Goal: Task Accomplishment & Management: Complete application form

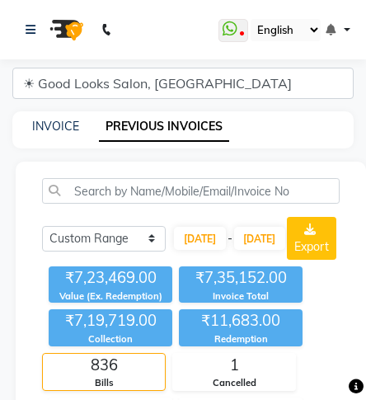
select select "range"
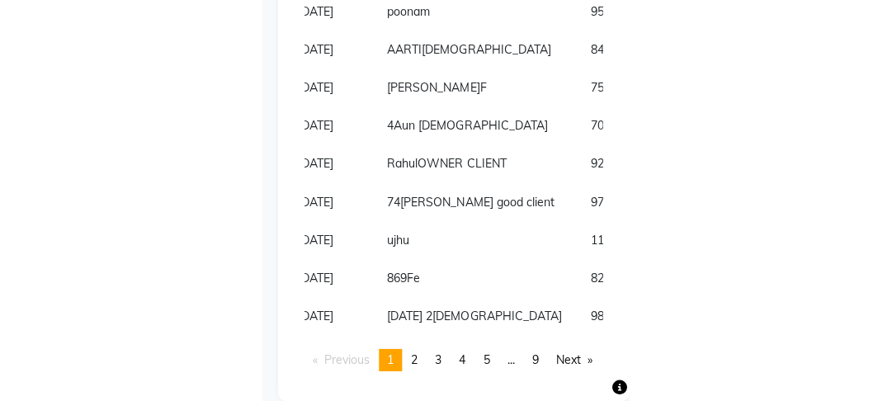
scroll to position [4292, 0]
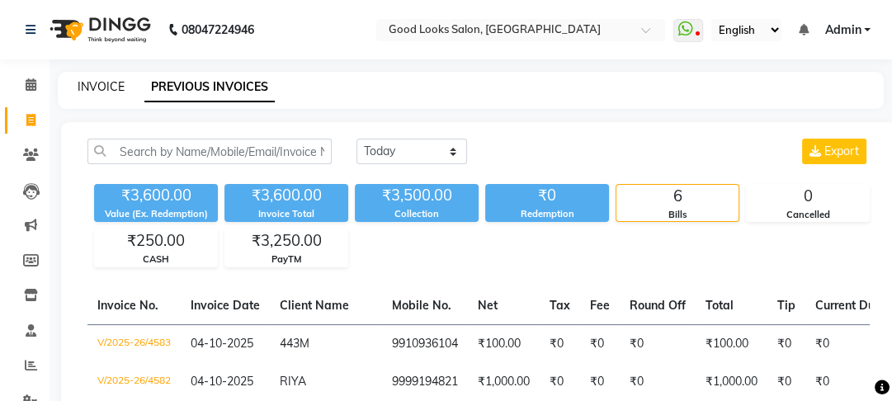
click at [116, 79] on link "INVOICE" at bounding box center [101, 86] width 47 height 15
select select "service"
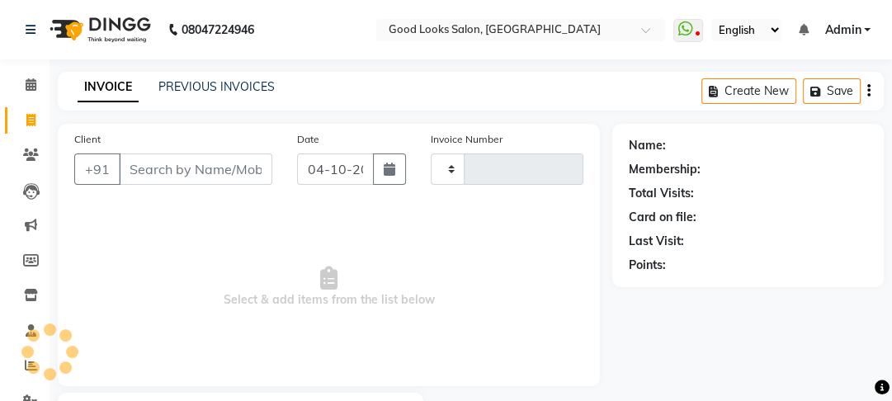
scroll to position [96, 0]
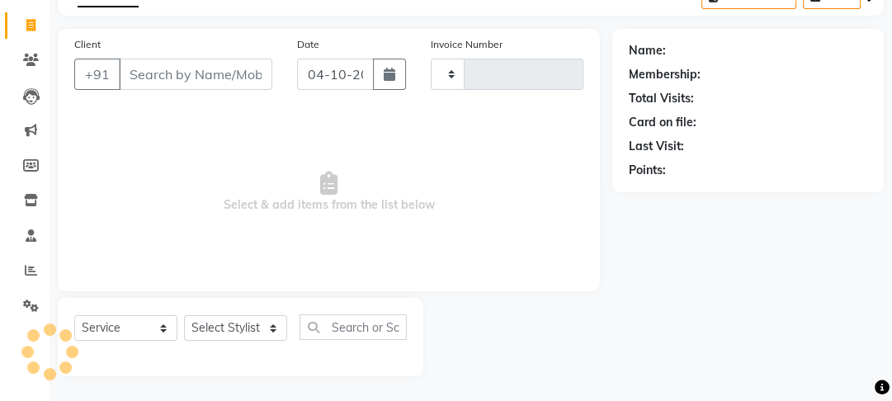
type input "4584"
select select "4230"
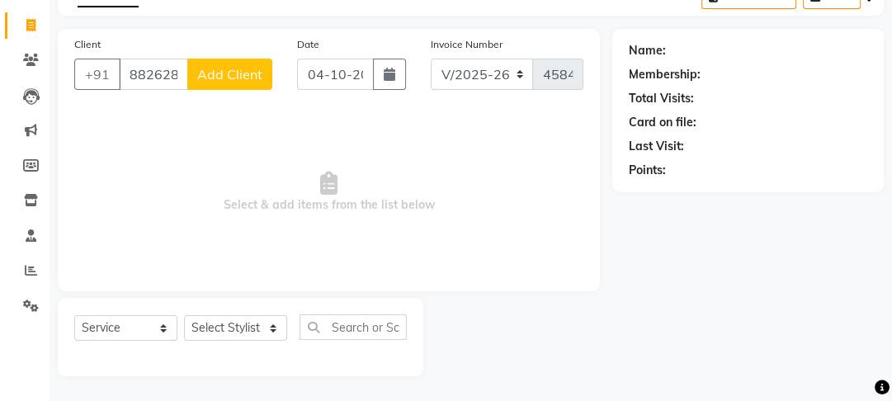
click at [144, 83] on input "88262844" at bounding box center [153, 74] width 69 height 31
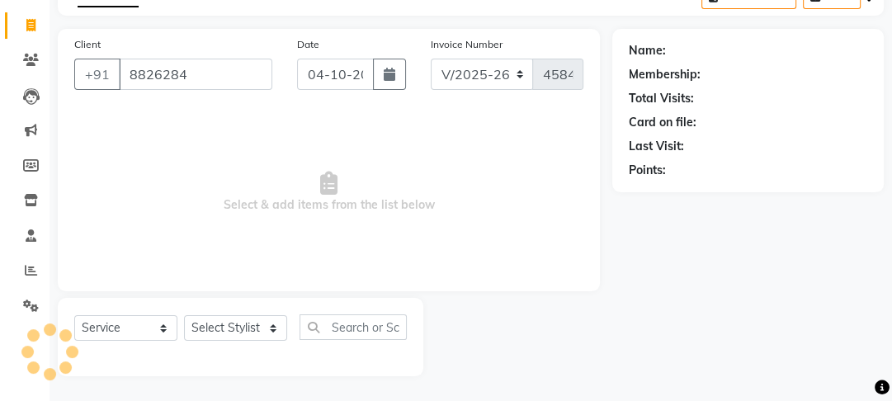
scroll to position [0, 0]
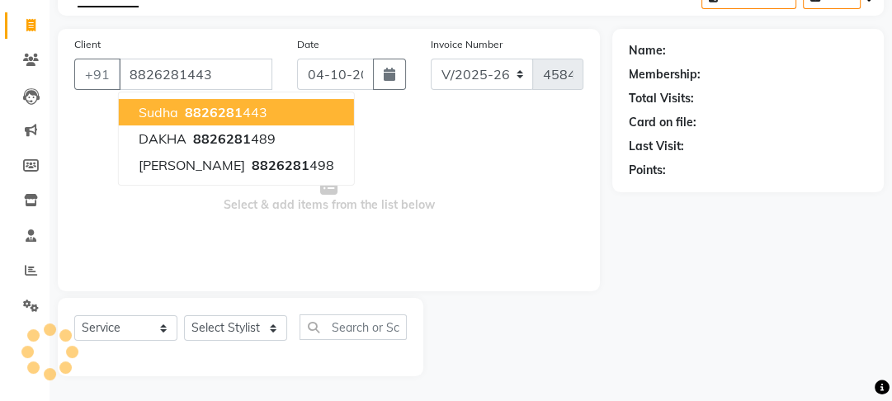
type input "8826281443"
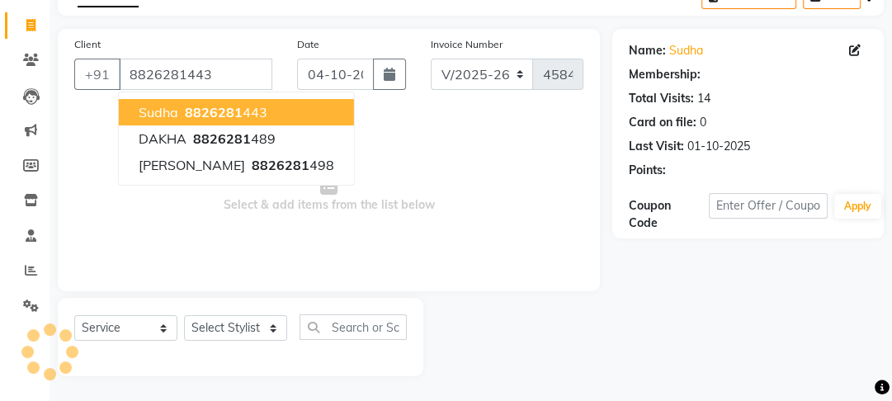
select select "1: Object"
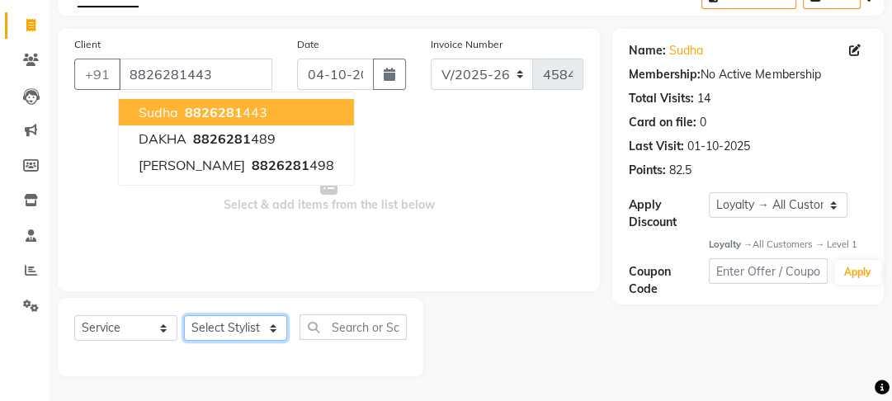
click at [241, 327] on select "Select Stylist [PERSON_NAME] Manager [PERSON_NAME] Pooja [PERSON_NAME] Raman 2 …" at bounding box center [235, 328] width 103 height 26
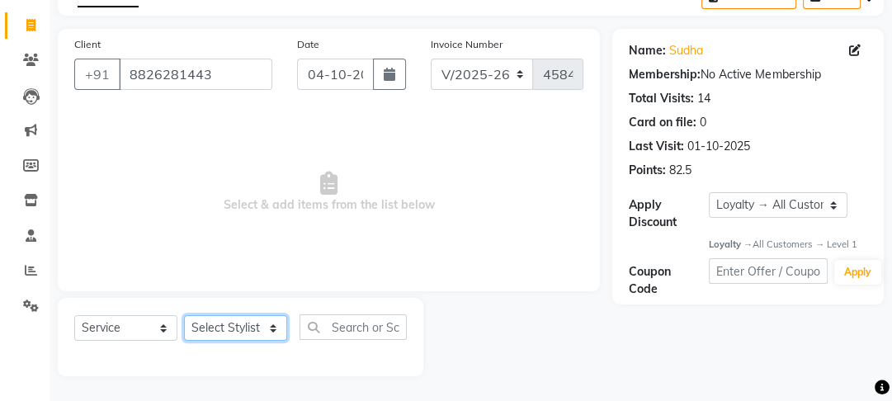
select select "93731"
click at [184, 315] on select "Select Stylist [PERSON_NAME] Manager [PERSON_NAME] Pooja [PERSON_NAME] Raman 2 …" at bounding box center [235, 328] width 103 height 26
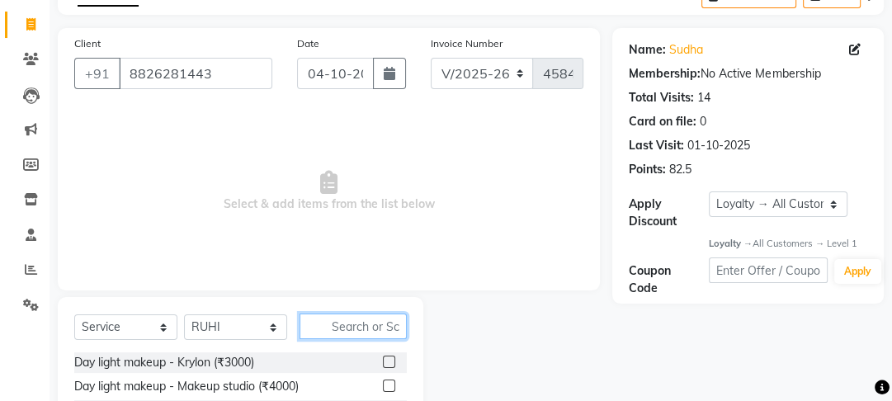
click at [331, 331] on input "text" at bounding box center [353, 327] width 107 height 26
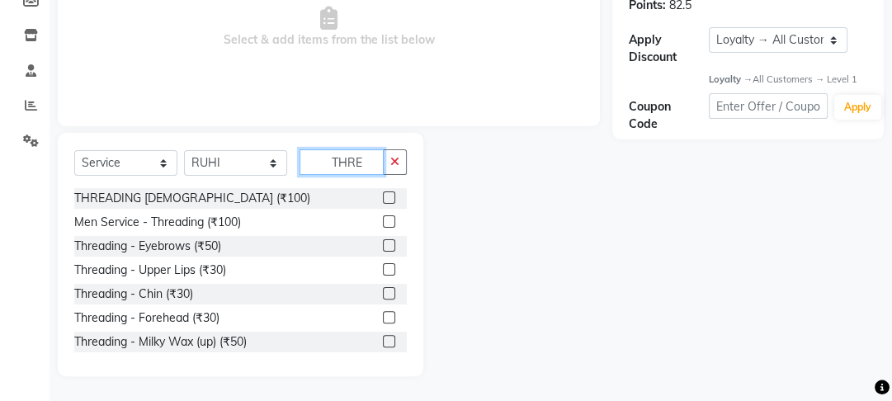
type input "THRE"
click at [383, 243] on label at bounding box center [389, 245] width 12 height 12
click at [383, 243] on input "checkbox" at bounding box center [388, 246] width 11 height 11
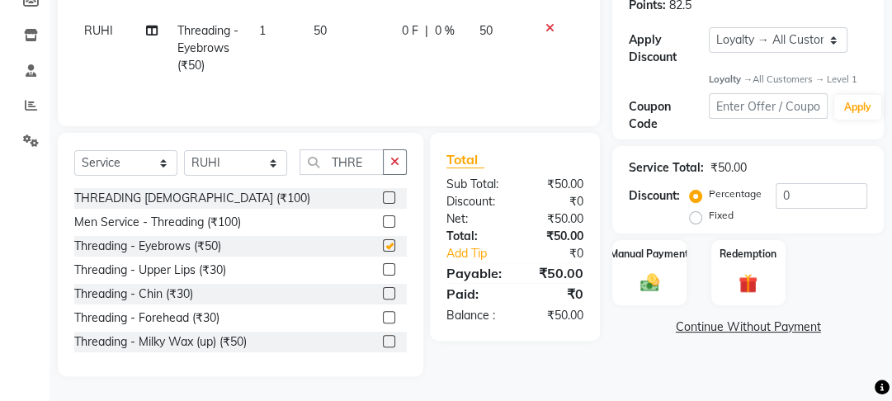
checkbox input "false"
click at [393, 172] on button "button" at bounding box center [395, 162] width 24 height 26
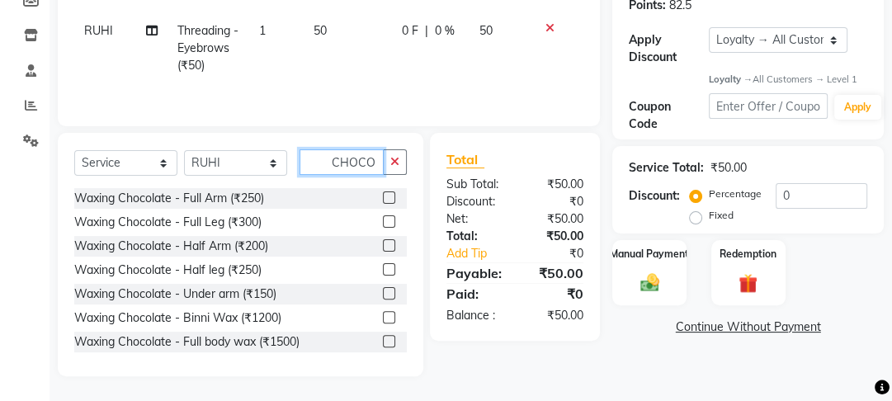
type input "CHOCO"
click at [383, 192] on label at bounding box center [389, 197] width 12 height 12
click at [383, 193] on input "checkbox" at bounding box center [388, 198] width 11 height 11
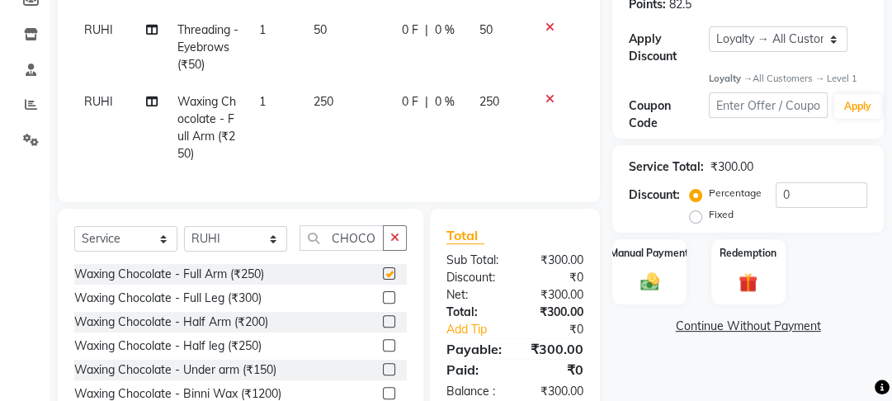
checkbox input "false"
click at [383, 304] on label at bounding box center [389, 297] width 12 height 12
click at [383, 304] on input "checkbox" at bounding box center [388, 298] width 11 height 11
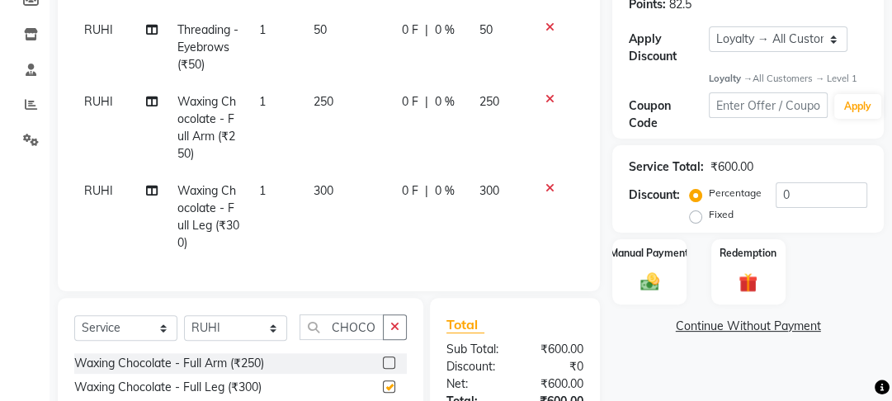
scroll to position [437, 0]
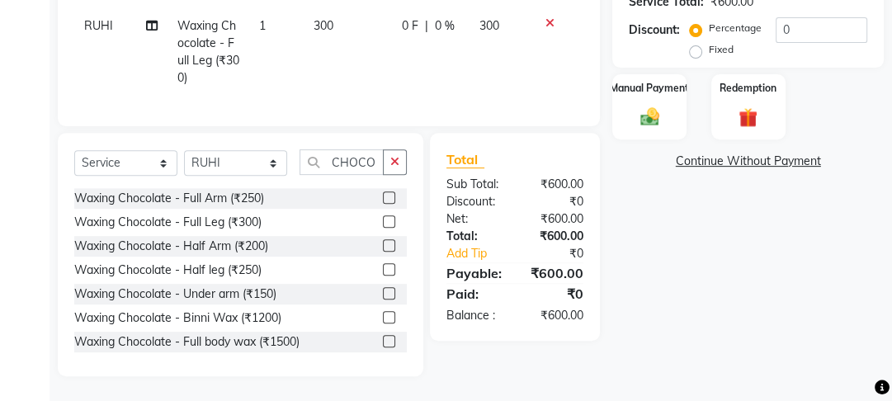
checkbox input "false"
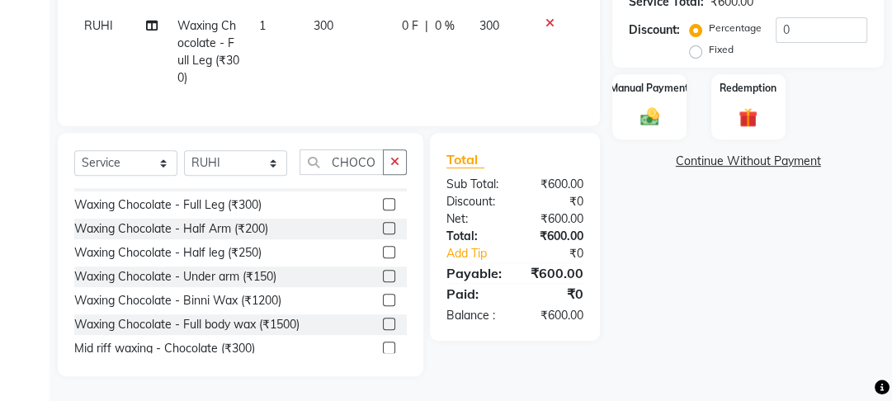
scroll to position [26, 0]
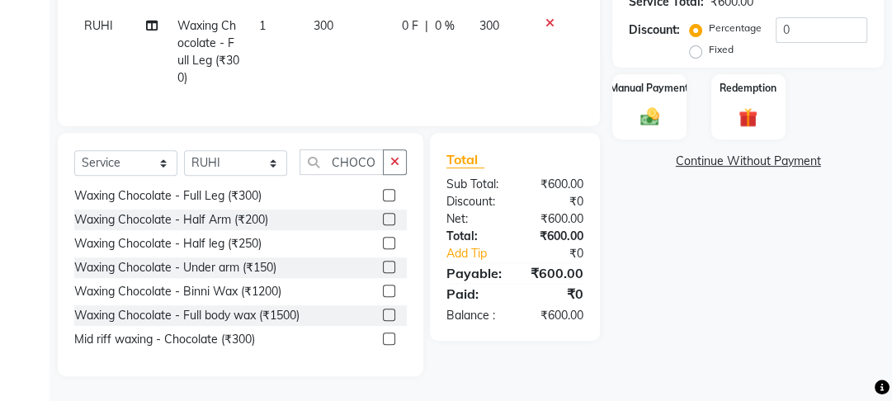
click at [385, 342] on div at bounding box center [395, 339] width 24 height 21
click at [383, 338] on label at bounding box center [389, 339] width 12 height 12
click at [383, 338] on input "checkbox" at bounding box center [388, 339] width 11 height 11
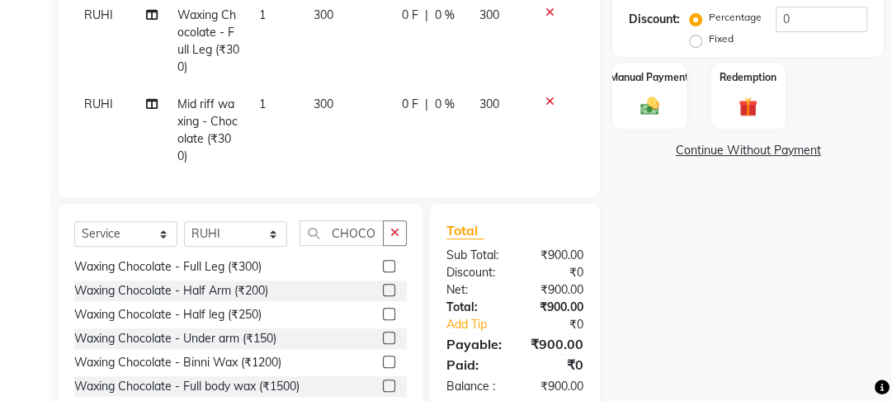
checkbox input "false"
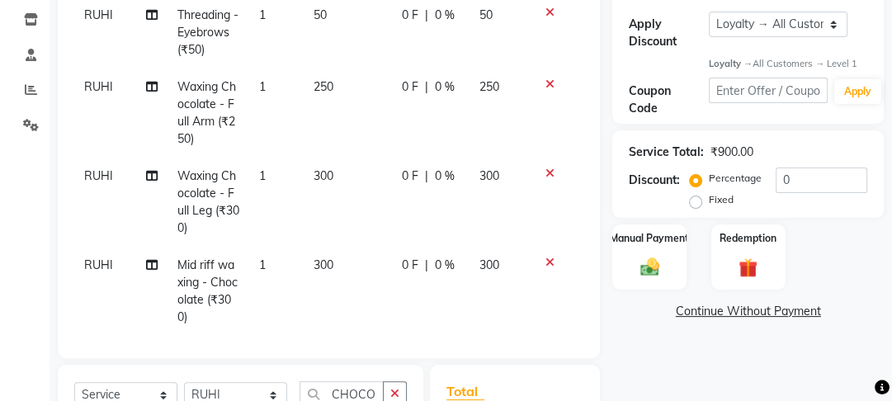
scroll to position [239, 0]
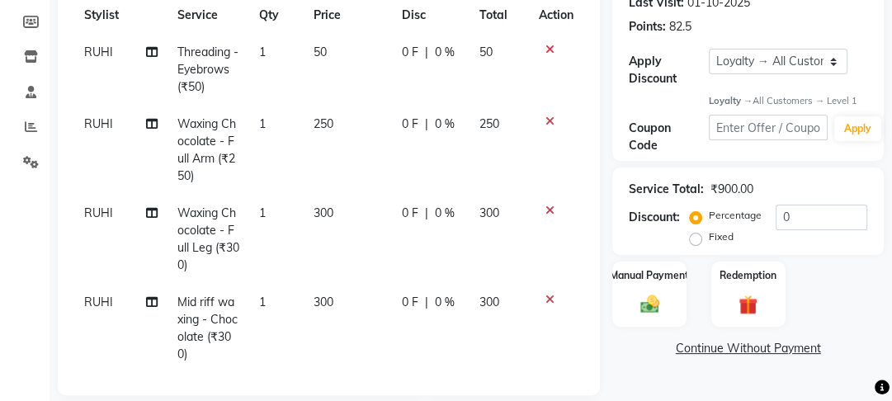
click at [349, 138] on td "250" at bounding box center [348, 150] width 88 height 89
select select "93731"
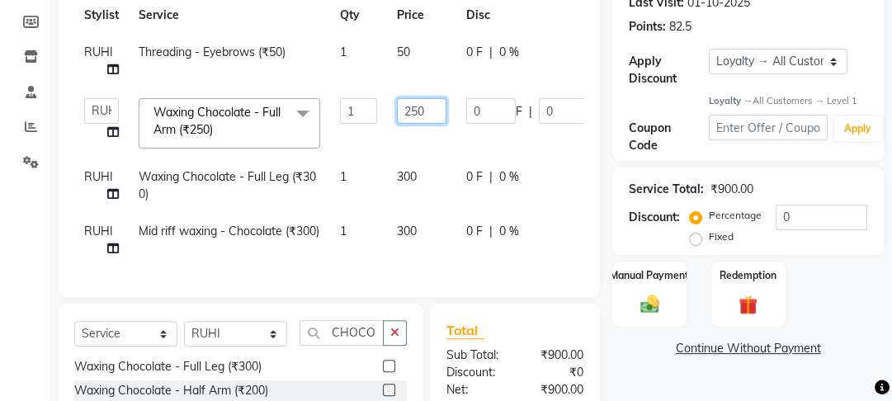
click at [411, 115] on input "250" at bounding box center [422, 111] width 50 height 26
type input "350"
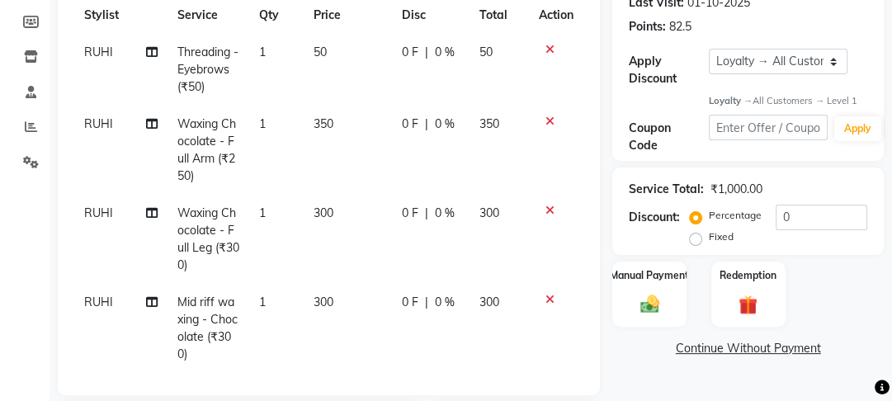
click at [435, 162] on tbody "[PERSON_NAME] Threading - Eyebrows (₹50) 1 50 0 F | 0 % 50 [PERSON_NAME] Waxing…" at bounding box center [328, 203] width 509 height 339
click at [392, 224] on td "0 F | 0 %" at bounding box center [431, 239] width 78 height 89
select select "93731"
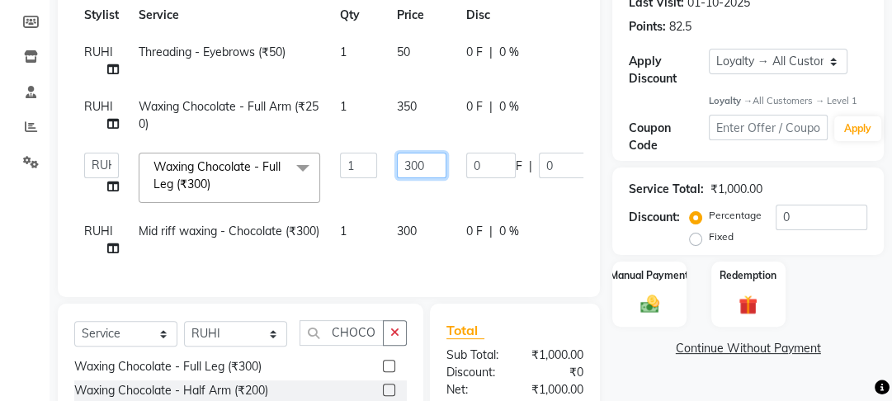
drag, startPoint x: 408, startPoint y: 170, endPoint x: 385, endPoint y: 163, distance: 24.0
click at [385, 163] on tr "[PERSON_NAME] Manager [PERSON_NAME] [PERSON_NAME] Raman 2 Reception RUHI Sameer…" at bounding box center [392, 178] width 636 height 70
type input "400"
click at [396, 208] on tr "[PERSON_NAME] Manager [PERSON_NAME] [PERSON_NAME] Raman 2 Reception RUHI Sameer…" at bounding box center [392, 178] width 636 height 70
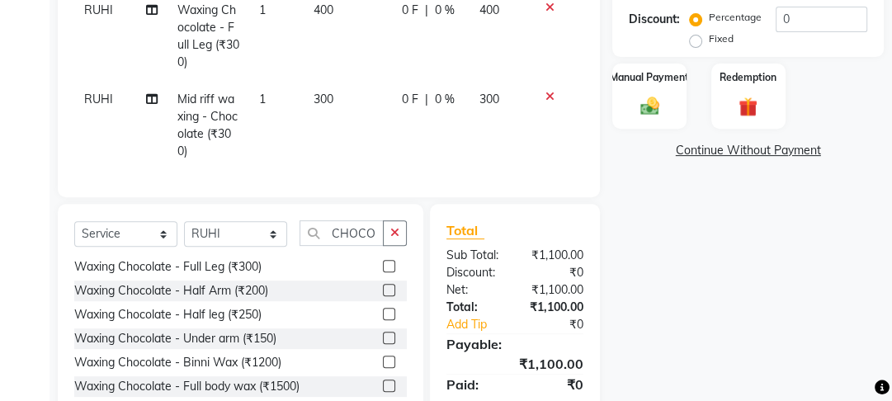
scroll to position [0, 0]
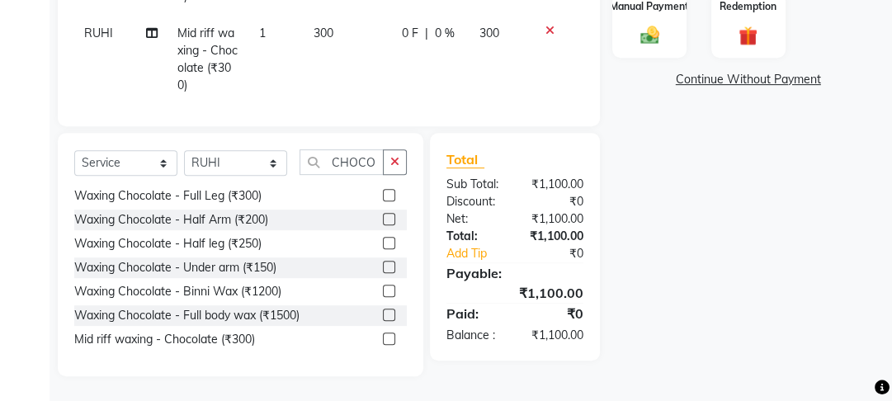
click at [402, 40] on span "0 F" at bounding box center [410, 33] width 17 height 17
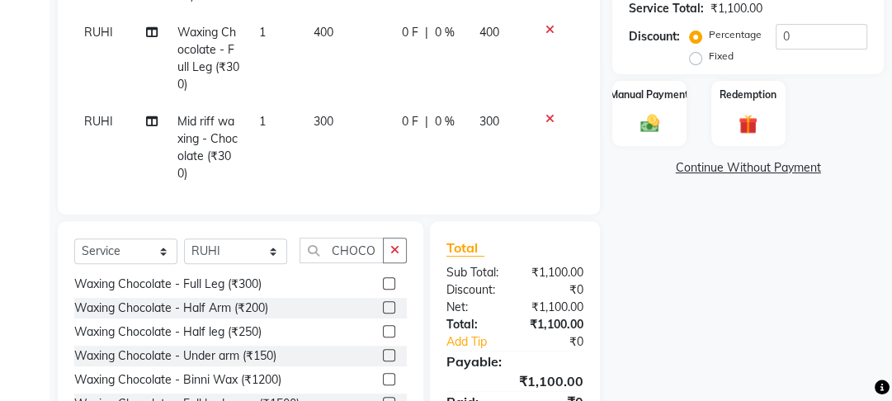
select select "93731"
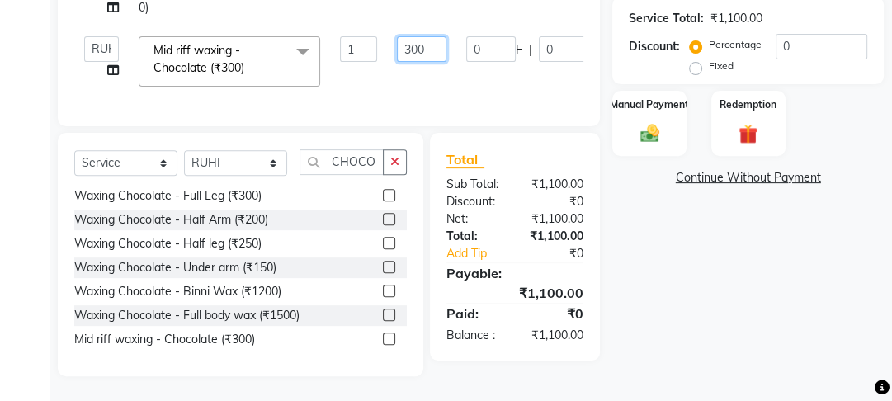
drag, startPoint x: 414, startPoint y: 35, endPoint x: 365, endPoint y: 23, distance: 50.8
click at [365, 26] on tr "[PERSON_NAME] Manager [PERSON_NAME] [PERSON_NAME] Raman 2 Reception RUHI Sameer…" at bounding box center [392, 61] width 636 height 70
type input "350"
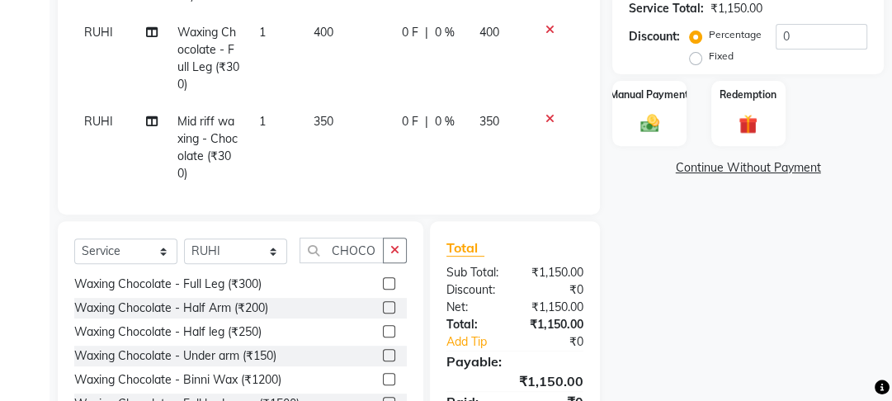
scroll to position [221, 0]
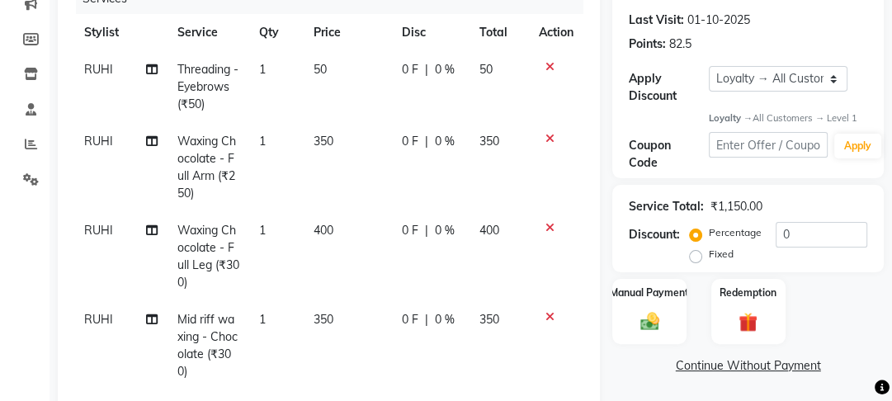
click at [546, 66] on icon at bounding box center [550, 67] width 9 height 12
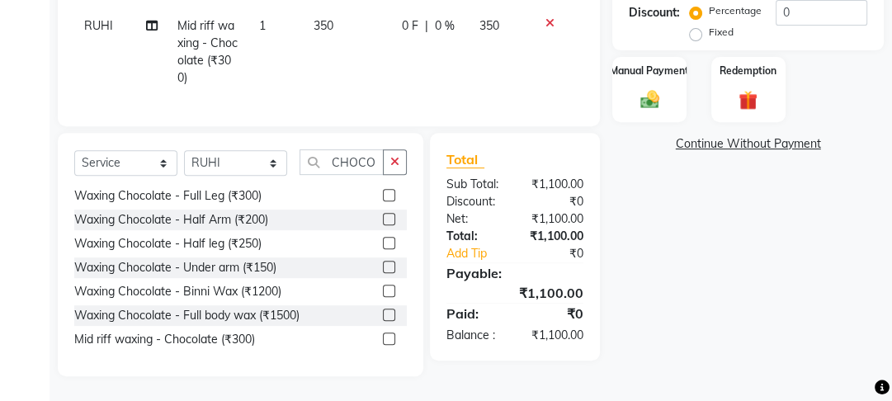
scroll to position [454, 0]
click at [403, 167] on button "button" at bounding box center [395, 162] width 24 height 26
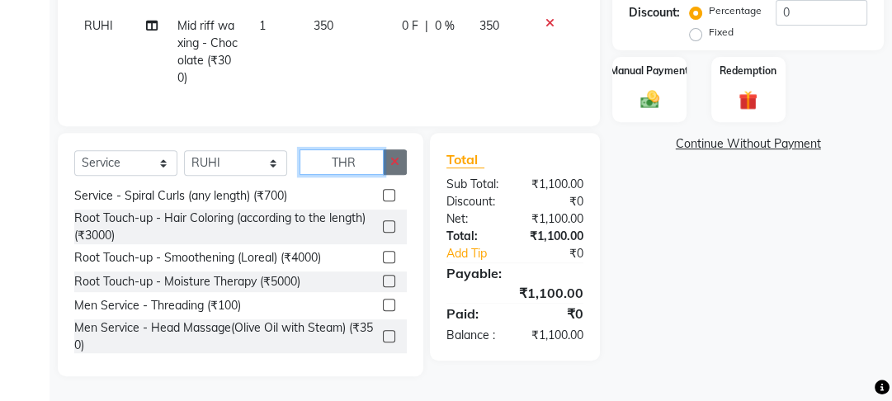
scroll to position [0, 0]
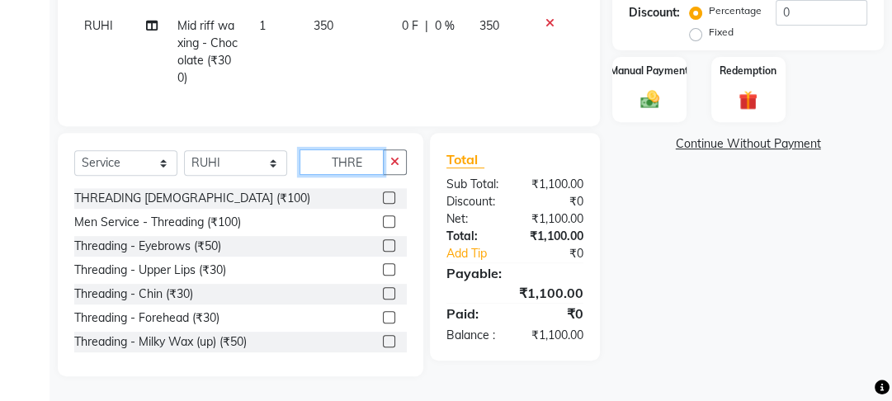
type input "THRE"
click at [383, 340] on label at bounding box center [389, 341] width 12 height 12
click at [383, 340] on input "checkbox" at bounding box center [388, 342] width 11 height 11
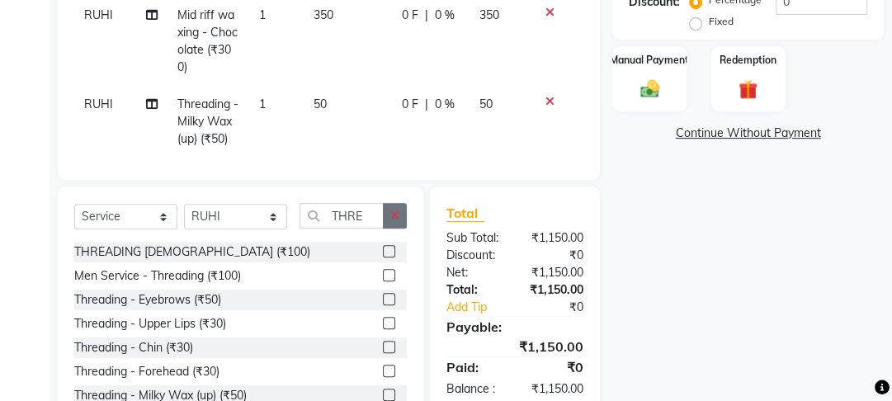
checkbox input "false"
click at [399, 220] on icon "button" at bounding box center [394, 216] width 9 height 12
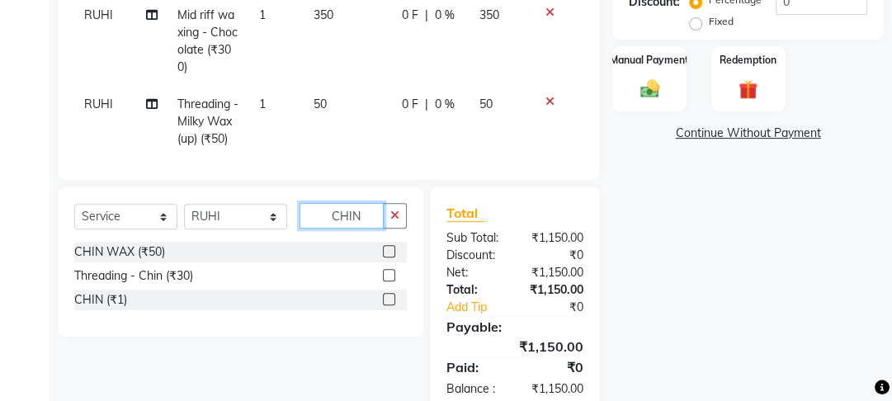
type input "CHIN"
click at [388, 250] on label at bounding box center [389, 251] width 12 height 12
click at [388, 250] on input "checkbox" at bounding box center [388, 252] width 11 height 11
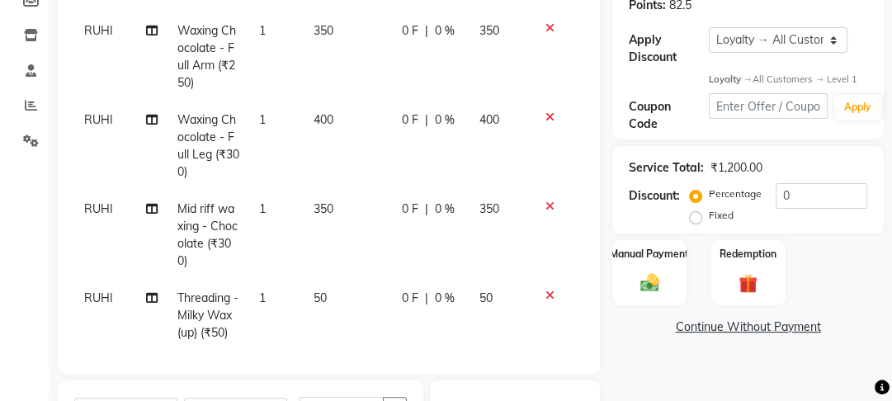
checkbox input "false"
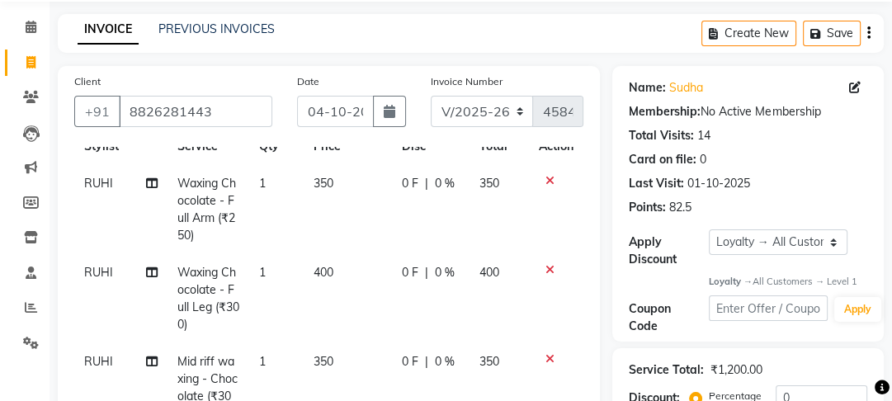
scroll to position [89, 0]
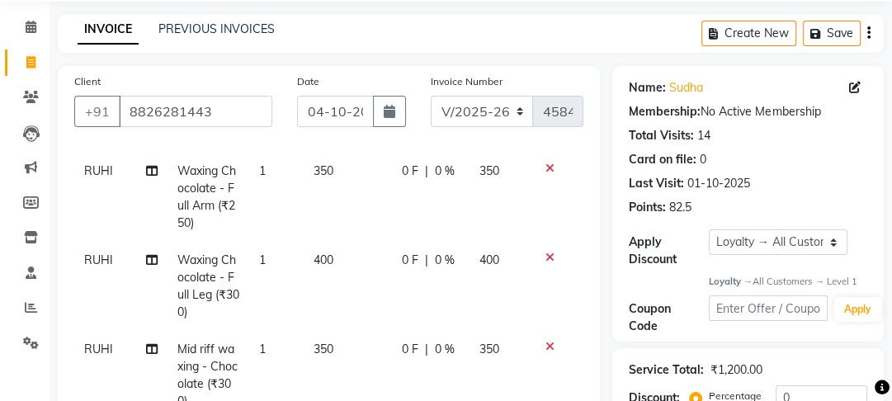
click at [409, 247] on td "0 F | 0 %" at bounding box center [431, 286] width 78 height 89
select select "93731"
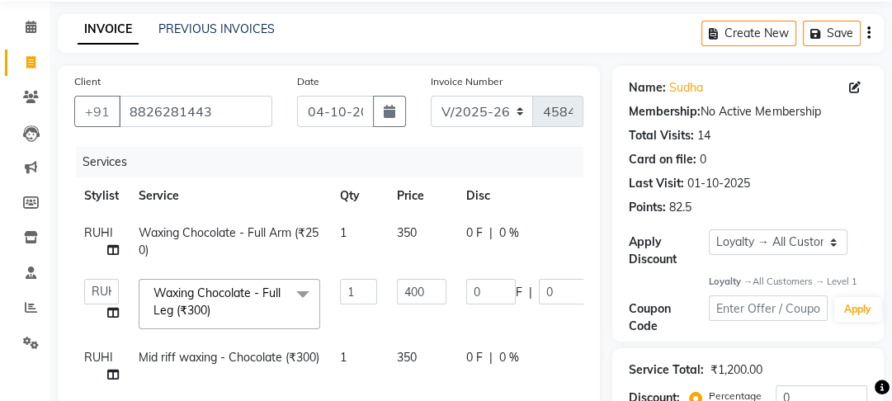
scroll to position [0, 0]
click at [408, 299] on input "400" at bounding box center [422, 292] width 50 height 26
click at [438, 347] on tbody "[PERSON_NAME] Waxing Chocolate - Full Arm (₹250) 1 350 0 F | 0 % 350 [PERSON_NA…" at bounding box center [392, 359] width 636 height 288
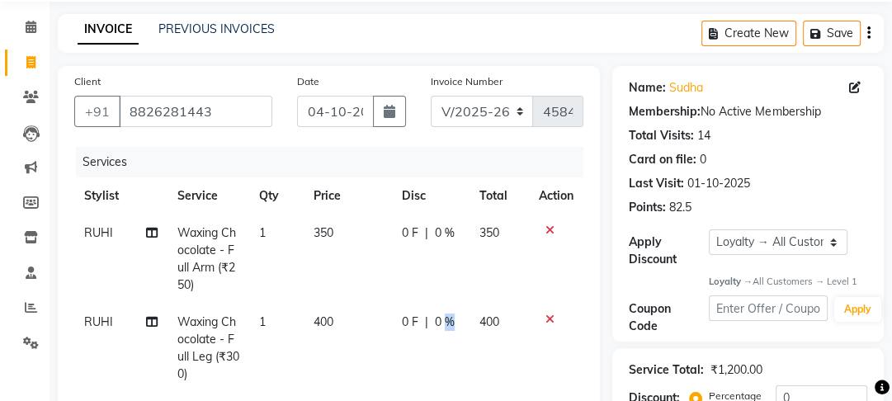
click at [438, 347] on td "0 F | 0 %" at bounding box center [431, 348] width 78 height 89
select select "93731"
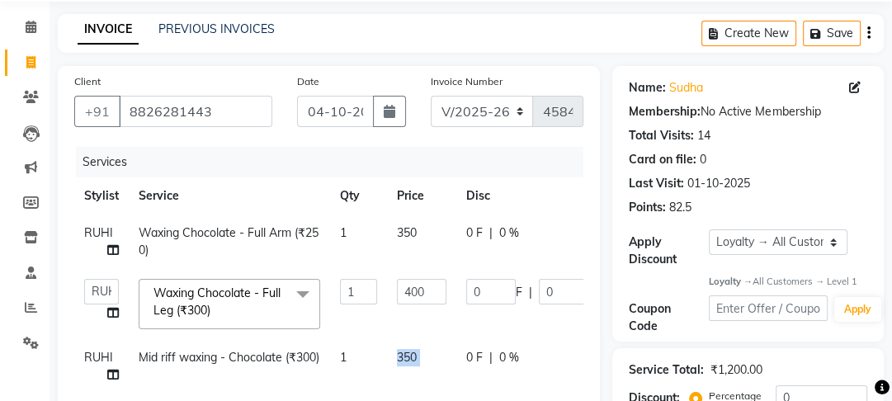
click at [438, 347] on td "350" at bounding box center [421, 366] width 69 height 54
select select "93731"
click at [399, 364] on td "350" at bounding box center [421, 366] width 69 height 54
select select "93731"
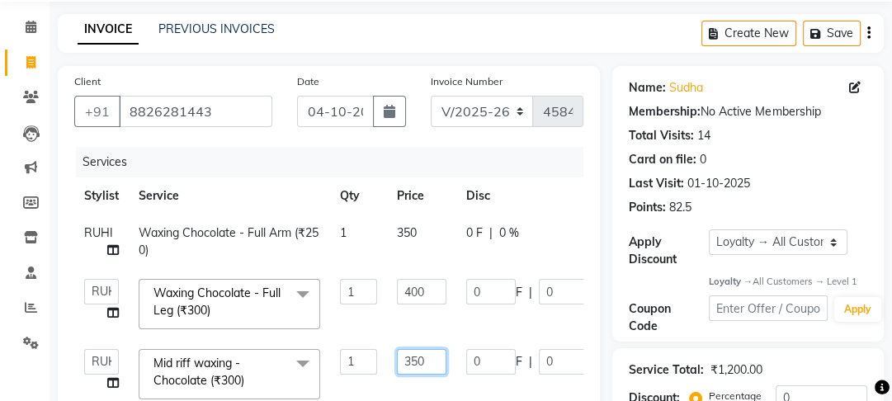
click at [400, 363] on input "350" at bounding box center [422, 362] width 50 height 26
drag, startPoint x: 413, startPoint y: 361, endPoint x: 355, endPoint y: 353, distance: 59.2
click at [355, 353] on tr "[PERSON_NAME] Manager [PERSON_NAME] [PERSON_NAME] Raman 2 Reception RUHI Sameer…" at bounding box center [392, 374] width 636 height 70
type input "400"
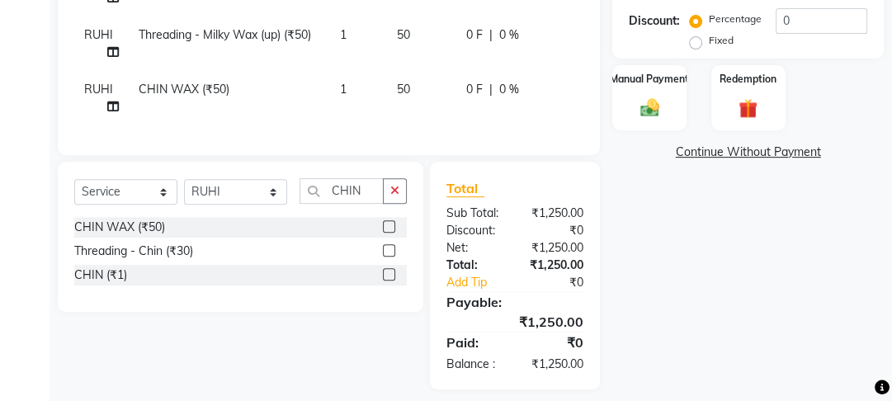
scroll to position [458, 0]
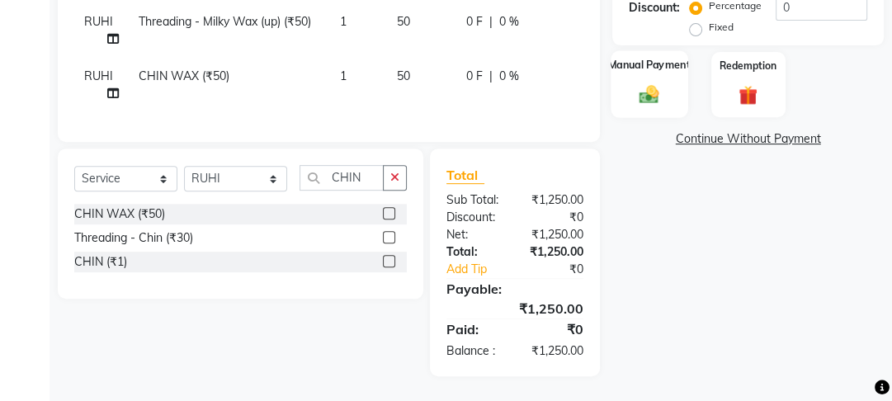
click at [658, 67] on div "Manual Payment" at bounding box center [650, 85] width 77 height 68
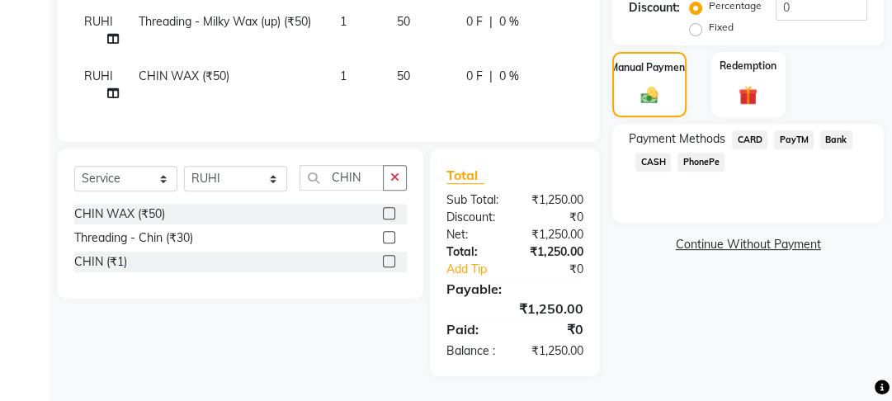
click at [790, 141] on div "PayTM" at bounding box center [791, 141] width 46 height 22
click at [784, 130] on span "PayTM" at bounding box center [794, 139] width 40 height 19
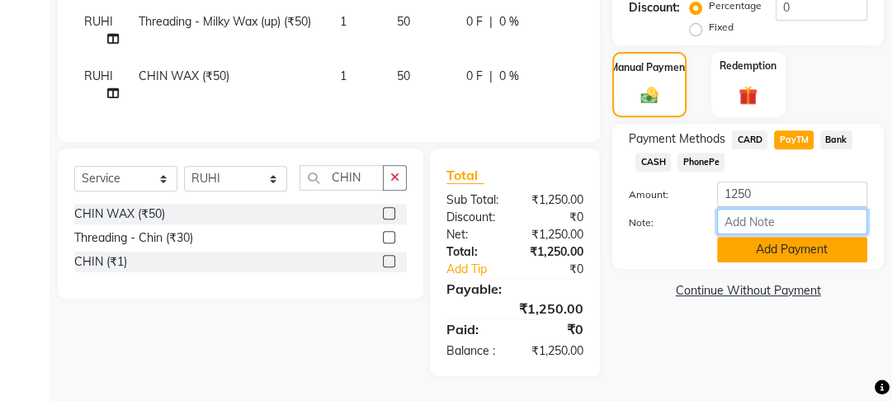
drag, startPoint x: 768, startPoint y: 224, endPoint x: 768, endPoint y: 240, distance: 15.7
click at [768, 240] on div "Amount: 1250 Note: Add Payment" at bounding box center [748, 222] width 239 height 81
click at [723, 251] on button "Add Payment" at bounding box center [792, 250] width 150 height 26
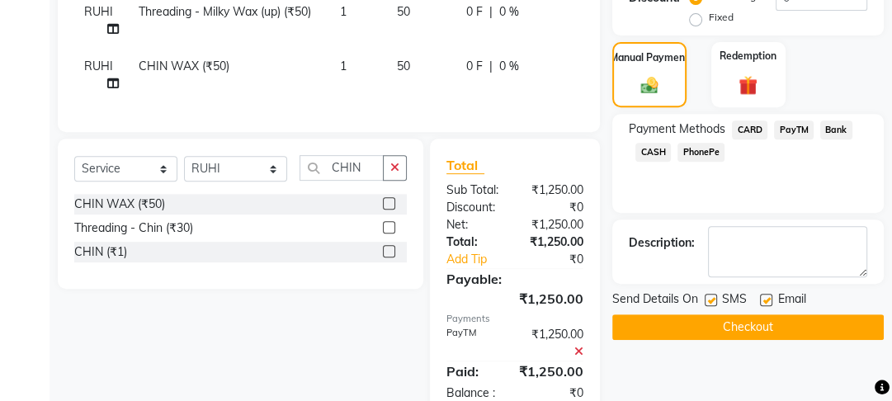
click at [769, 300] on label at bounding box center [766, 300] width 12 height 12
click at [769, 300] on input "checkbox" at bounding box center [765, 300] width 11 height 11
checkbox input "false"
click at [710, 300] on label at bounding box center [711, 300] width 12 height 12
click at [710, 300] on input "checkbox" at bounding box center [710, 300] width 11 height 11
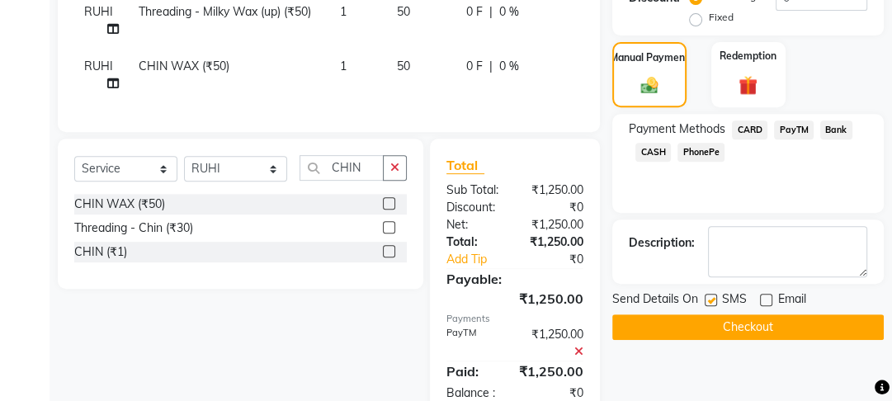
checkbox input "false"
click at [710, 320] on button "Checkout" at bounding box center [748, 327] width 272 height 26
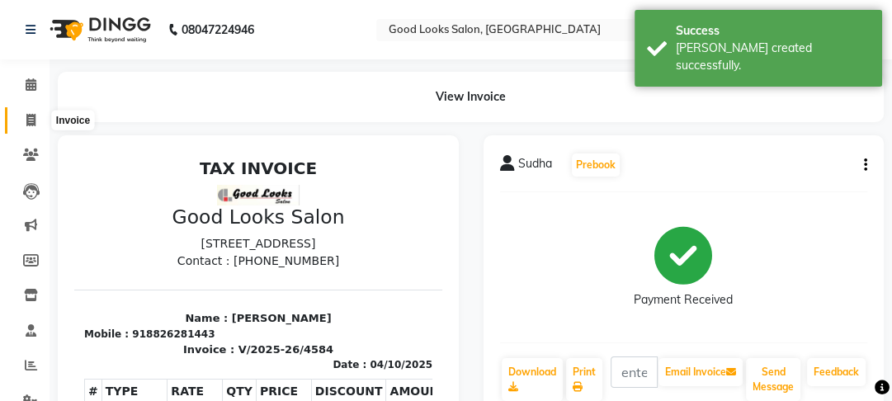
click at [31, 115] on icon at bounding box center [30, 120] width 9 height 12
select select "service"
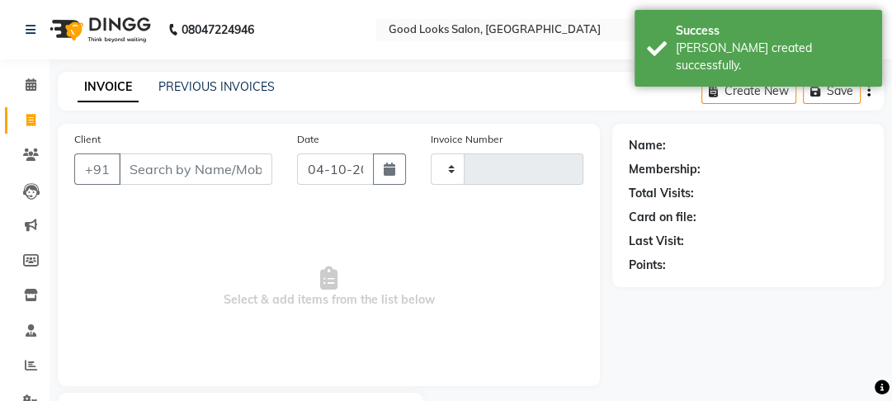
scroll to position [96, 0]
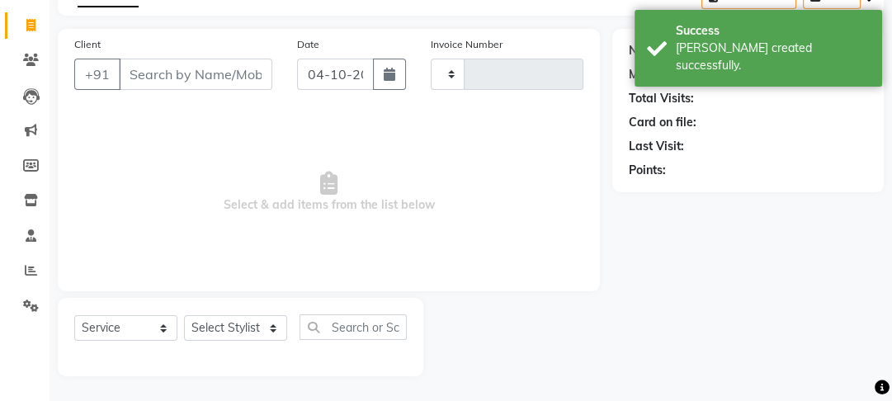
type input "4585"
select select "4230"
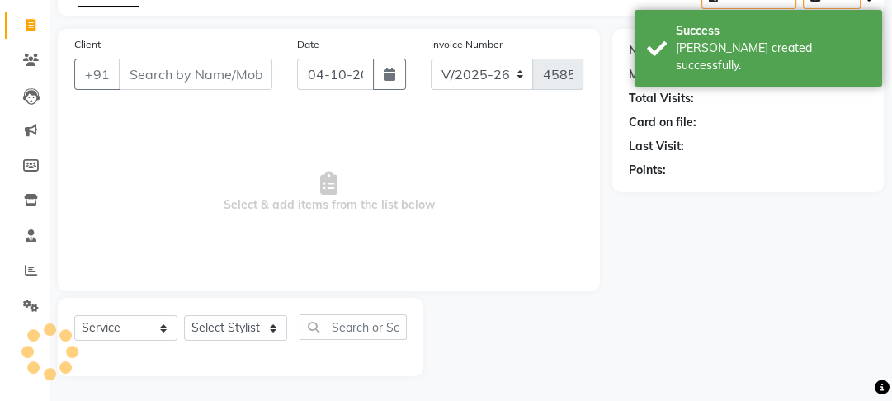
scroll to position [0, 0]
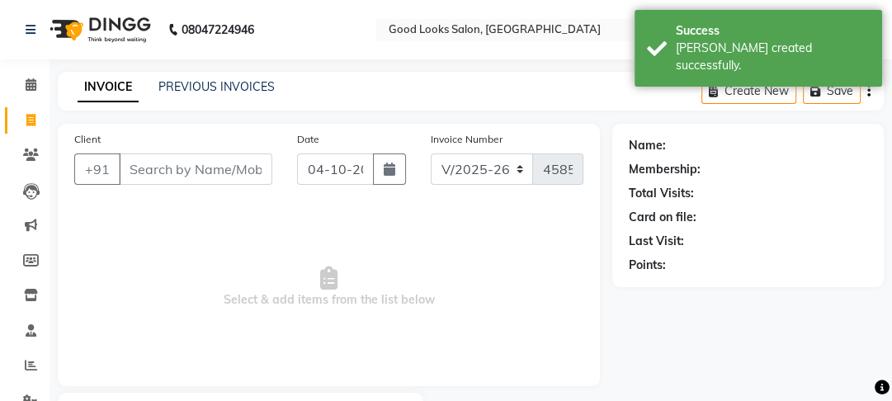
click at [219, 97] on div "INVOICE PREVIOUS INVOICES Create New Save" at bounding box center [471, 91] width 826 height 39
click at [220, 85] on link "PREVIOUS INVOICES" at bounding box center [216, 86] width 116 height 15
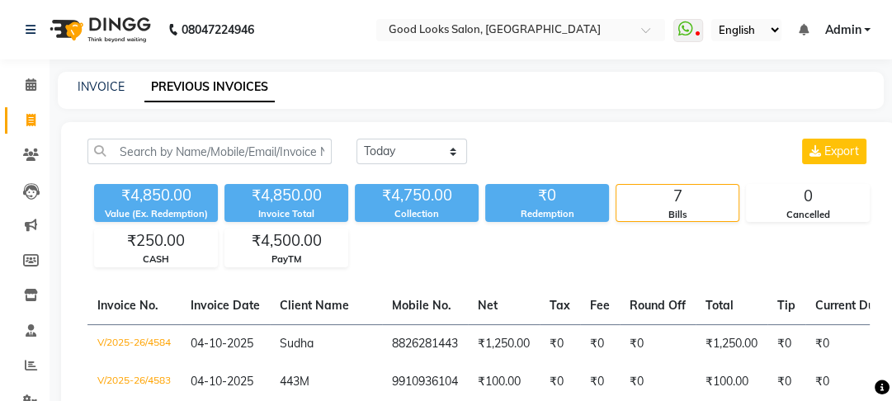
click at [109, 73] on div "INVOICE PREVIOUS INVOICES" at bounding box center [471, 90] width 826 height 37
click at [109, 91] on link "INVOICE" at bounding box center [101, 86] width 47 height 15
select select "service"
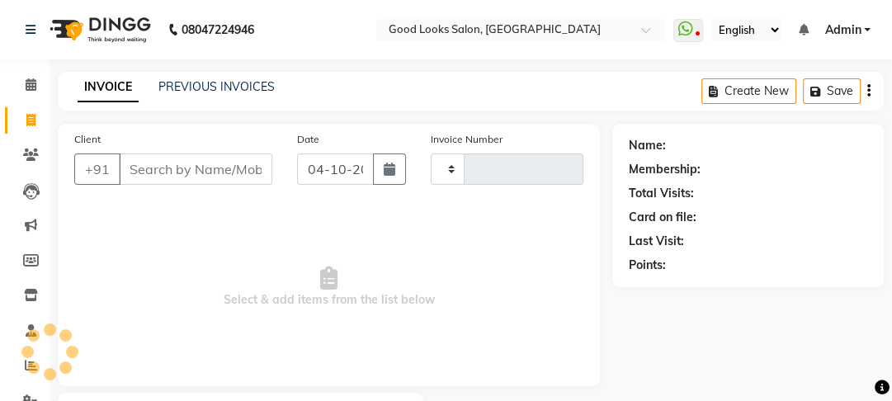
type input "4585"
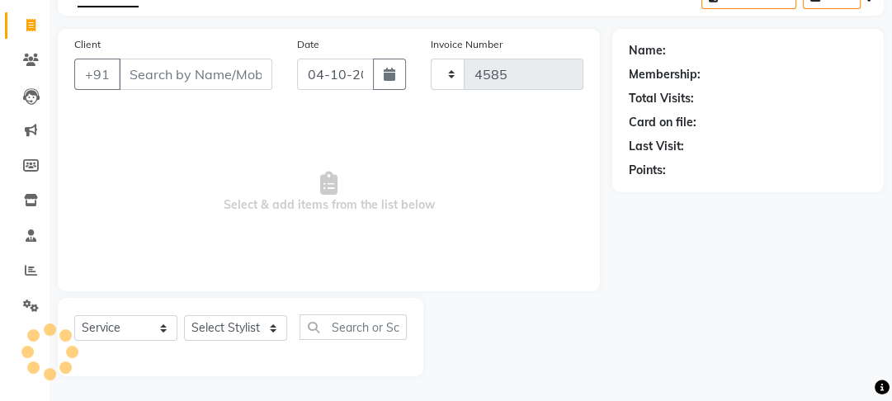
select select "4230"
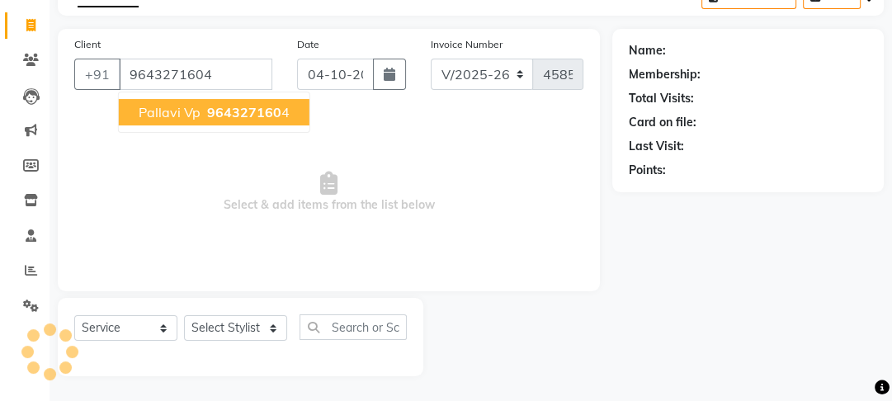
type input "9643271604"
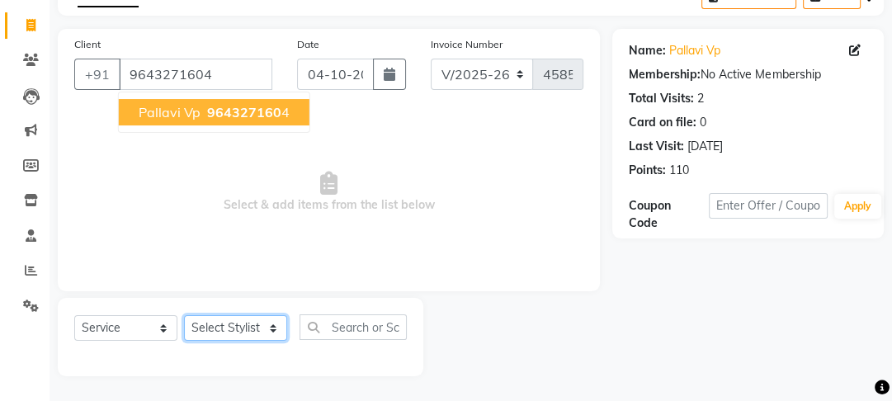
click at [274, 328] on select "Select Stylist [PERSON_NAME] Manager [PERSON_NAME] Pooja [PERSON_NAME] Raman 2 …" at bounding box center [235, 328] width 103 height 26
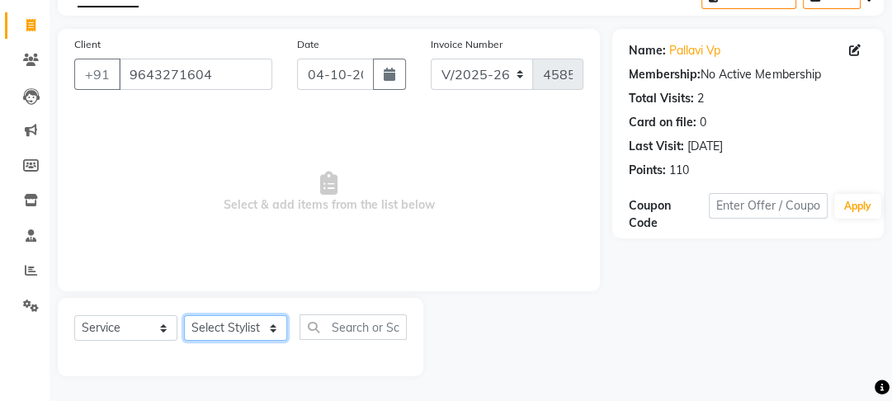
select select "79136"
click at [184, 315] on select "Select Stylist [PERSON_NAME] Manager [PERSON_NAME] Pooja [PERSON_NAME] Raman 2 …" at bounding box center [235, 328] width 103 height 26
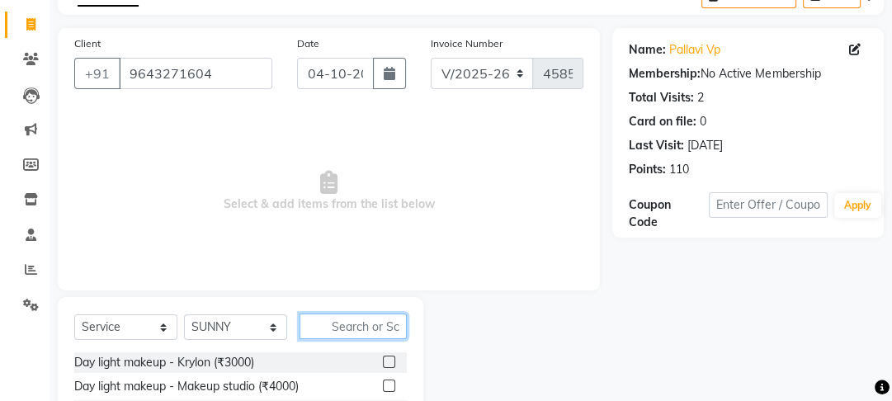
click at [361, 333] on input "text" at bounding box center [353, 327] width 107 height 26
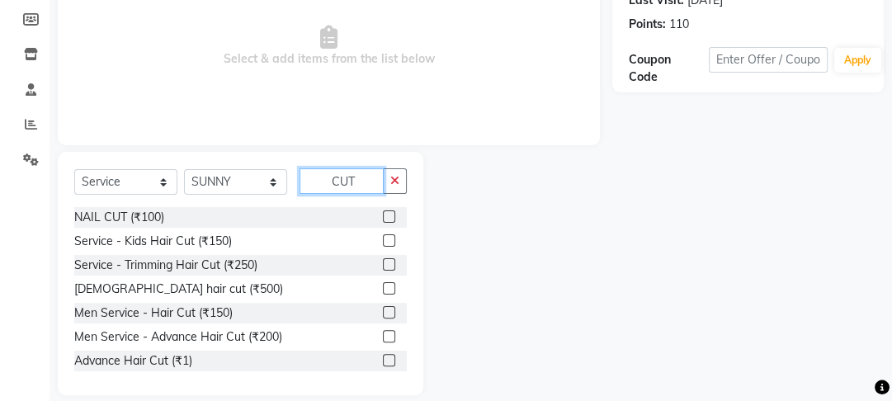
scroll to position [261, 0]
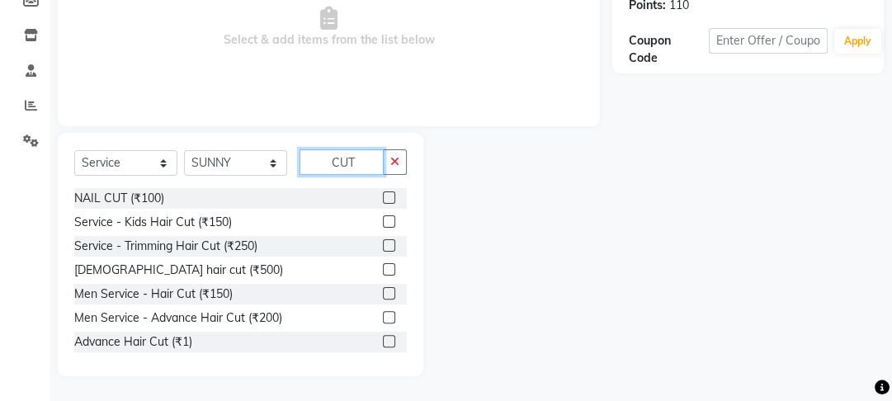
type input "CUT"
click at [384, 319] on label at bounding box center [389, 317] width 12 height 12
click at [384, 319] on input "checkbox" at bounding box center [388, 318] width 11 height 11
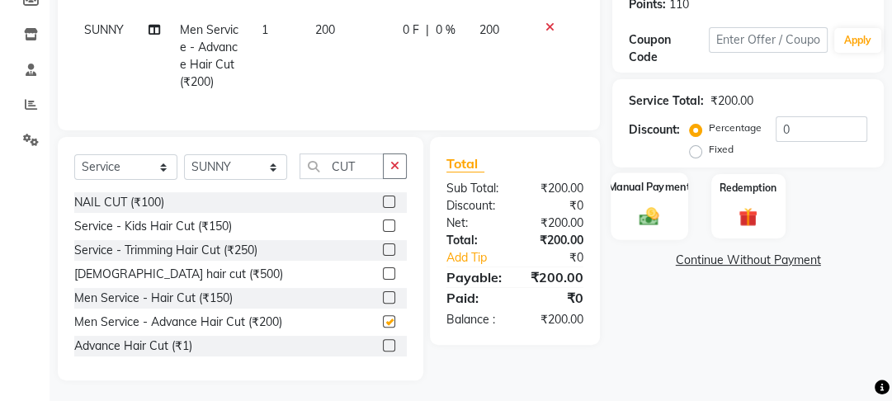
checkbox input "false"
click at [651, 211] on img at bounding box center [650, 216] width 32 height 22
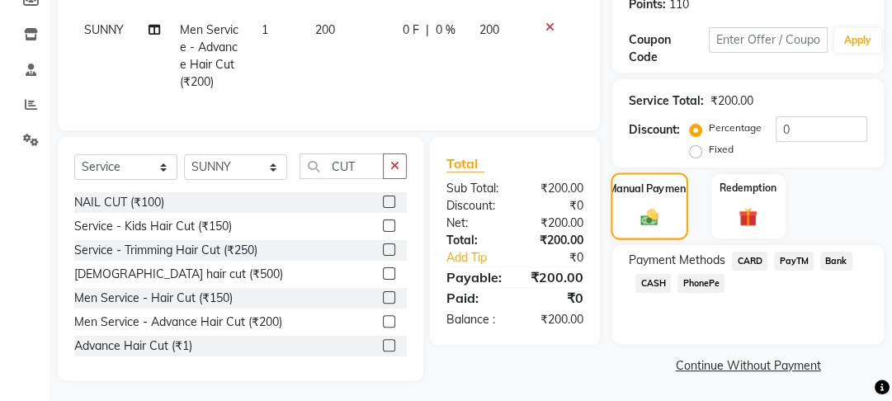
scroll to position [276, 0]
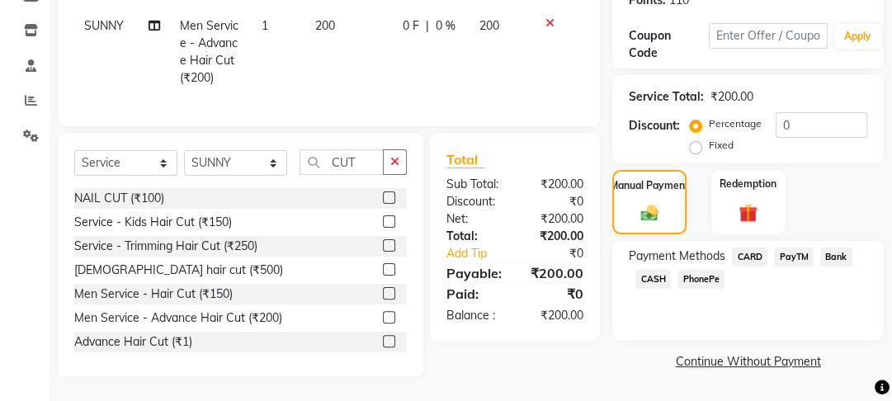
click at [657, 270] on span "CASH" at bounding box center [652, 279] width 35 height 19
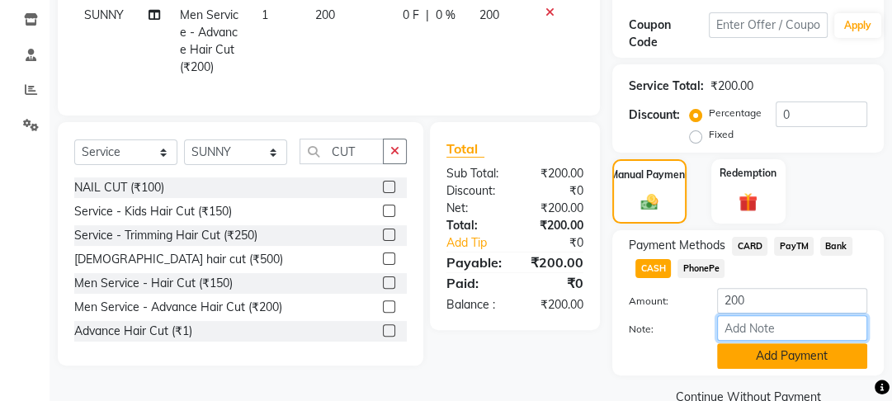
drag, startPoint x: 759, startPoint y: 344, endPoint x: 762, endPoint y: 364, distance: 20.0
click at [762, 361] on div "Amount: 200 Note: Add Payment" at bounding box center [748, 328] width 239 height 81
click at [762, 365] on button "Add Payment" at bounding box center [792, 356] width 150 height 26
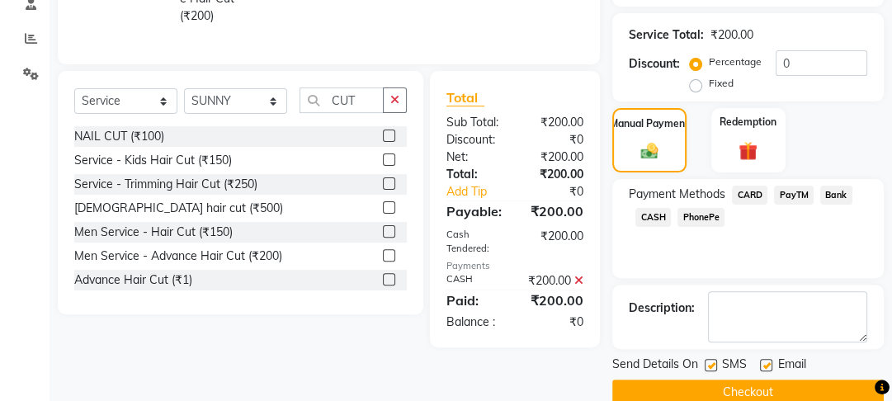
scroll to position [354, 0]
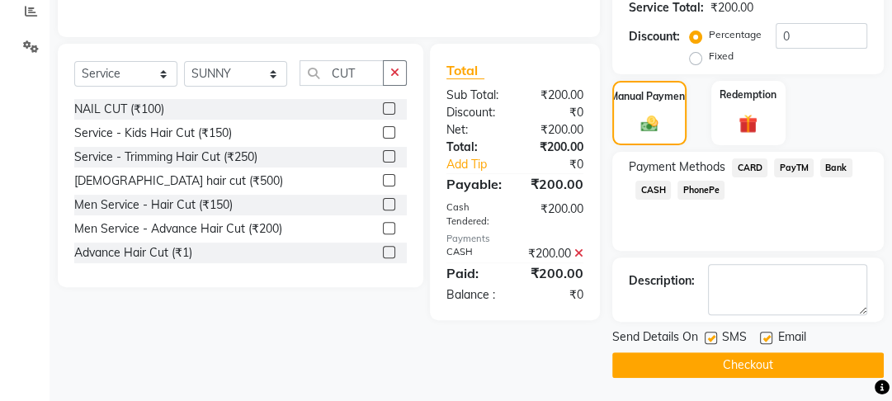
click at [772, 338] on div "Email" at bounding box center [789, 338] width 59 height 21
click at [711, 337] on label at bounding box center [711, 338] width 12 height 12
click at [711, 337] on input "checkbox" at bounding box center [710, 338] width 11 height 11
checkbox input "false"
click at [763, 340] on label at bounding box center [766, 338] width 12 height 12
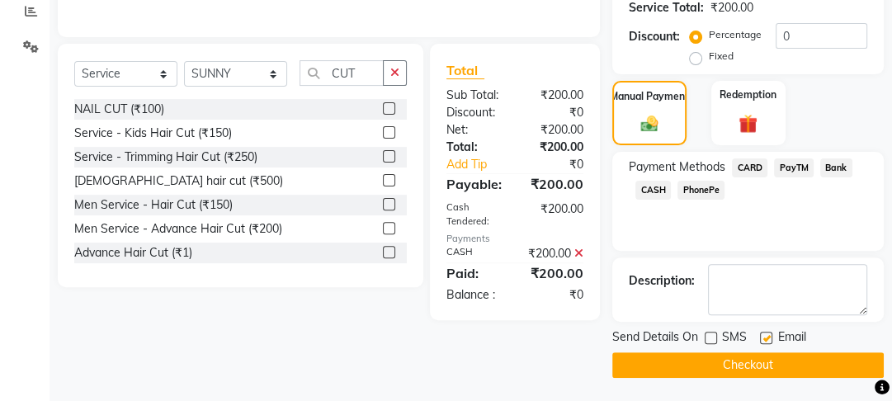
click at [763, 340] on input "checkbox" at bounding box center [765, 338] width 11 height 11
checkbox input "false"
click at [754, 357] on button "Checkout" at bounding box center [748, 365] width 272 height 26
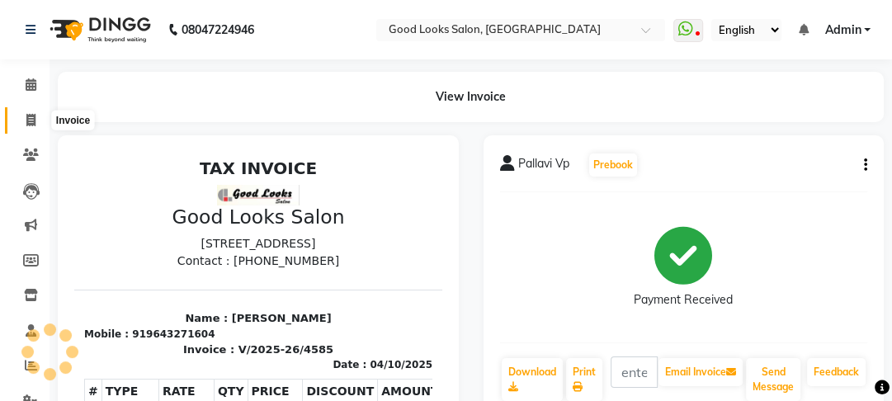
click at [23, 112] on span at bounding box center [31, 120] width 29 height 19
select select "service"
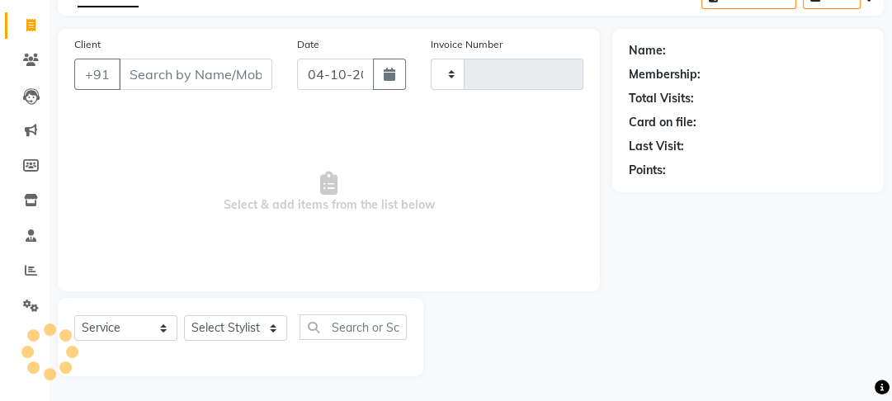
type input "4586"
select select "4230"
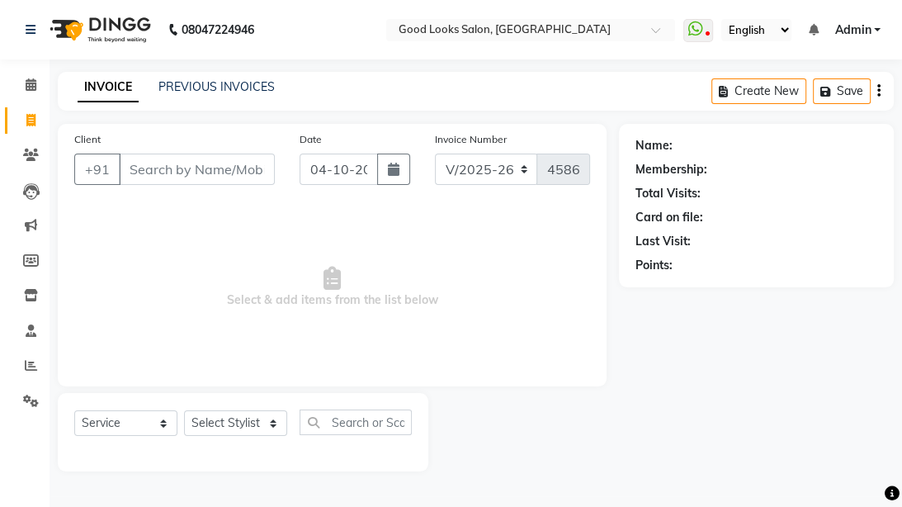
click at [196, 153] on div "Client +91" at bounding box center [174, 164] width 225 height 68
drag, startPoint x: 148, startPoint y: 158, endPoint x: 152, endPoint y: 172, distance: 13.8
click at [149, 158] on input "Client" at bounding box center [197, 169] width 156 height 31
click at [152, 172] on input "Client" at bounding box center [197, 169] width 156 height 31
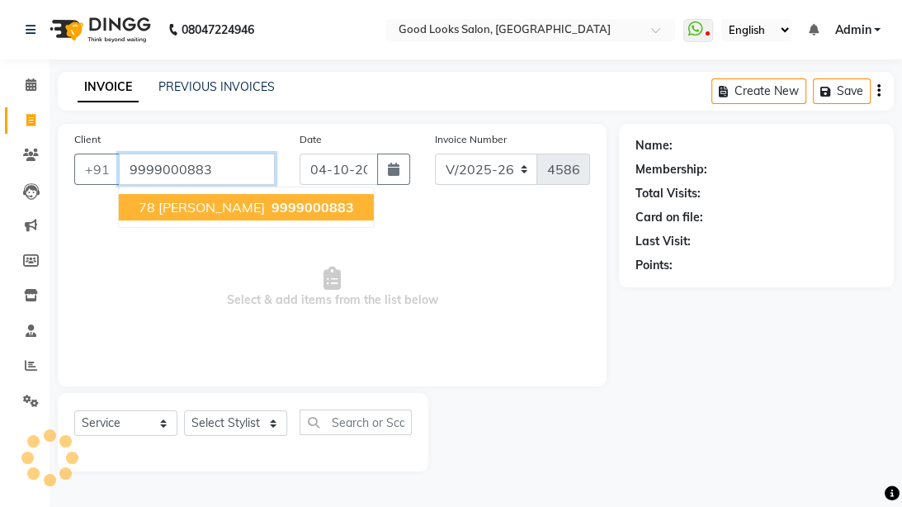
type input "9999000883"
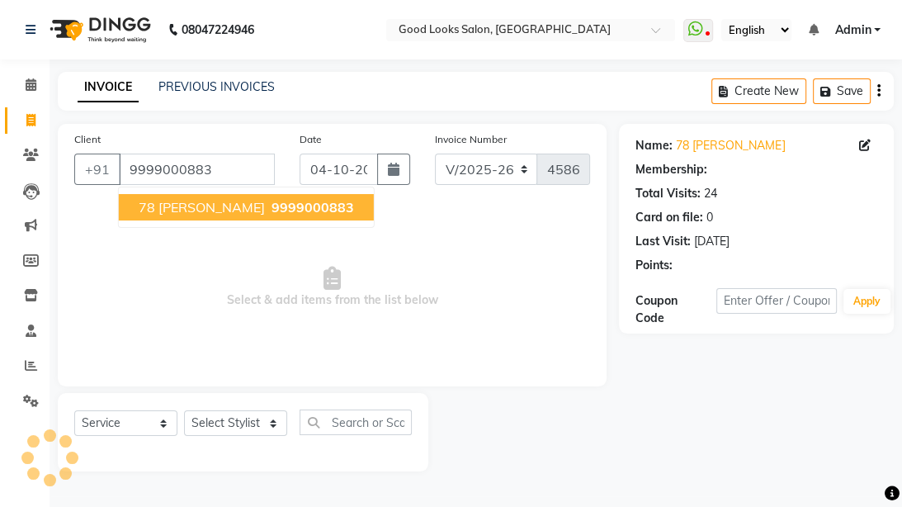
select select "1: Object"
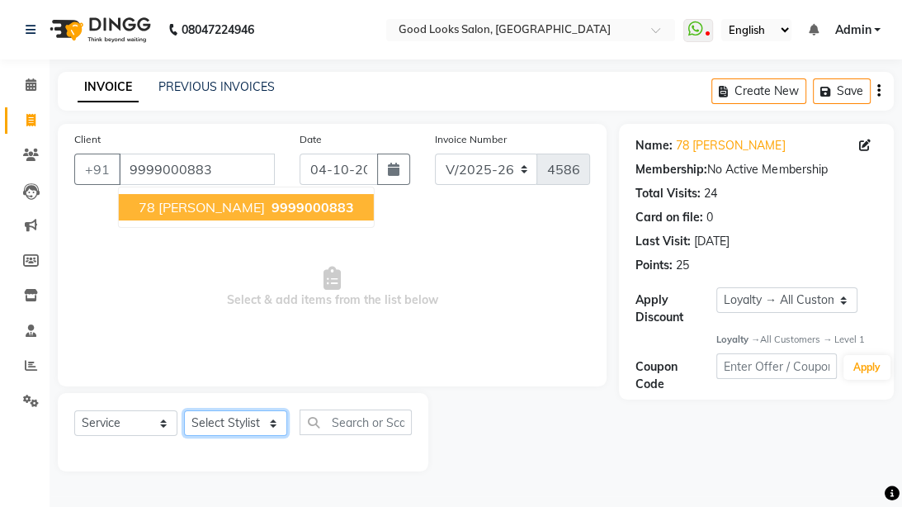
click at [211, 400] on select "Select Stylist [PERSON_NAME] Manager [PERSON_NAME] Pooja [PERSON_NAME] Raman 2 …" at bounding box center [235, 423] width 103 height 26
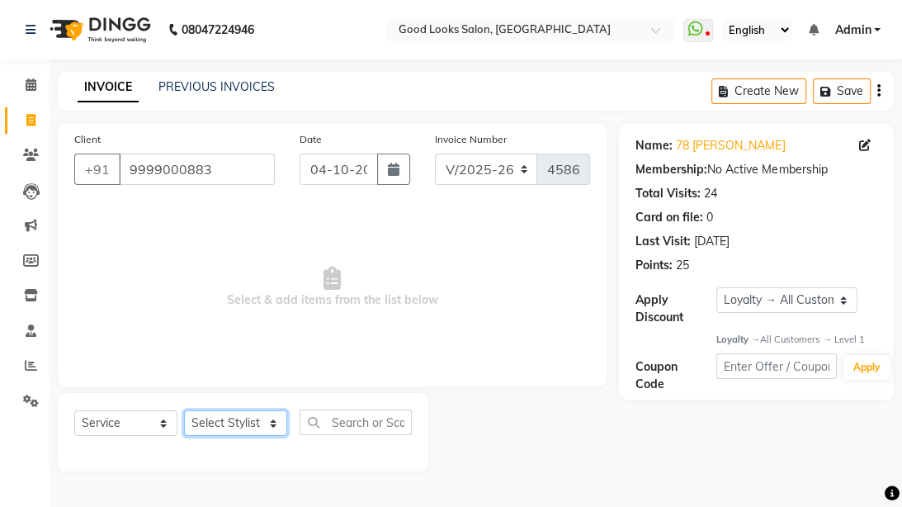
click at [211, 400] on select "Select Stylist [PERSON_NAME] Manager [PERSON_NAME] Pooja [PERSON_NAME] Raman 2 …" at bounding box center [235, 423] width 103 height 26
select select "79136"
click at [184, 400] on select "Select Stylist [PERSON_NAME] Manager [PERSON_NAME] Pooja [PERSON_NAME] Raman 2 …" at bounding box center [235, 423] width 103 height 26
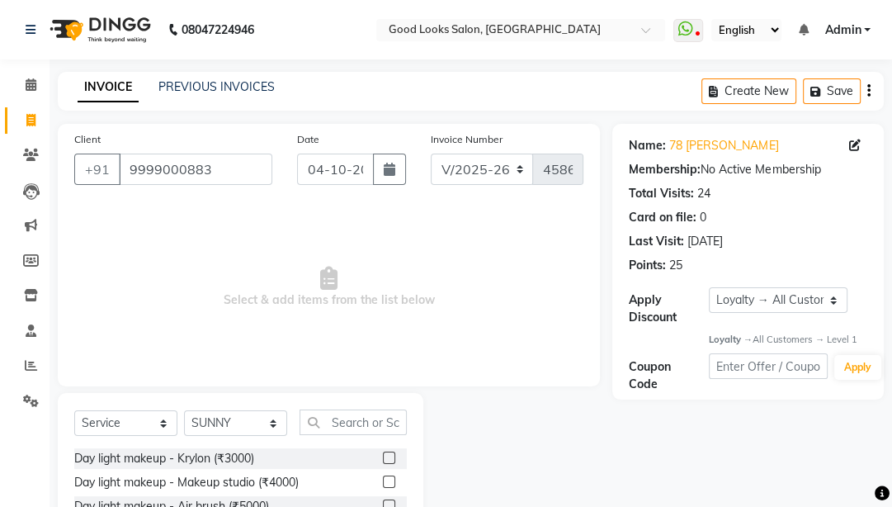
click at [328, 400] on div "Select Service Product Membership Package Voucher Prepaid Gift Card Select Styl…" at bounding box center [240, 428] width 333 height 39
click at [328, 400] on input "text" at bounding box center [353, 422] width 107 height 26
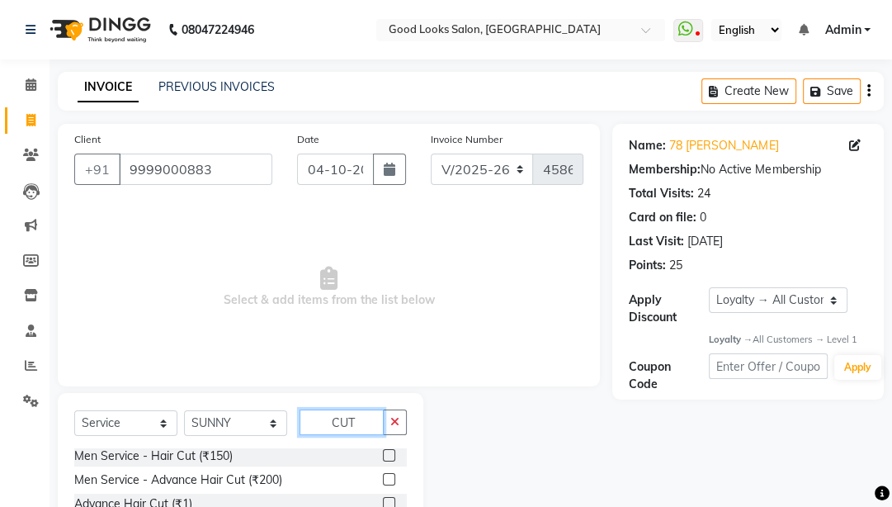
type input "CUT"
click at [383, 400] on label at bounding box center [389, 479] width 12 height 12
click at [383, 400] on input "checkbox" at bounding box center [388, 480] width 11 height 11
checkbox input "true"
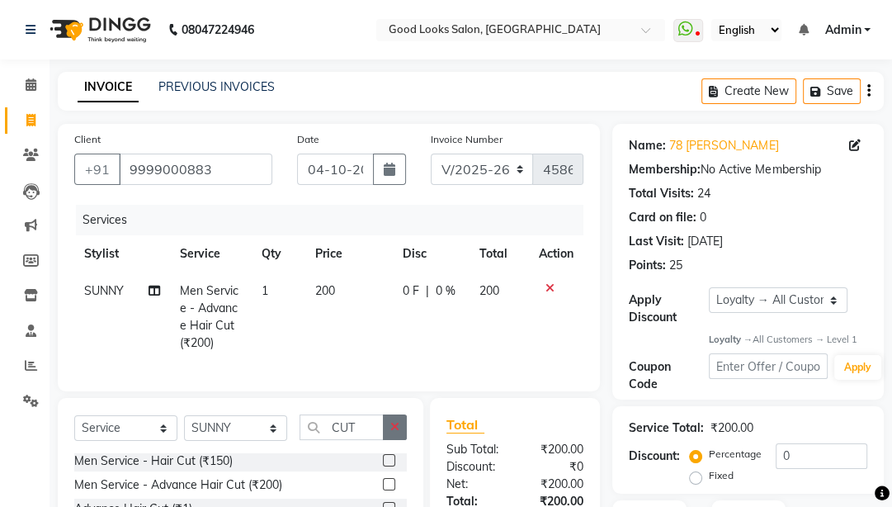
click at [396, 400] on icon "button" at bounding box center [394, 427] width 9 height 12
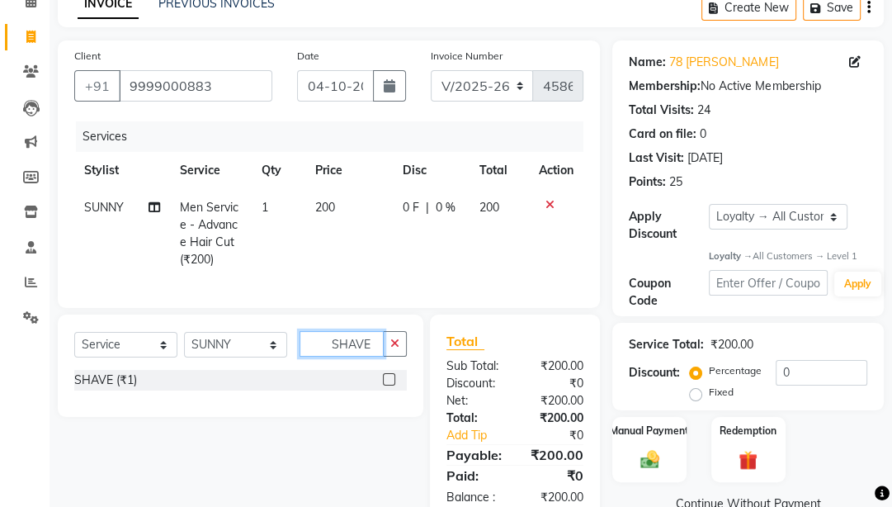
scroll to position [134, 0]
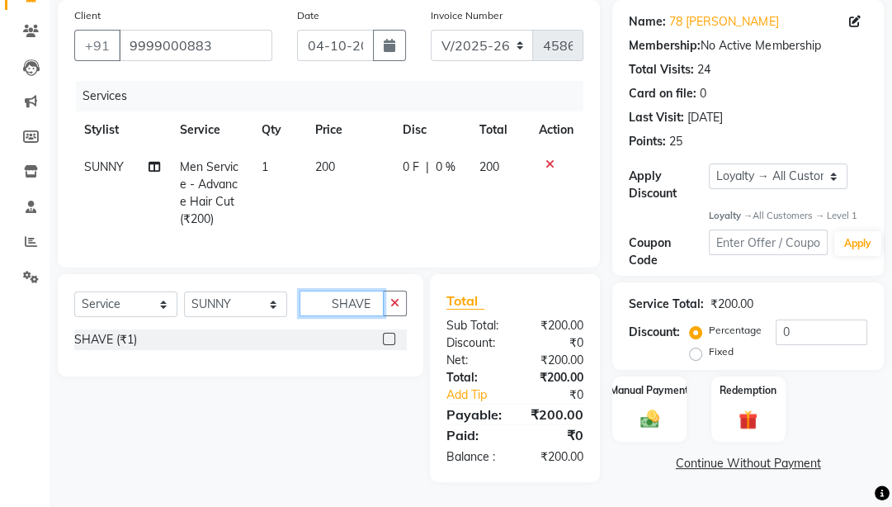
type input "SHAVE"
click at [390, 332] on div at bounding box center [395, 339] width 24 height 21
click at [386, 340] on label at bounding box center [389, 339] width 12 height 12
click at [386, 340] on input "checkbox" at bounding box center [388, 339] width 11 height 11
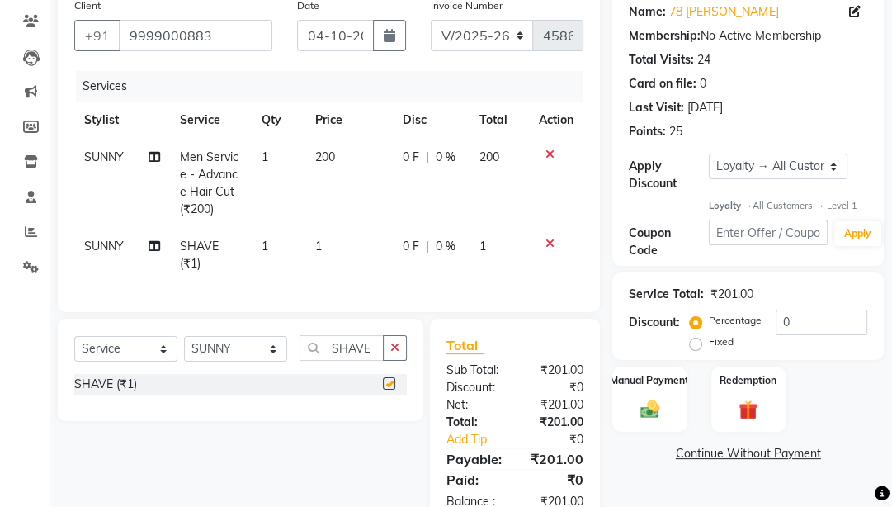
drag, startPoint x: 394, startPoint y: 261, endPoint x: 404, endPoint y: 244, distance: 19.2
click at [395, 257] on td "0 F | 0 %" at bounding box center [431, 255] width 77 height 54
checkbox input "false"
select select "79136"
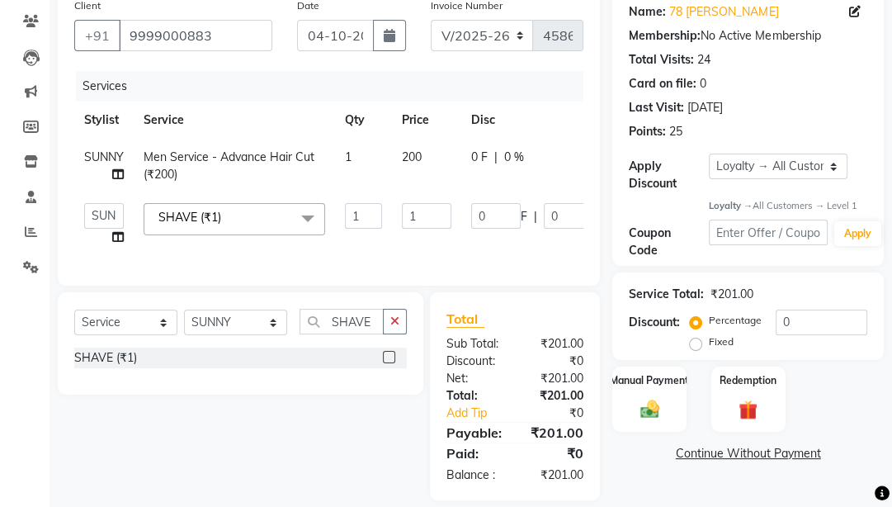
click at [404, 244] on td "1" at bounding box center [426, 224] width 69 height 63
click at [437, 215] on input "1" at bounding box center [427, 216] width 50 height 26
type input "100"
click at [439, 236] on tr "[PERSON_NAME] Manager [PERSON_NAME] [PERSON_NAME] Raman 2 Reception RUHI Sameer…" at bounding box center [394, 224] width 641 height 63
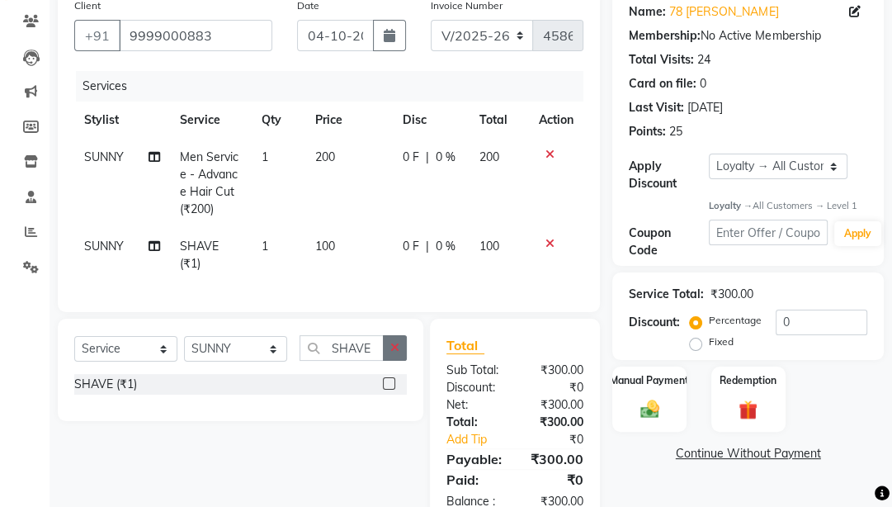
click at [399, 361] on button "button" at bounding box center [395, 348] width 24 height 26
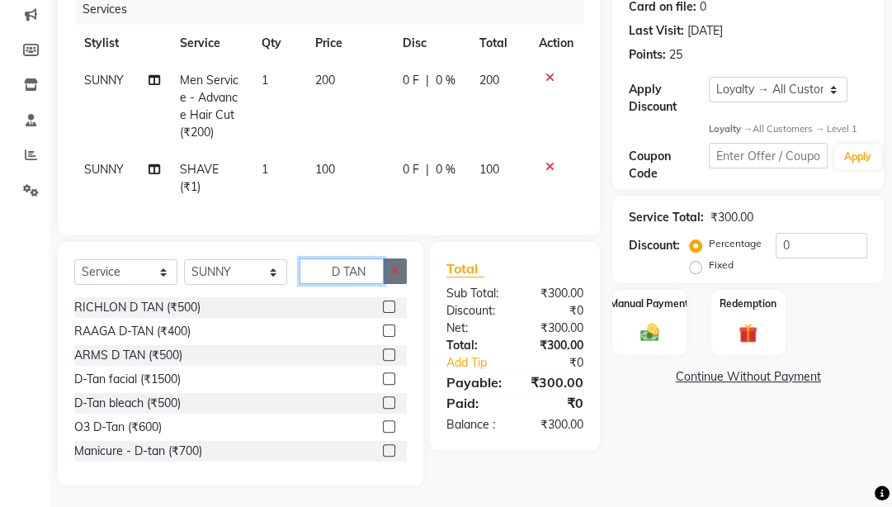
scroll to position [224, 0]
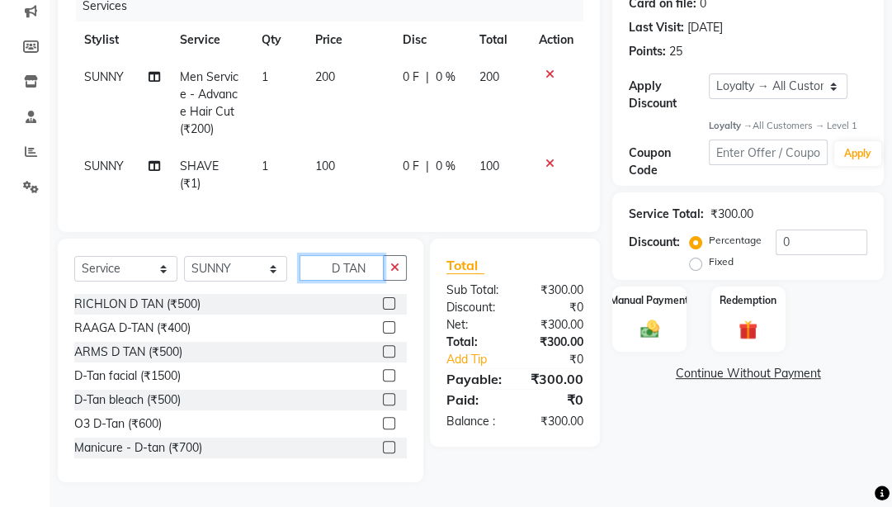
type input "D TAN"
click at [372, 400] on div "O3 D-Tan (₹600)" at bounding box center [240, 423] width 333 height 21
click at [383, 400] on label at bounding box center [389, 423] width 12 height 12
click at [383, 400] on input "checkbox" at bounding box center [388, 423] width 11 height 11
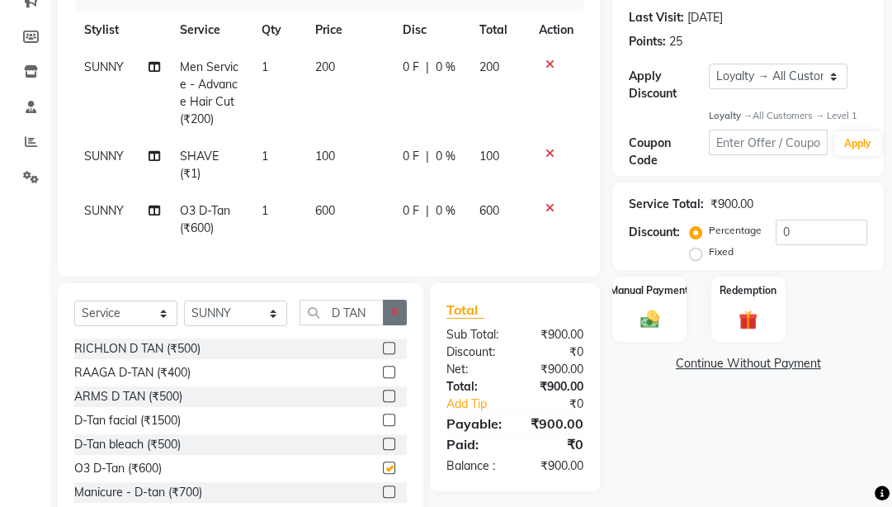
checkbox input "false"
click at [390, 325] on button "button" at bounding box center [395, 313] width 24 height 26
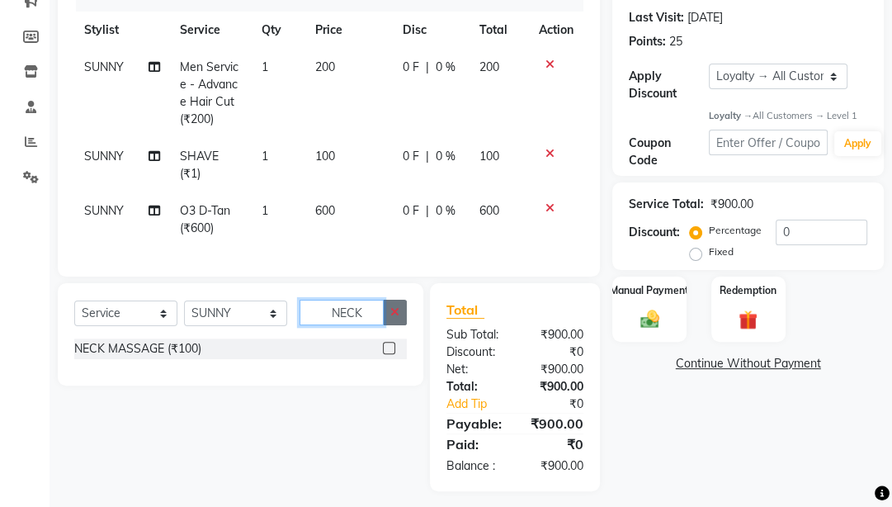
type input "NECK"
click at [390, 325] on button "button" at bounding box center [395, 313] width 24 height 26
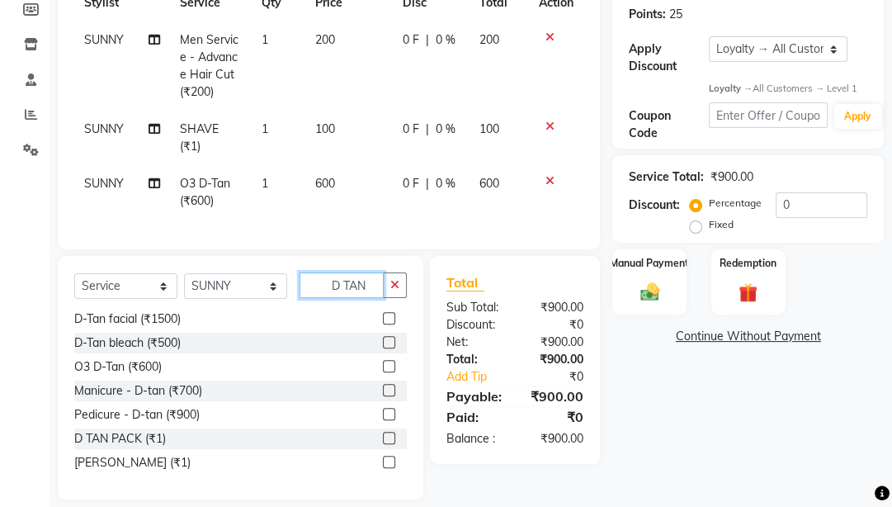
scroll to position [278, 0]
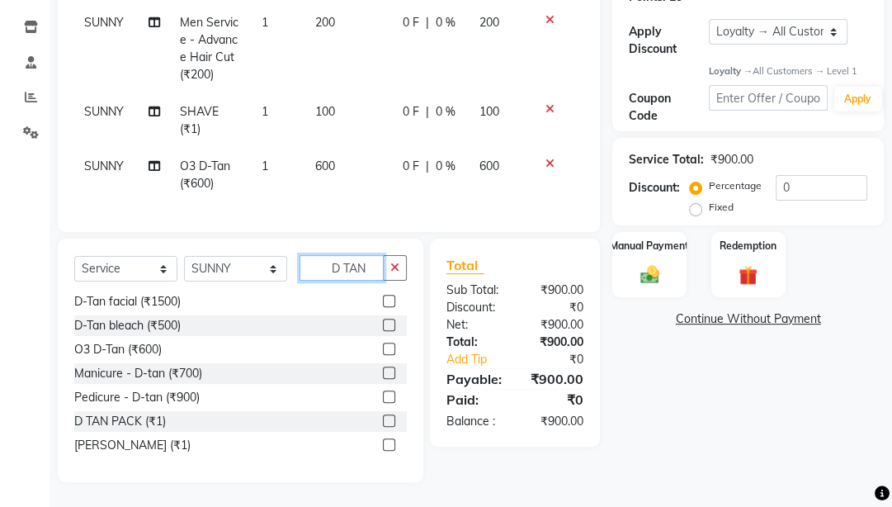
type input "D TAN"
click at [383, 400] on label at bounding box center [389, 420] width 12 height 12
click at [383, 400] on input "checkbox" at bounding box center [388, 421] width 11 height 11
checkbox input "true"
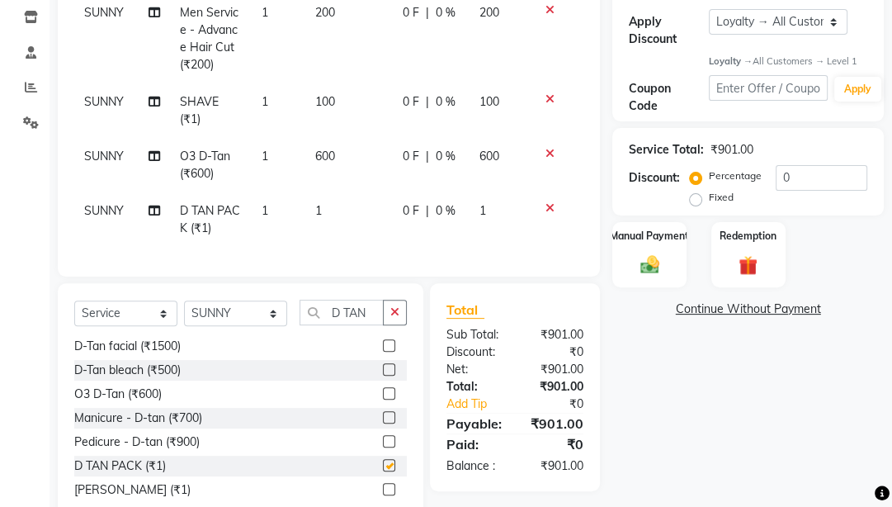
click at [376, 193] on td "1" at bounding box center [348, 219] width 87 height 54
select select "79136"
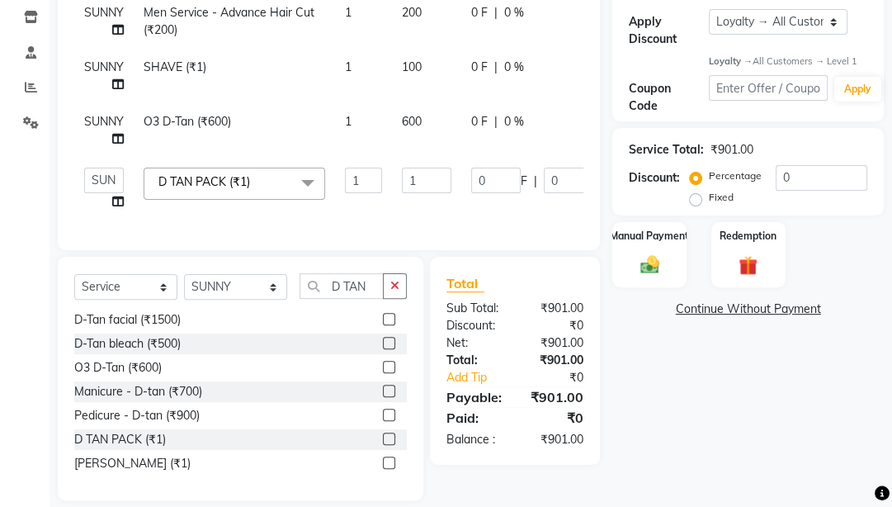
checkbox input "false"
drag, startPoint x: 433, startPoint y: 174, endPoint x: 367, endPoint y: 174, distance: 66.0
click at [367, 174] on tr "[PERSON_NAME] Manager [PERSON_NAME] [PERSON_NAME] Raman 2 Reception RUHI Sameer…" at bounding box center [394, 189] width 641 height 63
type input "300"
click at [420, 134] on tbody "SUNNY Men Service - Advance Hair Cut (₹200) 1 200 0 F | 0 % 200 SUNNY SHAVE (₹1…" at bounding box center [394, 107] width 641 height 226
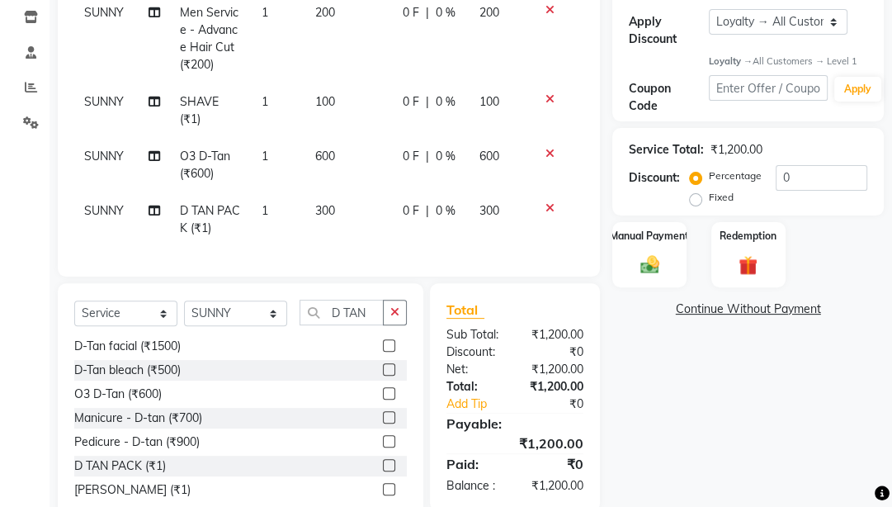
click at [413, 144] on td "0 F | 0 %" at bounding box center [431, 165] width 77 height 54
select select "79136"
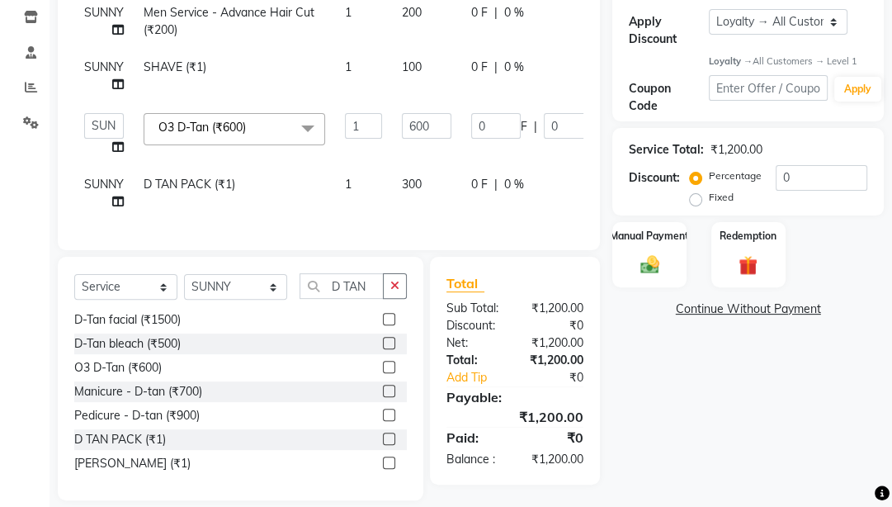
click at [413, 147] on td "600" at bounding box center [426, 134] width 69 height 63
drag, startPoint x: 419, startPoint y: 130, endPoint x: 359, endPoint y: 128, distance: 60.3
click at [359, 128] on tr "[PERSON_NAME] Manager [PERSON_NAME] [PERSON_NAME] Raman 2 Reception RUHI Sameer…" at bounding box center [394, 134] width 641 height 63
type input "500"
click at [361, 145] on tr "[PERSON_NAME] Manager [PERSON_NAME] [PERSON_NAME] Raman 2 Reception RUHI Sameer…" at bounding box center [394, 134] width 641 height 63
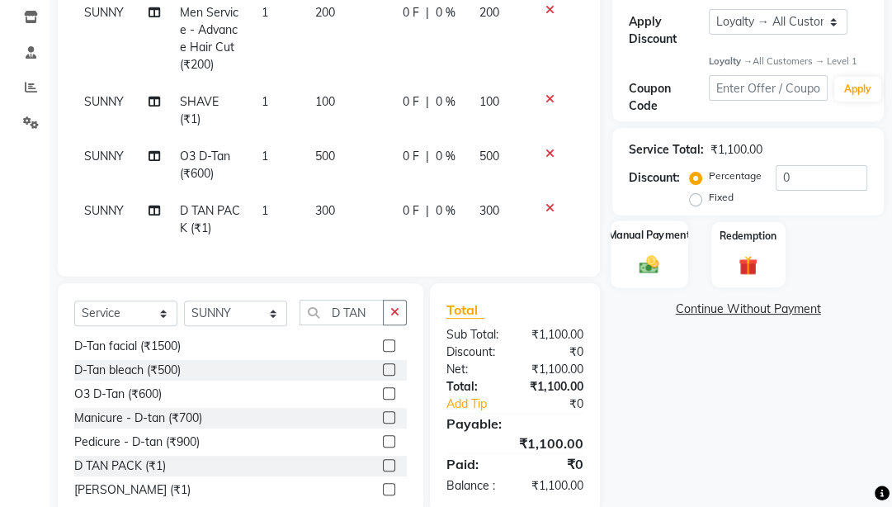
click at [667, 252] on div "Manual Payment" at bounding box center [650, 255] width 77 height 68
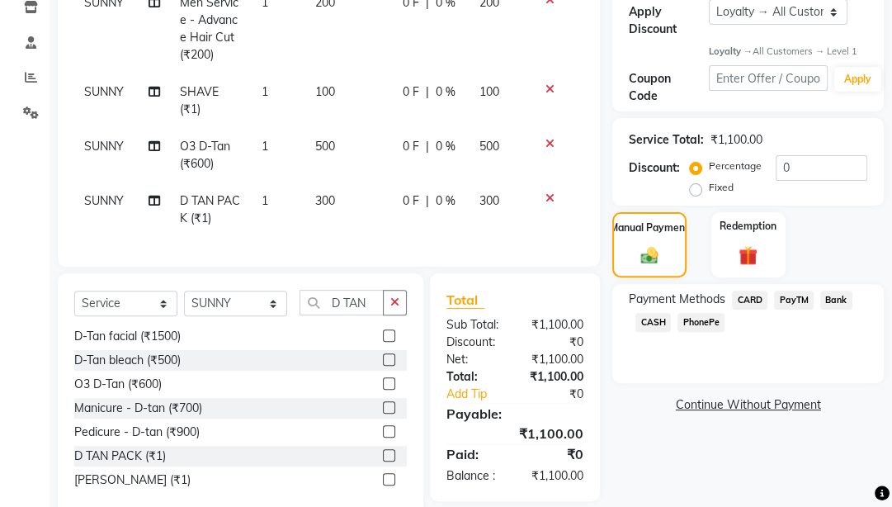
scroll to position [333, 0]
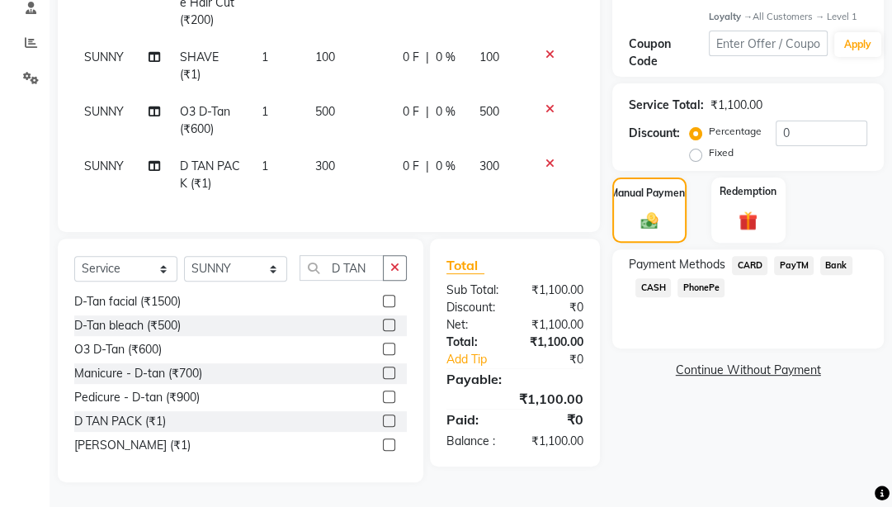
drag, startPoint x: 756, startPoint y: 257, endPoint x: 772, endPoint y: 257, distance: 15.7
click at [759, 257] on span "CARD" at bounding box center [749, 265] width 35 height 19
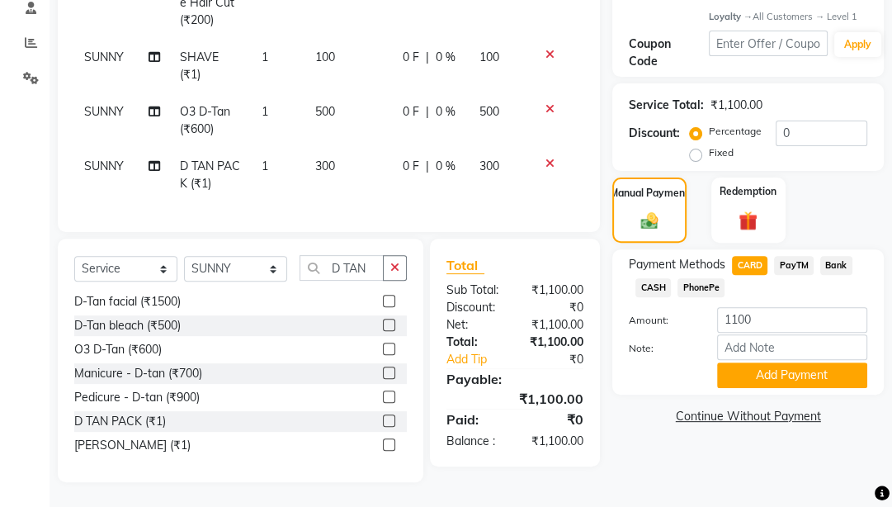
click at [786, 257] on span "PayTM" at bounding box center [794, 265] width 40 height 19
click at [779, 370] on button "Add Payment" at bounding box center [792, 375] width 150 height 26
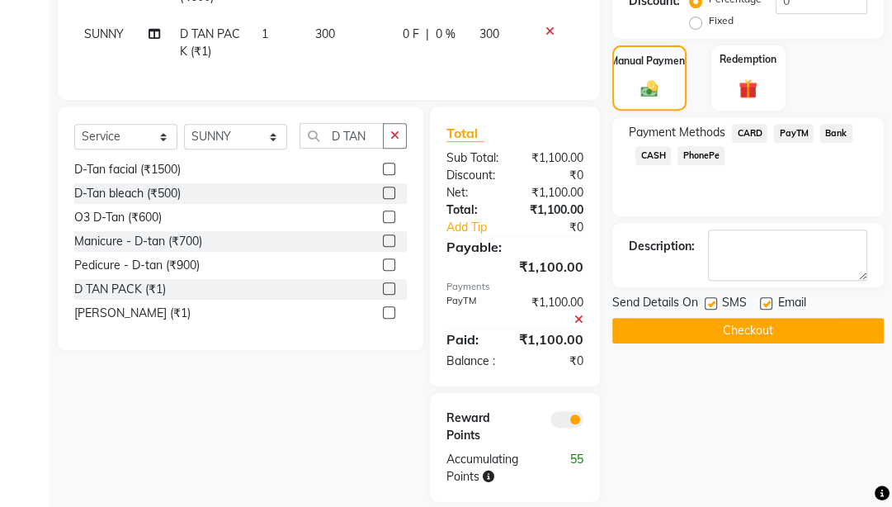
scroll to position [484, 0]
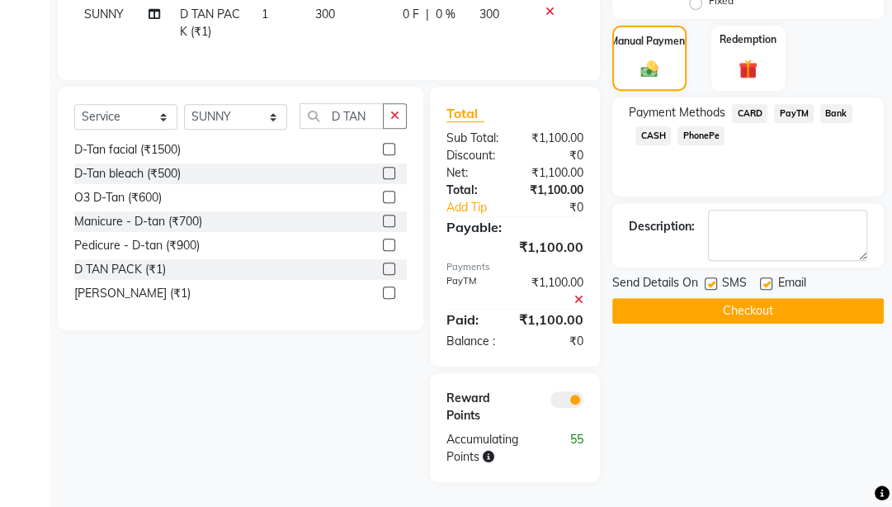
click at [767, 277] on label at bounding box center [766, 283] width 12 height 12
click at [767, 279] on input "checkbox" at bounding box center [765, 284] width 11 height 11
checkbox input "false"
click at [710, 277] on label at bounding box center [711, 283] width 12 height 12
click at [710, 279] on input "checkbox" at bounding box center [710, 284] width 11 height 11
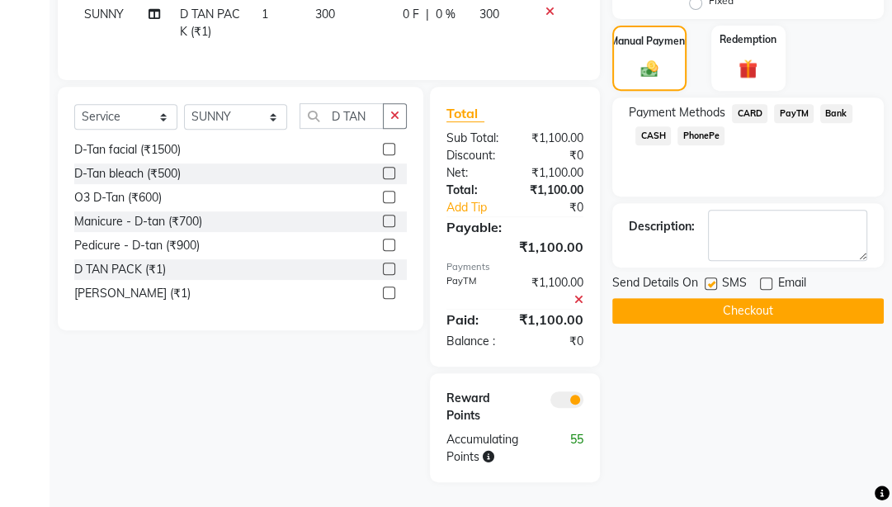
checkbox input "false"
click at [796, 298] on button "Checkout" at bounding box center [748, 311] width 272 height 26
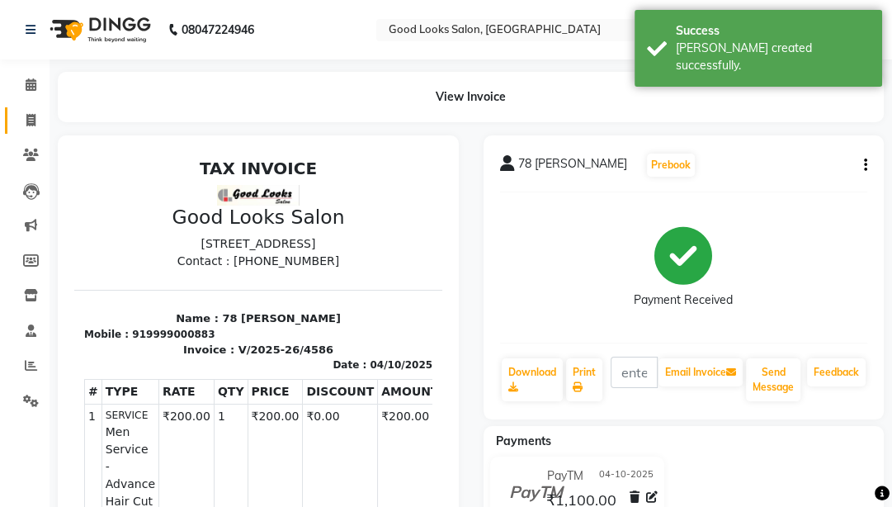
click at [31, 132] on link "Invoice" at bounding box center [25, 120] width 40 height 27
select select "4230"
select select "service"
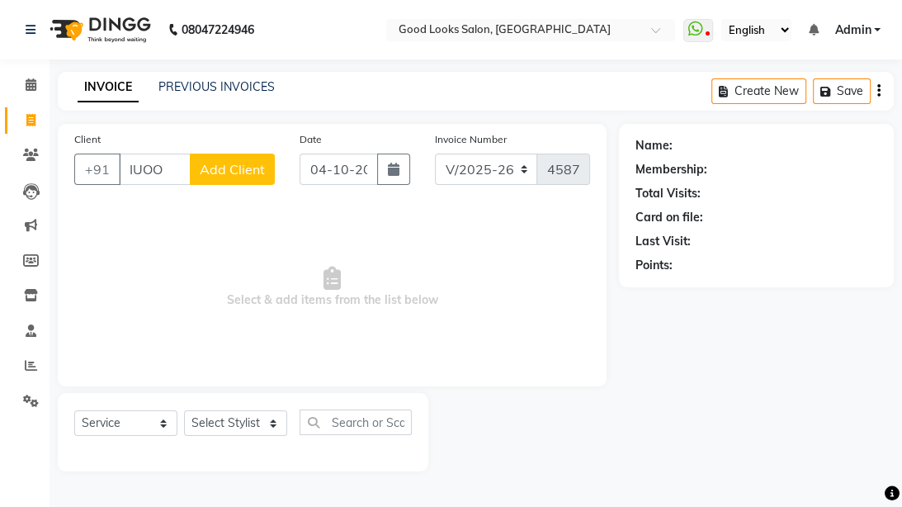
type input "IUOO"
drag, startPoint x: 300, startPoint y: 182, endPoint x: 238, endPoint y: 179, distance: 62.8
click at [300, 182] on input "04-10-2025" at bounding box center [339, 169] width 78 height 31
select select "10"
select select "2025"
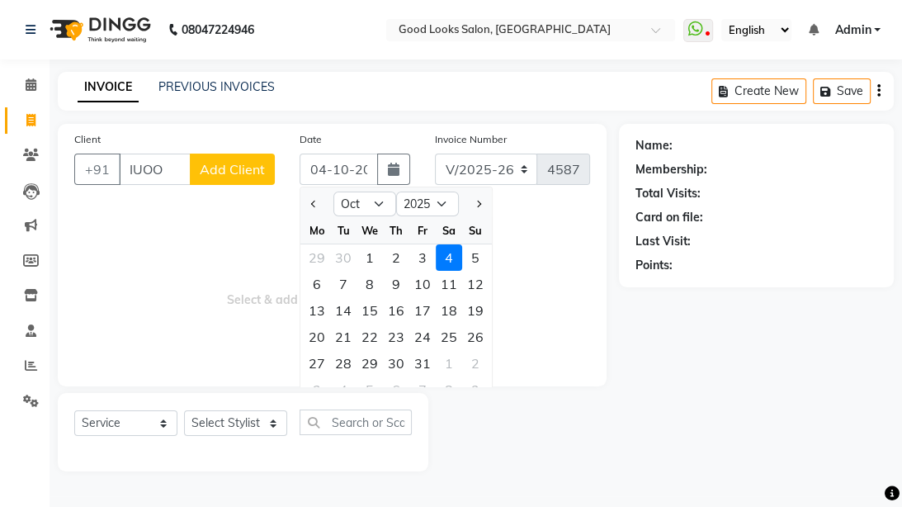
click at [238, 179] on button "Add Client" at bounding box center [232, 169] width 85 height 31
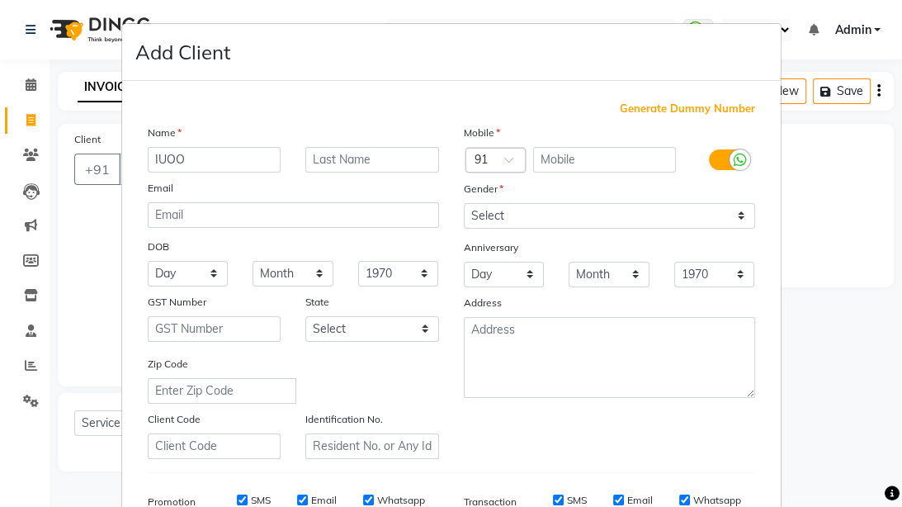
click at [647, 112] on span "Generate Dummy Number" at bounding box center [687, 109] width 135 height 17
type input "1174800001161"
checkbox input "false"
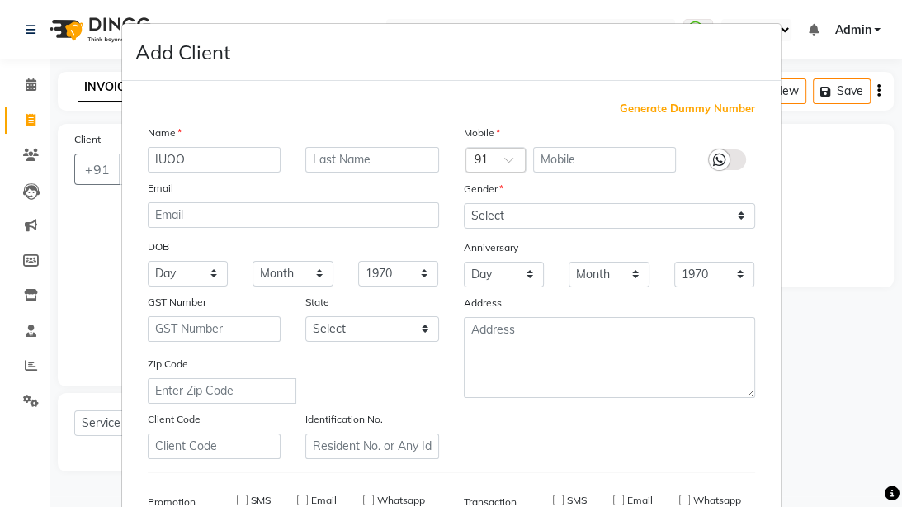
checkbox input "false"
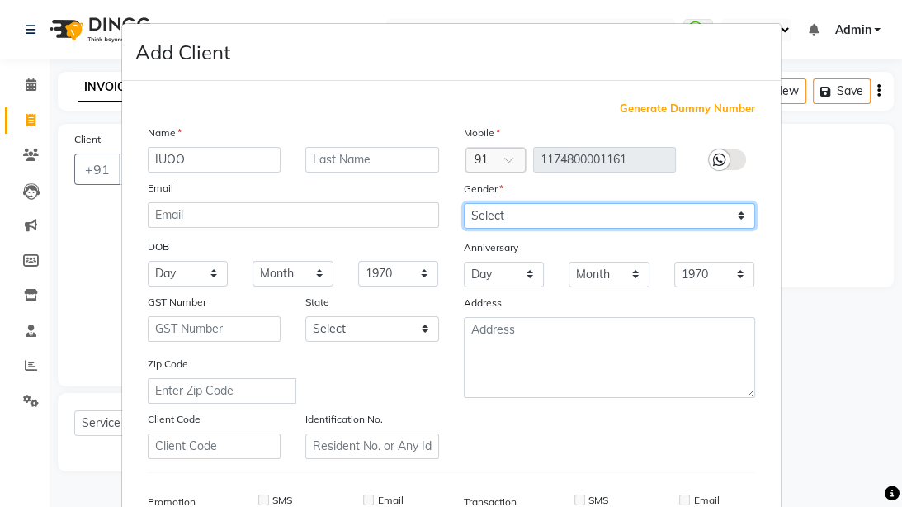
click at [578, 213] on select "Select [DEMOGRAPHIC_DATA] [DEMOGRAPHIC_DATA] Other Prefer Not To Say" at bounding box center [609, 216] width 291 height 26
select select "[DEMOGRAPHIC_DATA]"
click at [464, 204] on select "Select [DEMOGRAPHIC_DATA] [DEMOGRAPHIC_DATA] Other Prefer Not To Say" at bounding box center [609, 216] width 291 height 26
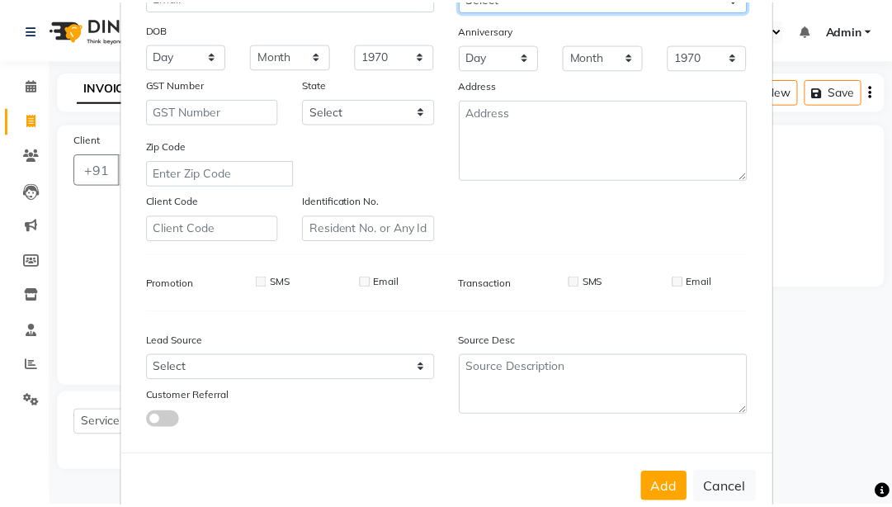
scroll to position [262, 0]
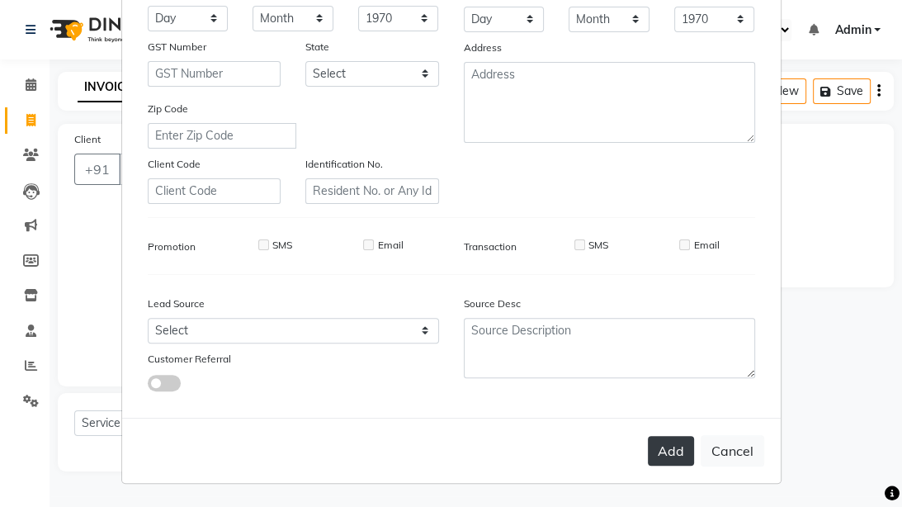
click at [662, 400] on button "Add" at bounding box center [671, 451] width 46 height 30
type input "1174800001161"
select select
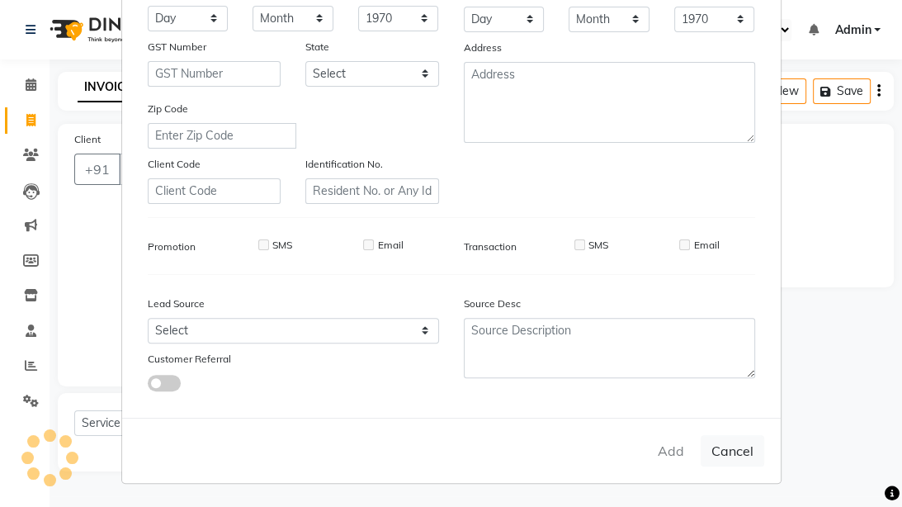
select select
checkbox input "false"
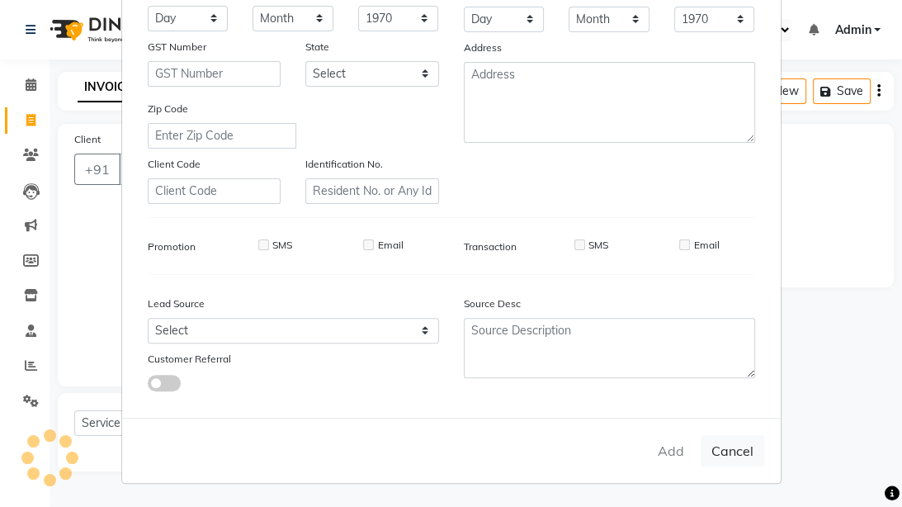
checkbox input "false"
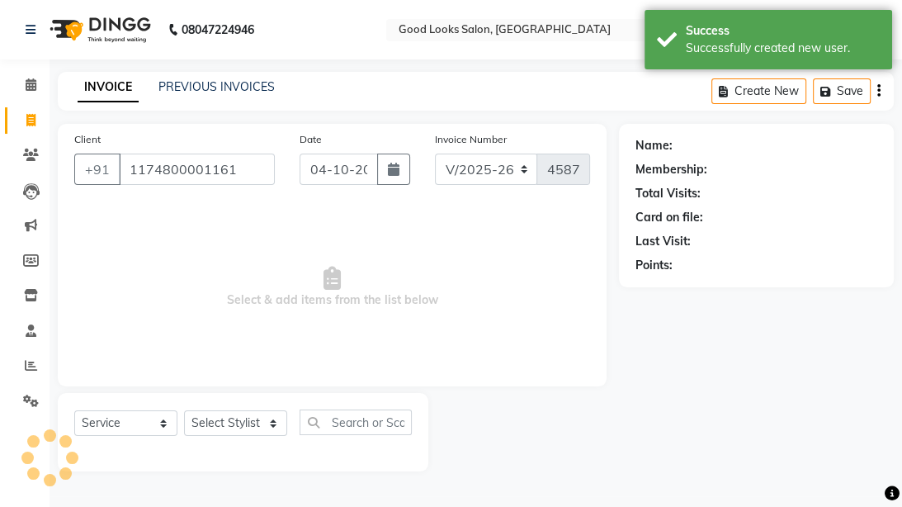
select select "1: Object"
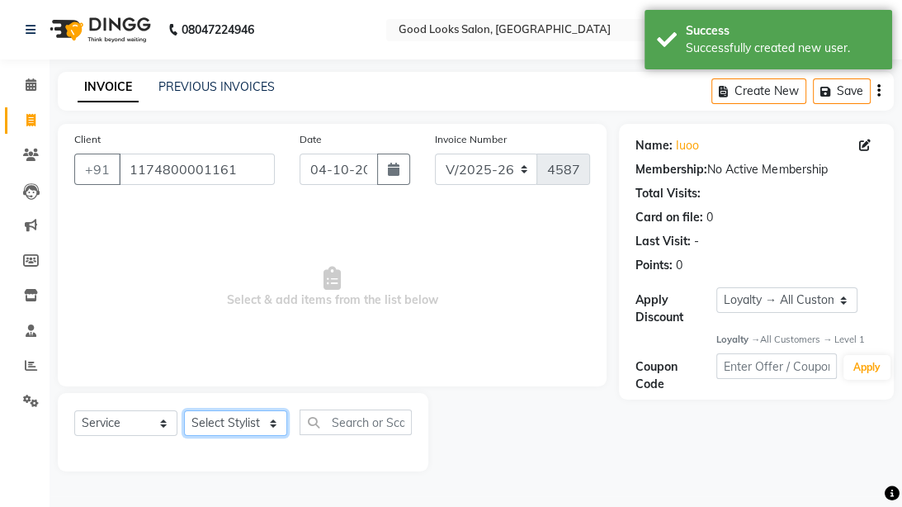
click at [203, 400] on select "Select Stylist [PERSON_NAME] Manager [PERSON_NAME] Pooja [PERSON_NAME] Raman 2 …" at bounding box center [235, 423] width 103 height 26
select select "79136"
click at [184, 400] on select "Select Stylist [PERSON_NAME] Manager [PERSON_NAME] Pooja [PERSON_NAME] Raman 2 …" at bounding box center [235, 423] width 103 height 26
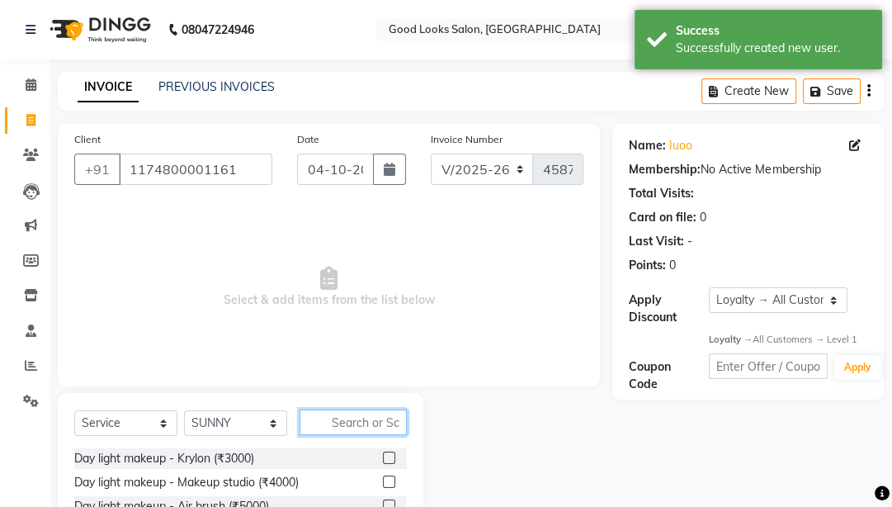
click at [362, 400] on input "text" at bounding box center [353, 422] width 107 height 26
type input "BEARD"
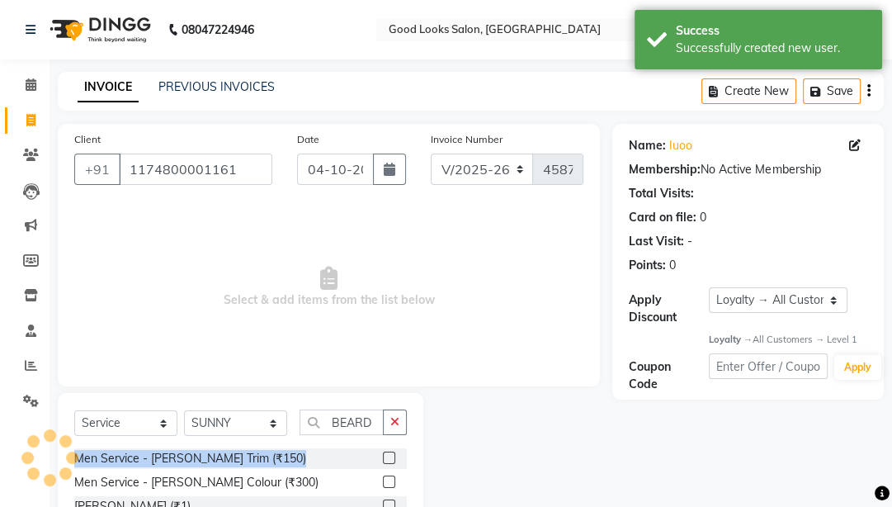
click at [389, 400] on div "Select Service Product Membership Package Voucher Prepaid Gift Card Select Styl…" at bounding box center [241, 480] width 366 height 174
click at [389, 400] on div at bounding box center [395, 458] width 24 height 21
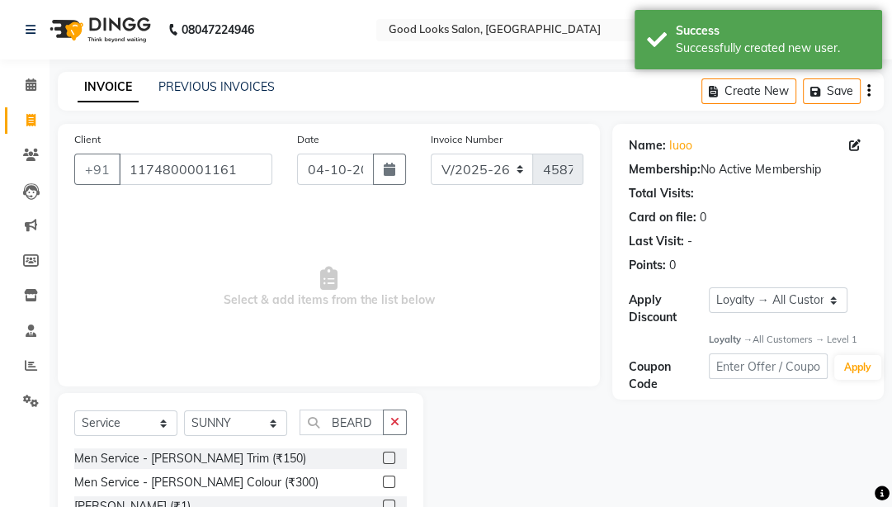
click at [389, 400] on label at bounding box center [389, 457] width 12 height 12
click at [389, 400] on input "checkbox" at bounding box center [388, 458] width 11 height 11
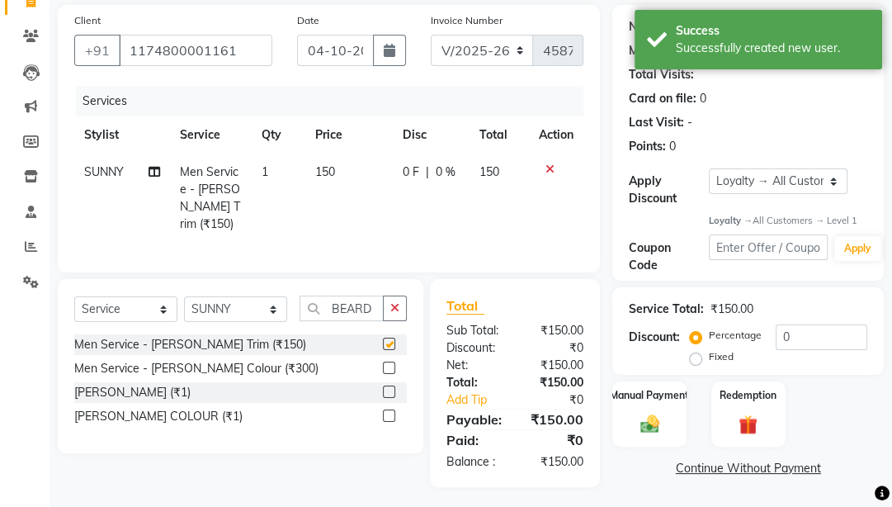
checkbox input "false"
click at [640, 400] on img at bounding box center [650, 424] width 32 height 22
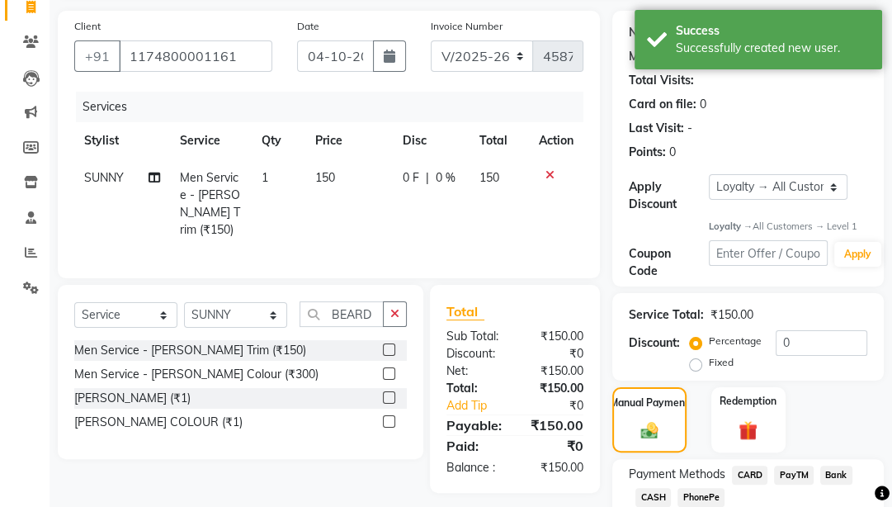
scroll to position [198, 0]
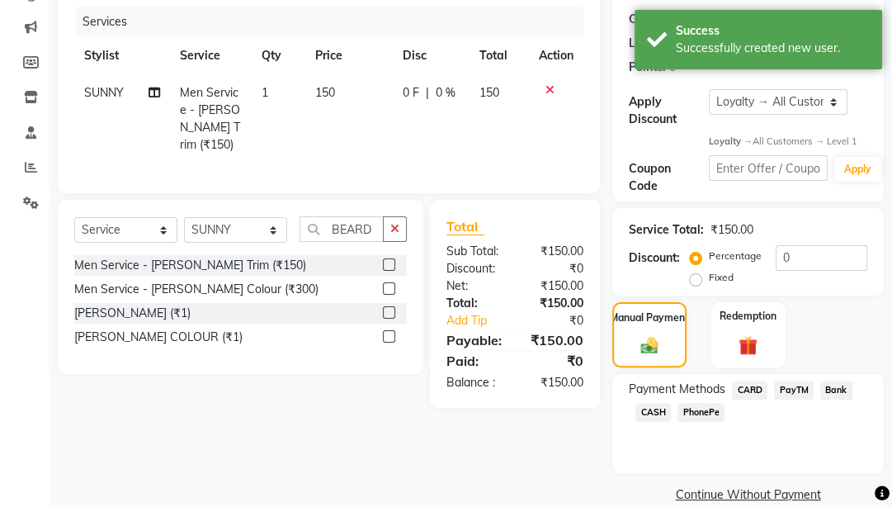
click at [644, 400] on div "CASH" at bounding box center [650, 414] width 42 height 22
click at [650, 400] on span "CASH" at bounding box center [652, 412] width 35 height 19
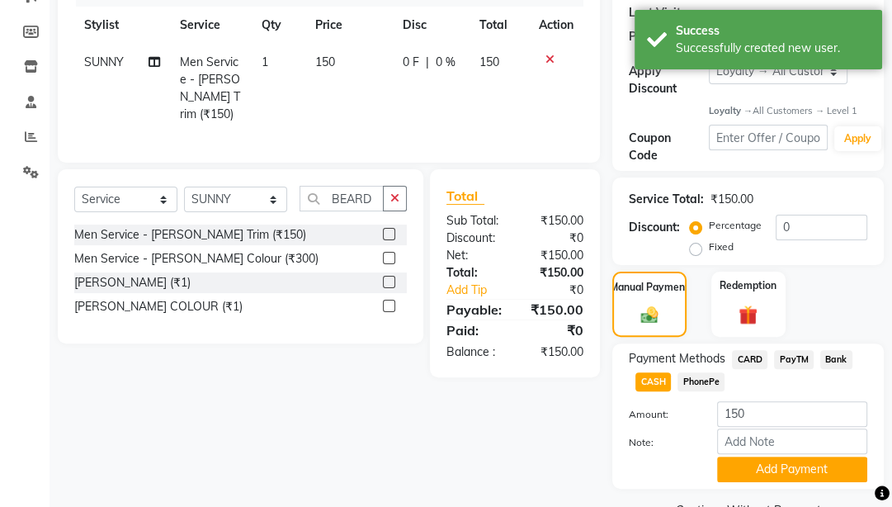
scroll to position [270, 0]
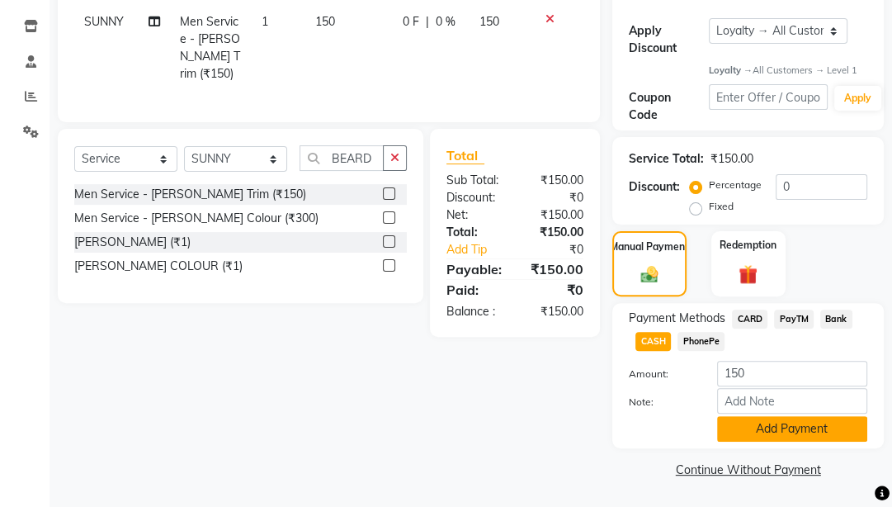
click at [755, 400] on button "Add Payment" at bounding box center [792, 429] width 150 height 26
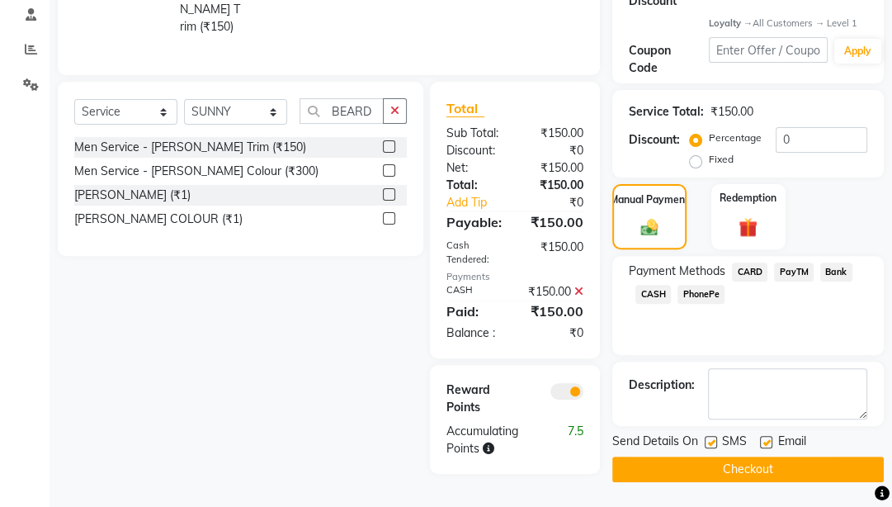
scroll to position [338, 0]
click at [743, 400] on button "Checkout" at bounding box center [748, 469] width 272 height 26
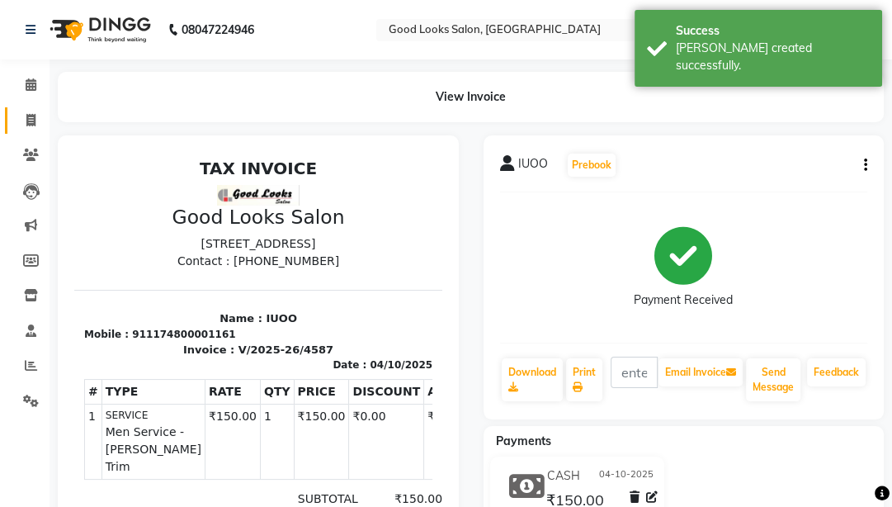
click at [28, 133] on link "Invoice" at bounding box center [25, 120] width 40 height 27
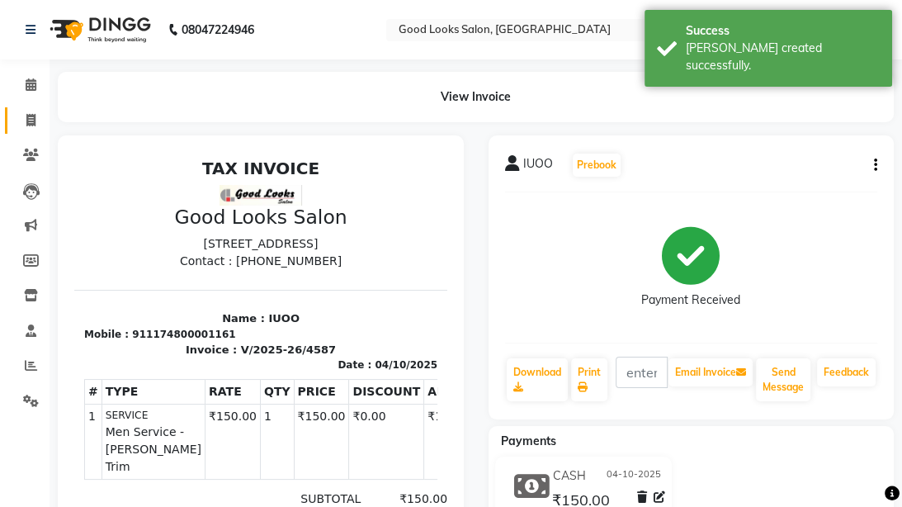
select select "4230"
select select "service"
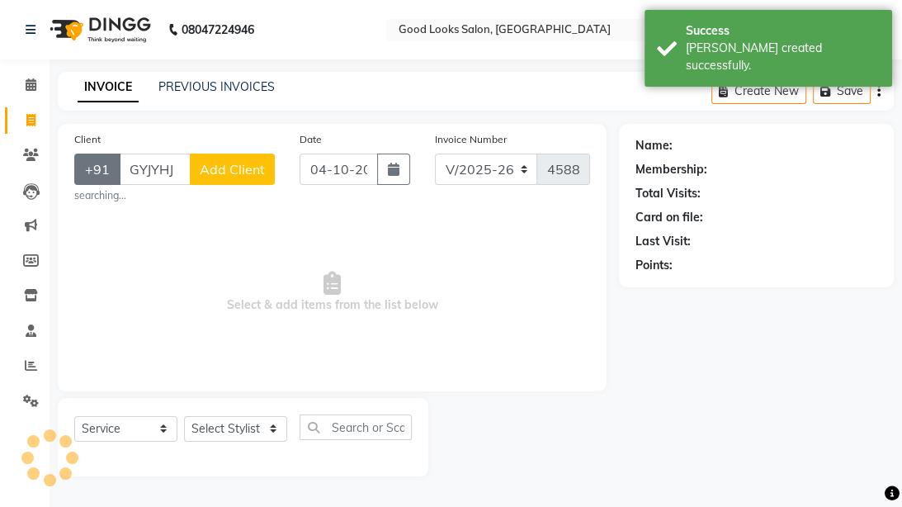
drag, startPoint x: 209, startPoint y: 178, endPoint x: 111, endPoint y: 171, distance: 97.7
click at [111, 171] on div "+91 GYJYHJ Add Client" at bounding box center [174, 169] width 201 height 31
click at [172, 170] on input "GYJYHJ" at bounding box center [155, 169] width 72 height 31
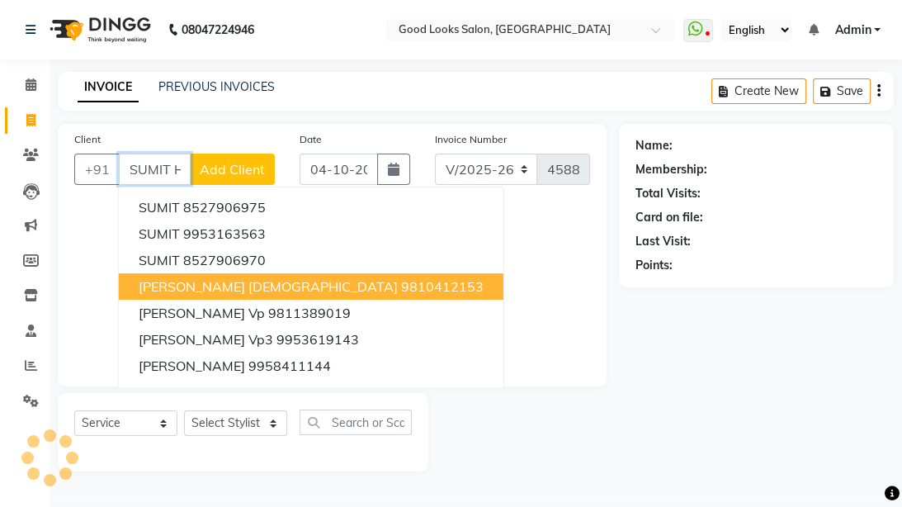
scroll to position [0, 10]
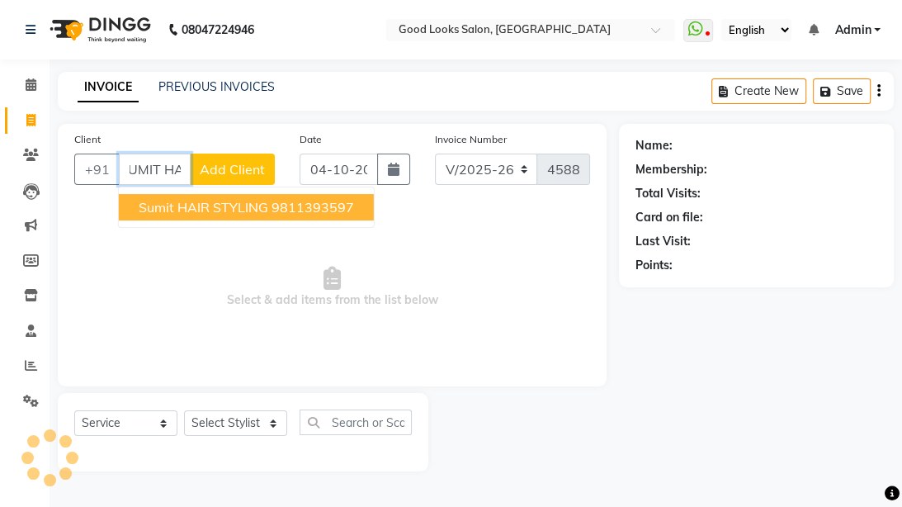
click at [281, 195] on button "sumit HAIR STYLING 9811393597" at bounding box center [246, 207] width 255 height 26
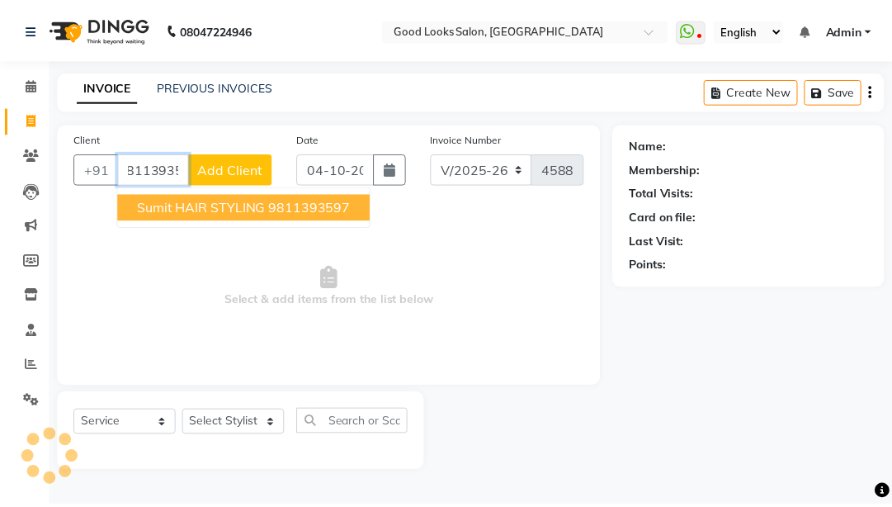
scroll to position [0, 0]
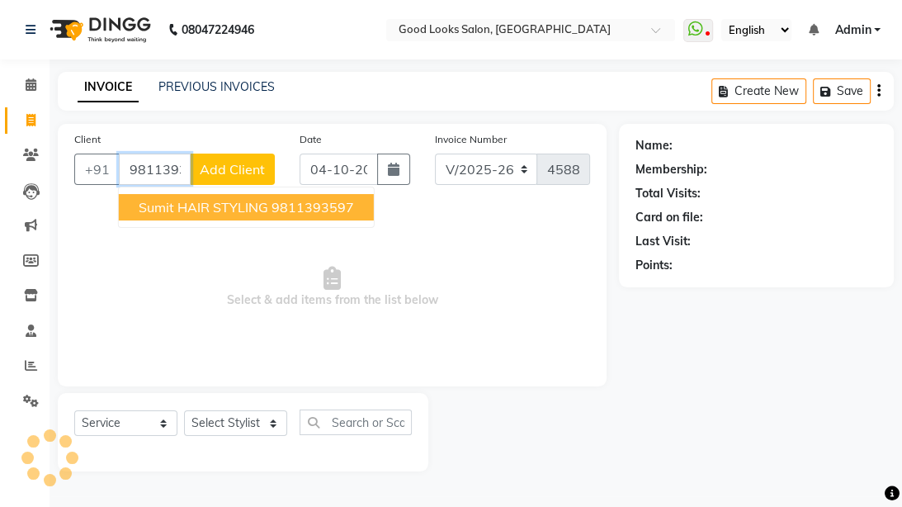
type input "9811393597"
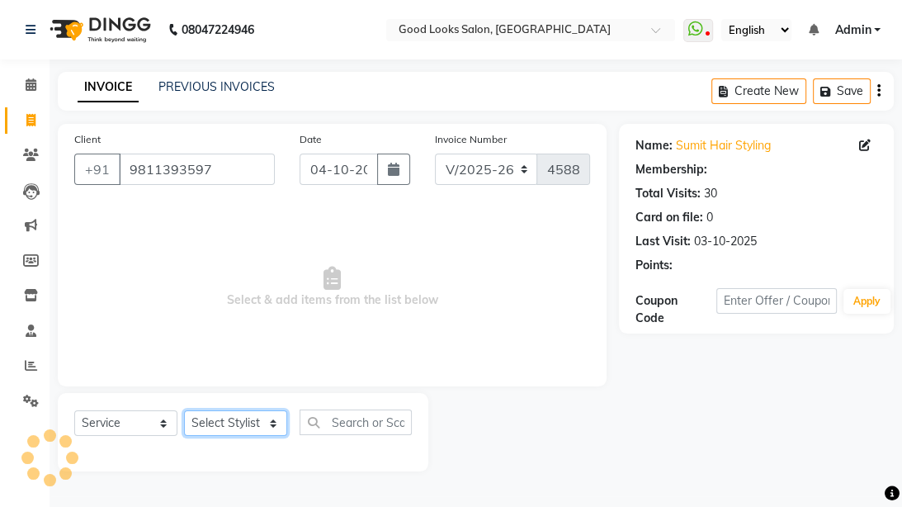
click at [220, 400] on select "Select Stylist [PERSON_NAME] Manager [PERSON_NAME] Pooja [PERSON_NAME] Raman 2 …" at bounding box center [235, 423] width 103 height 26
select select "79136"
click at [184, 400] on select "Select Stylist [PERSON_NAME] Manager [PERSON_NAME] Pooja [PERSON_NAME] Raman 2 …" at bounding box center [235, 423] width 103 height 26
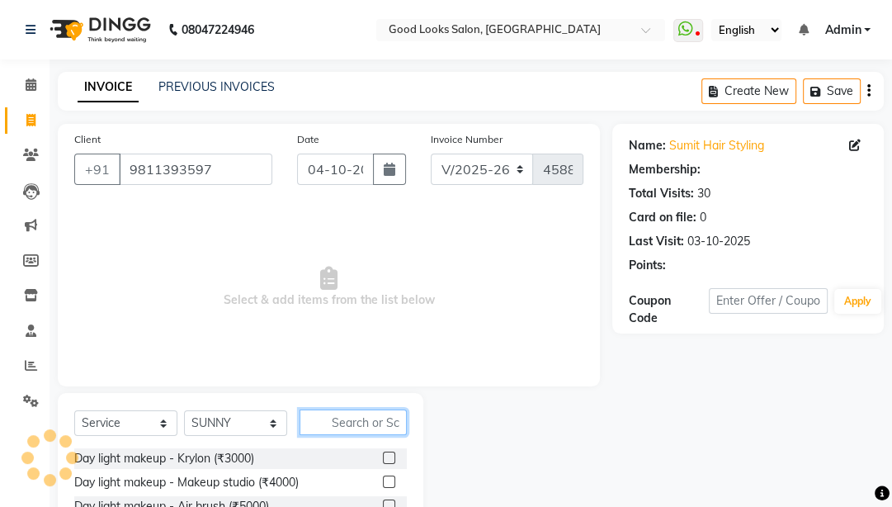
click at [314, 400] on input "text" at bounding box center [353, 422] width 107 height 26
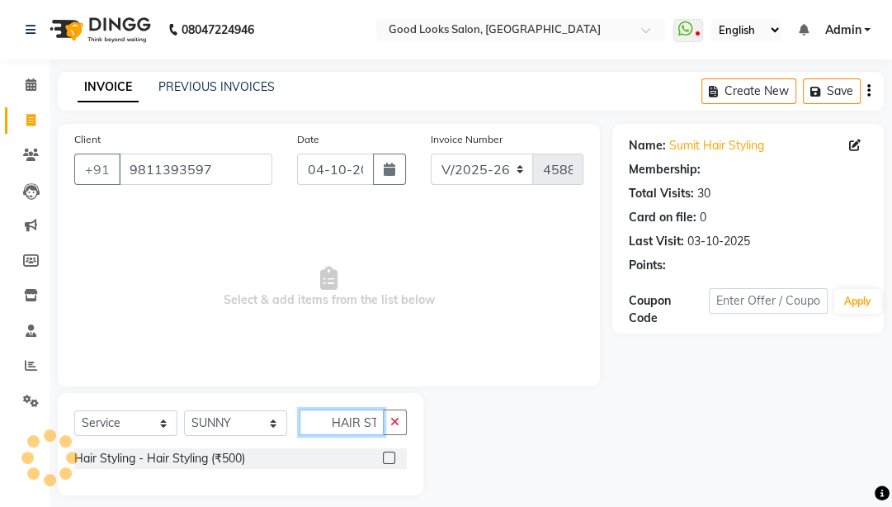
type input "HAIR ST"
click at [383, 400] on label at bounding box center [389, 457] width 12 height 12
click at [383, 400] on input "checkbox" at bounding box center [388, 458] width 11 height 11
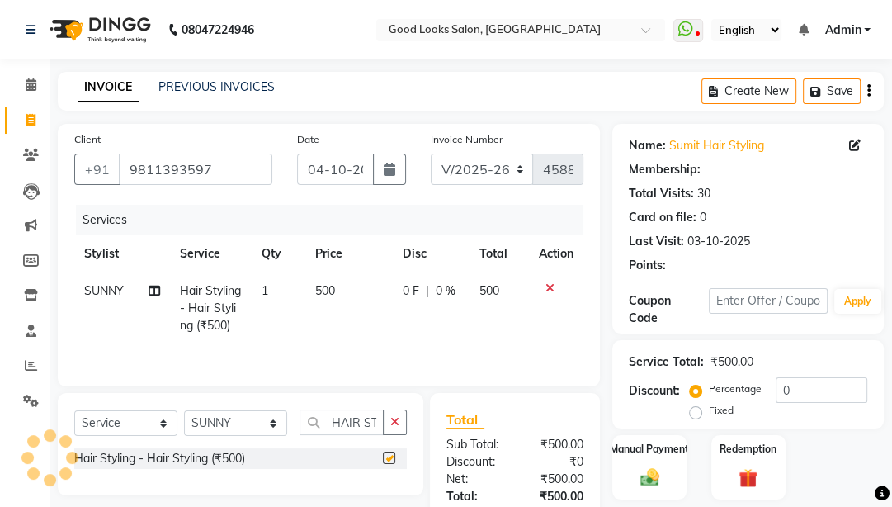
click at [376, 310] on td "500" at bounding box center [348, 308] width 87 height 72
checkbox input "false"
select select "79136"
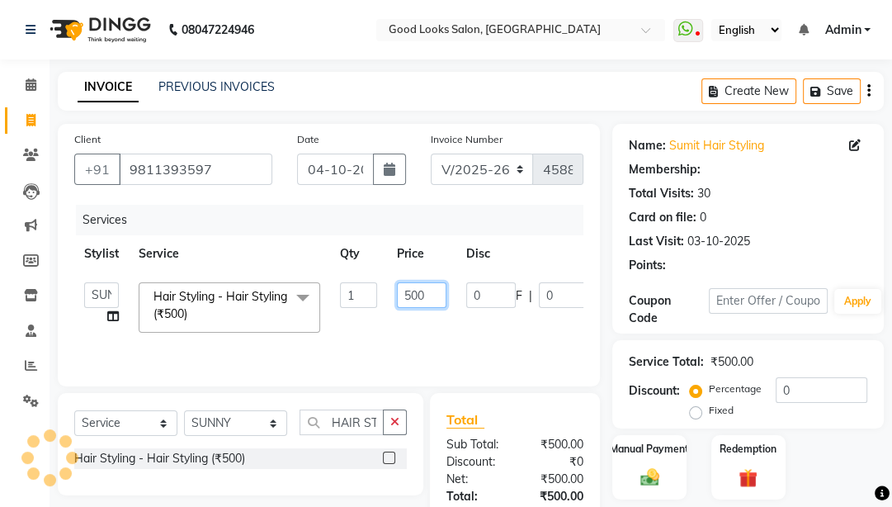
drag, startPoint x: 416, startPoint y: 288, endPoint x: 316, endPoint y: 287, distance: 99.9
click at [316, 287] on tr "[PERSON_NAME] Manager [PERSON_NAME] [PERSON_NAME] Raman 2 Reception RUHI Sameer…" at bounding box center [392, 307] width 636 height 70
type input "100"
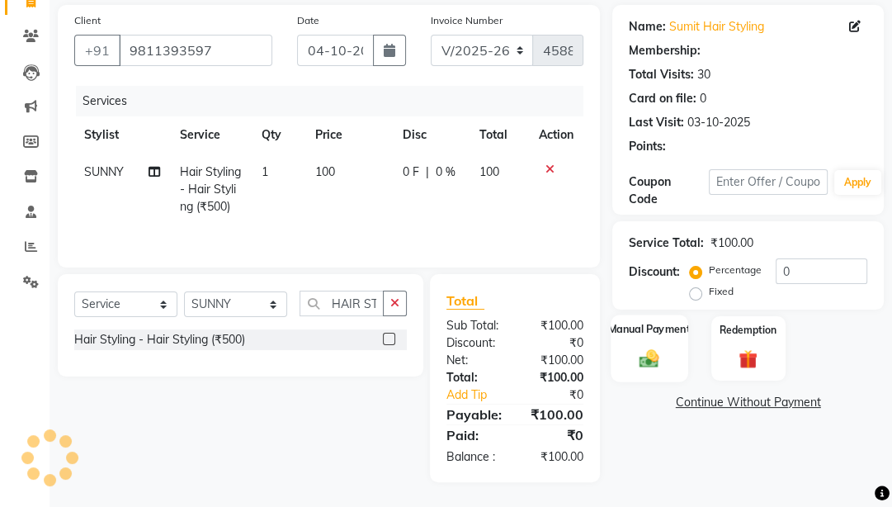
click at [644, 362] on img at bounding box center [650, 358] width 32 height 22
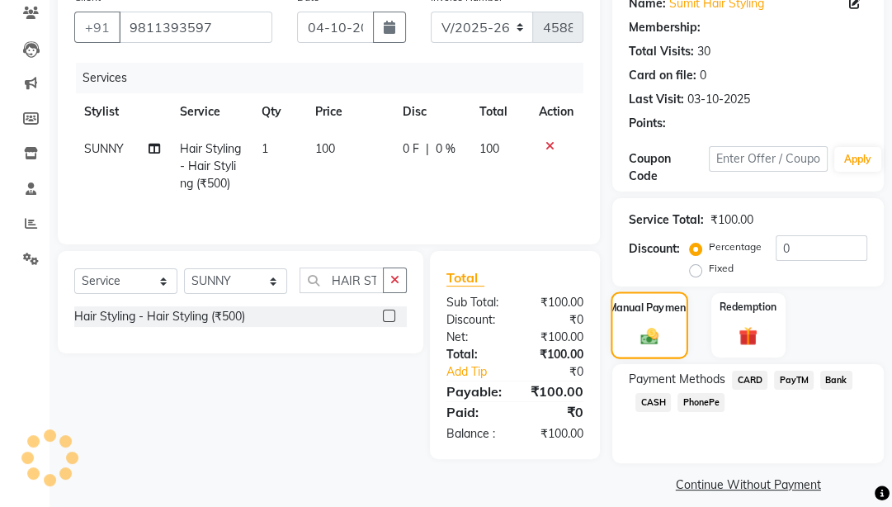
scroll to position [155, 0]
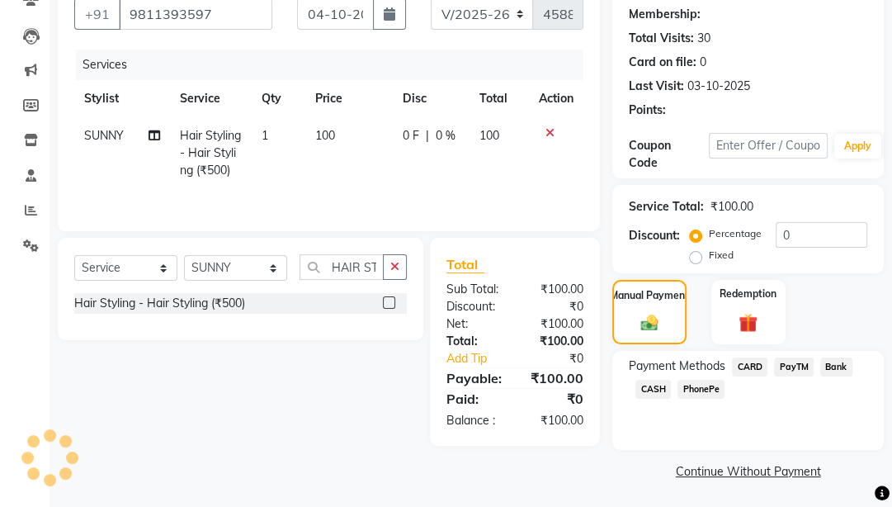
click at [634, 386] on div "CASH" at bounding box center [650, 391] width 42 height 22
click at [645, 333] on img at bounding box center [649, 323] width 28 height 20
select select "1: Object"
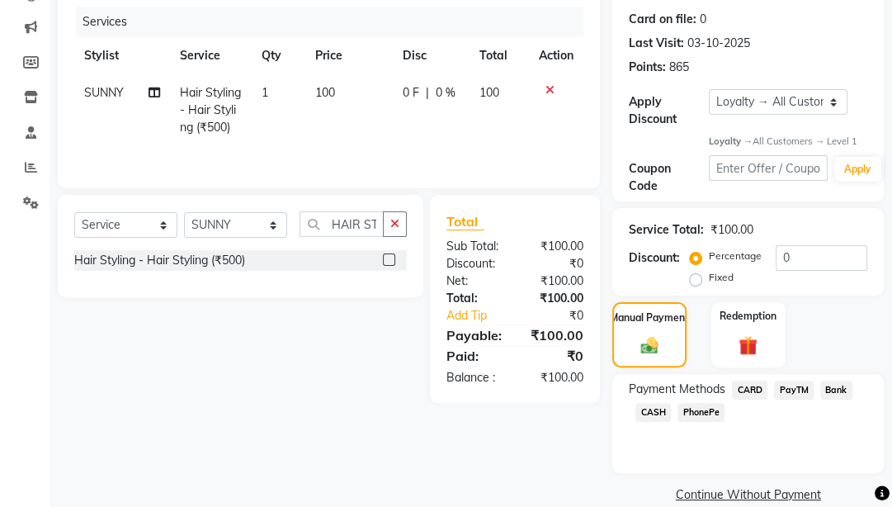
scroll to position [221, 0]
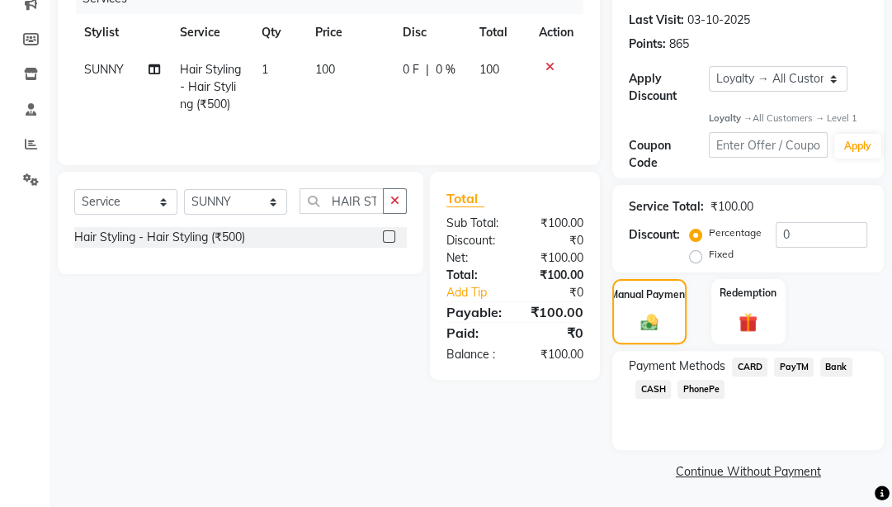
click at [650, 388] on span "CASH" at bounding box center [652, 389] width 35 height 19
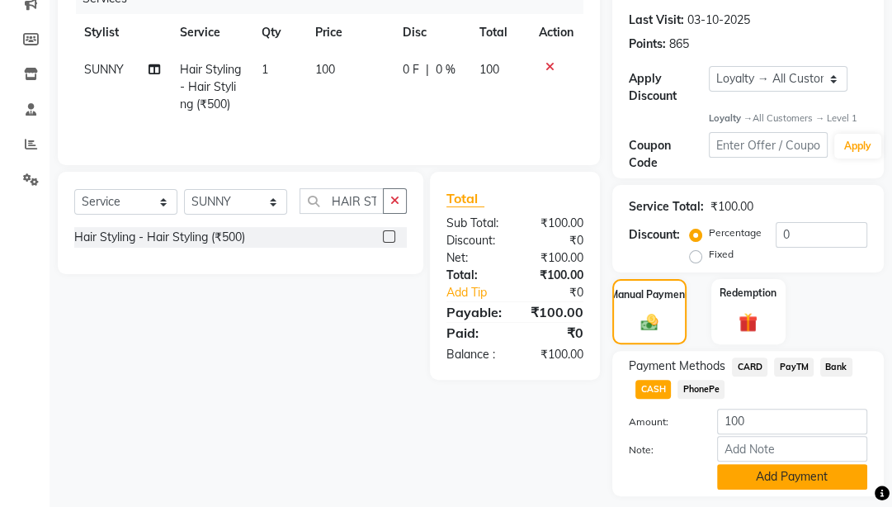
click at [751, 400] on button "Add Payment" at bounding box center [792, 477] width 150 height 26
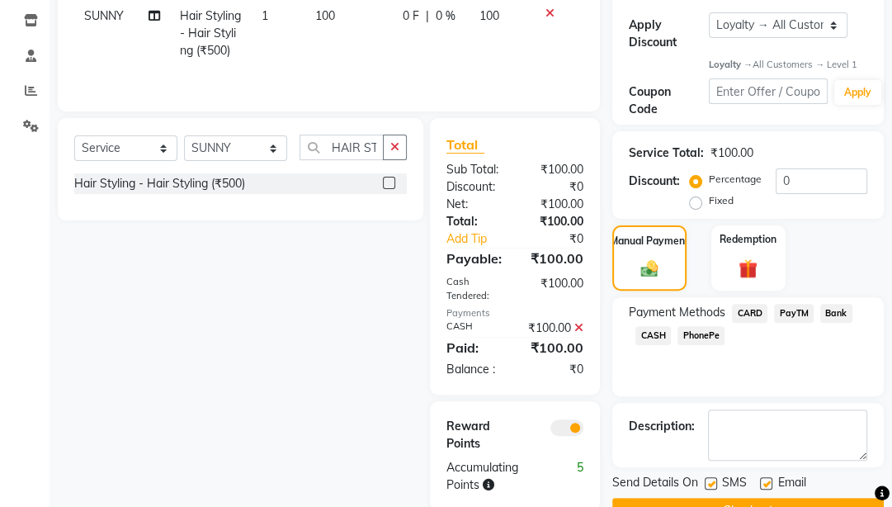
scroll to position [320, 0]
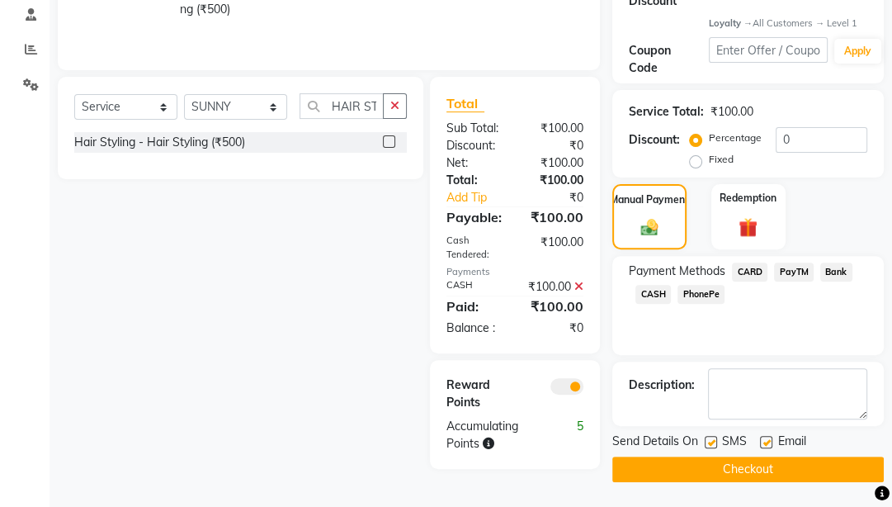
click at [766, 400] on label at bounding box center [766, 442] width 12 height 12
click at [766, 400] on input "checkbox" at bounding box center [765, 442] width 11 height 11
checkbox input "false"
click at [705, 400] on label at bounding box center [711, 442] width 12 height 12
click at [705, 400] on input "checkbox" at bounding box center [710, 442] width 11 height 11
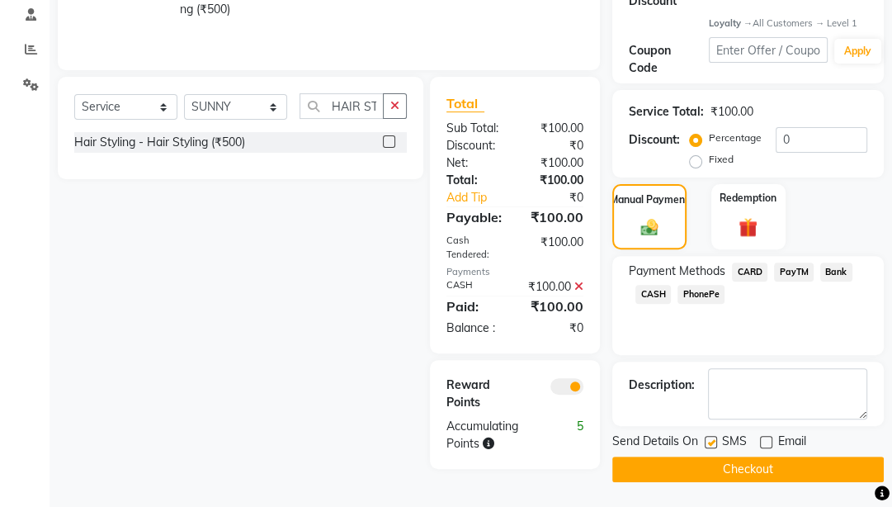
checkbox input "false"
click at [706, 400] on button "Checkout" at bounding box center [748, 469] width 272 height 26
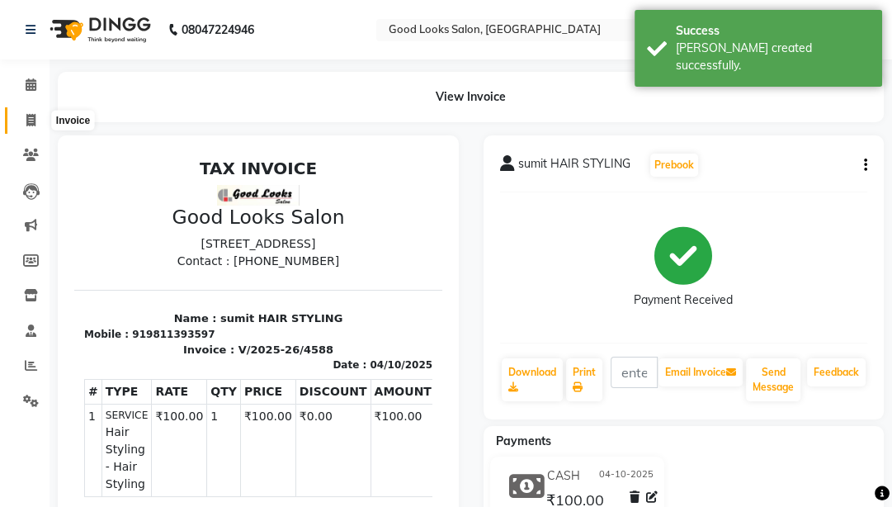
click at [33, 125] on icon at bounding box center [30, 120] width 9 height 12
select select "service"
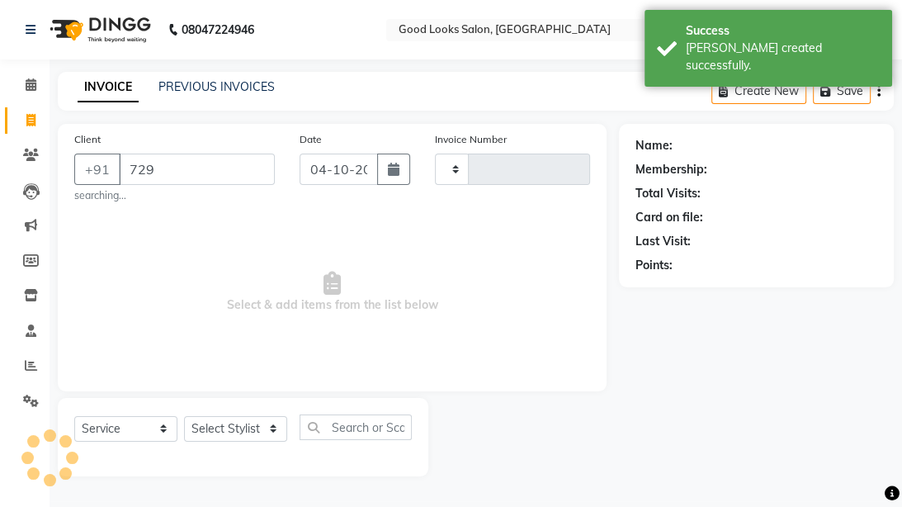
type input "7291"
type input "4589"
select select "4230"
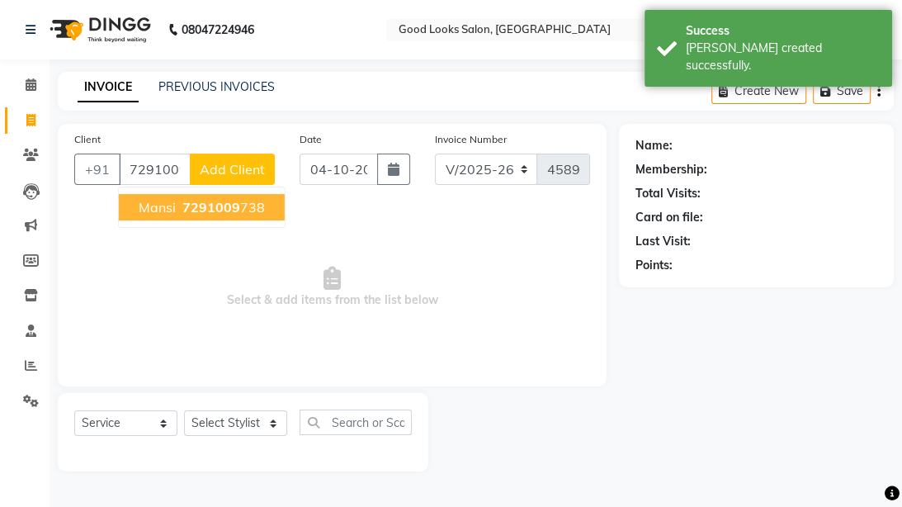
click at [238, 217] on button "[PERSON_NAME] 7291009 738" at bounding box center [202, 207] width 166 height 26
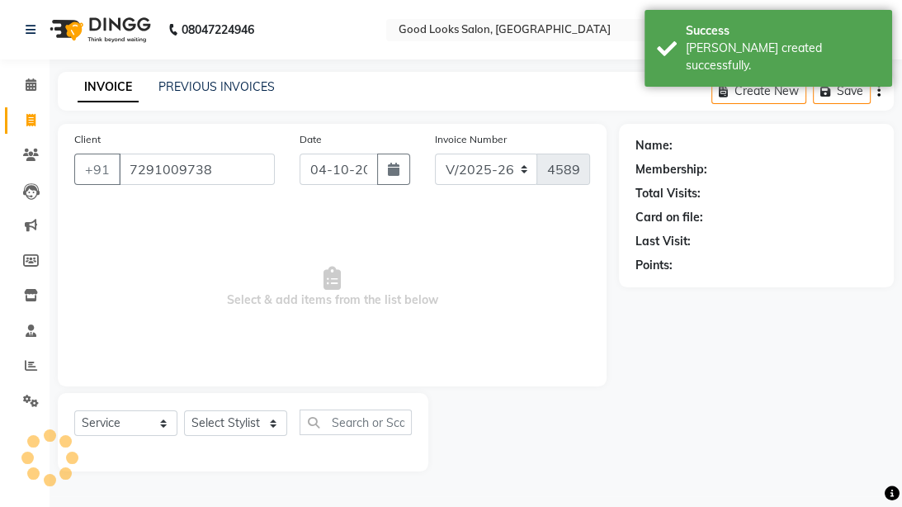
type input "7291009738"
select select "1: Object"
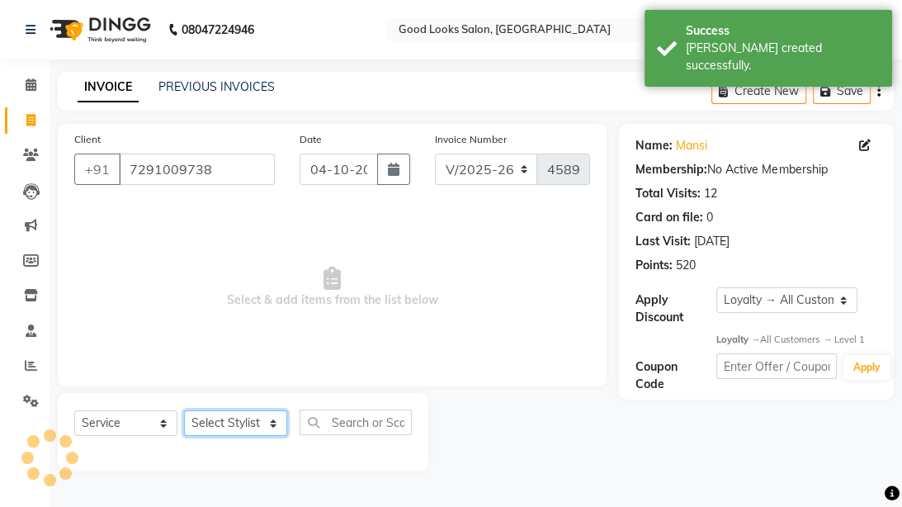
click at [228, 400] on select "Select Stylist [PERSON_NAME] Manager [PERSON_NAME] Pooja [PERSON_NAME] Raman 2 …" at bounding box center [235, 423] width 103 height 26
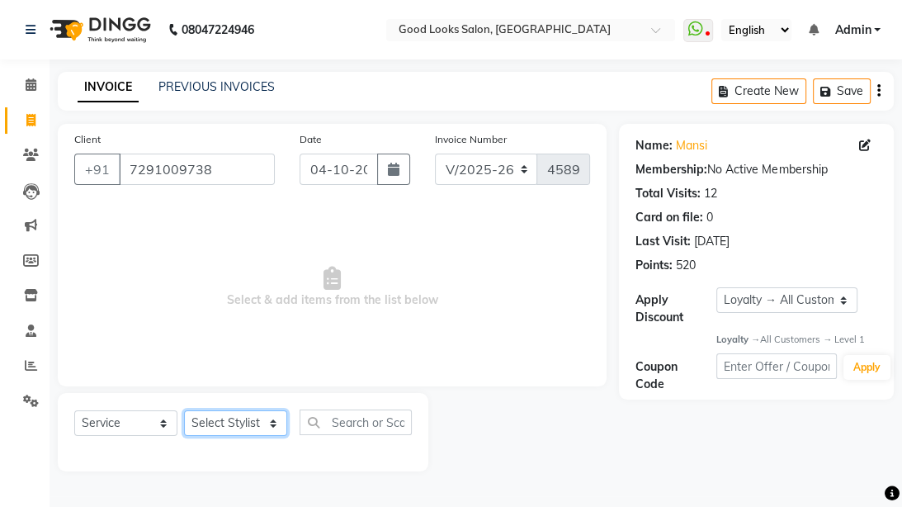
select select "70835"
click at [184, 400] on select "Select Stylist [PERSON_NAME] Manager [PERSON_NAME] Pooja [PERSON_NAME] Raman 2 …" at bounding box center [235, 423] width 103 height 26
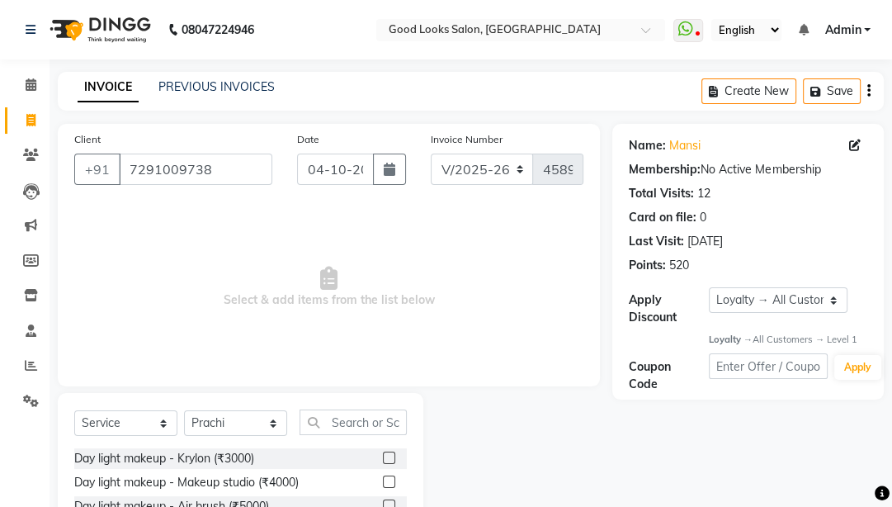
drag, startPoint x: 347, startPoint y: 439, endPoint x: 347, endPoint y: 430, distance: 9.1
click at [347, 400] on div "Select Service Product Membership Package Voucher Prepaid Gift Card Select Styl…" at bounding box center [240, 428] width 333 height 39
click at [347, 400] on input "text" at bounding box center [353, 422] width 107 height 26
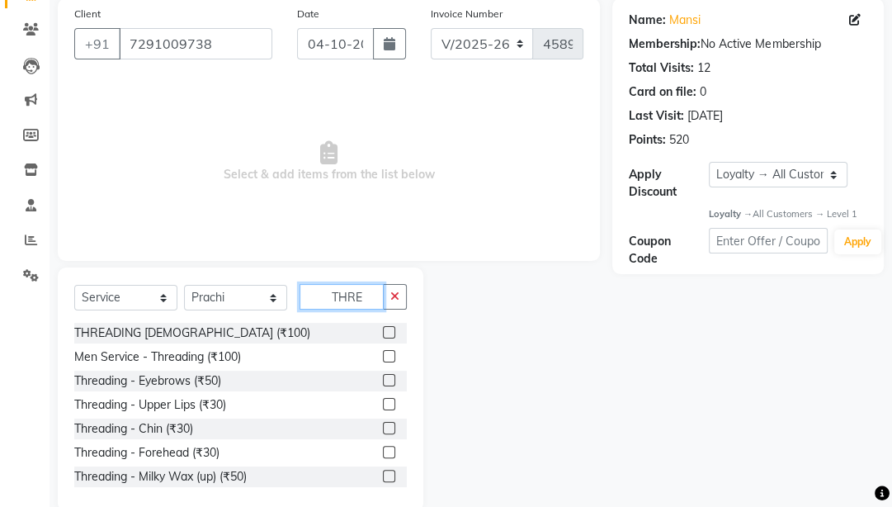
scroll to position [154, 0]
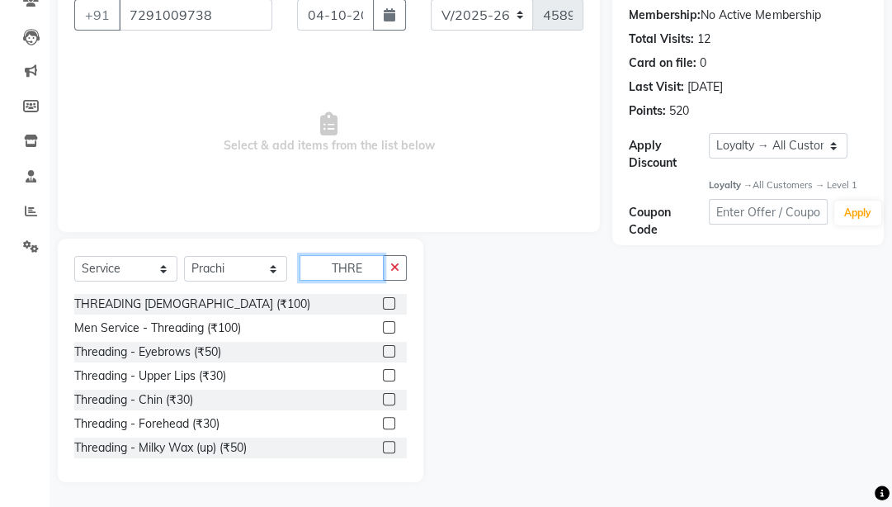
type input "THRE"
click at [383, 343] on div at bounding box center [395, 352] width 24 height 21
click at [383, 351] on label at bounding box center [389, 351] width 12 height 12
click at [383, 351] on input "checkbox" at bounding box center [388, 352] width 11 height 11
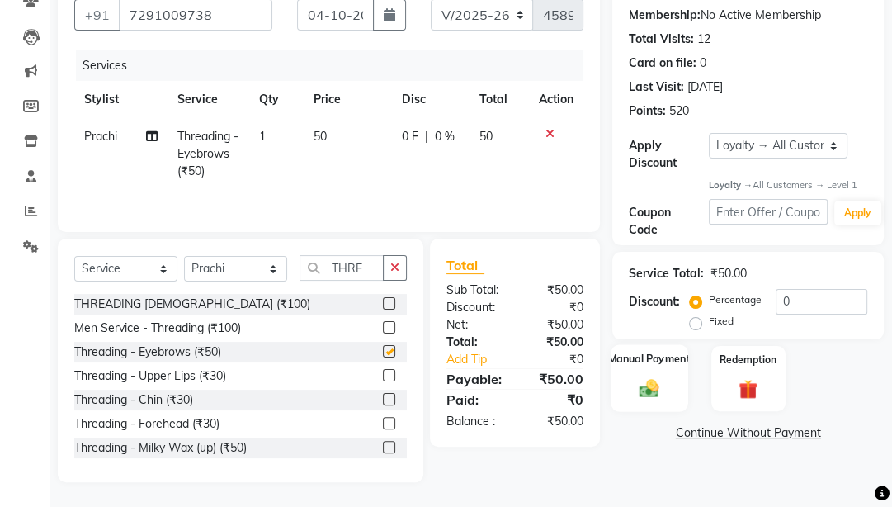
checkbox input "false"
click at [633, 372] on div "Manual Payment" at bounding box center [650, 379] width 77 height 68
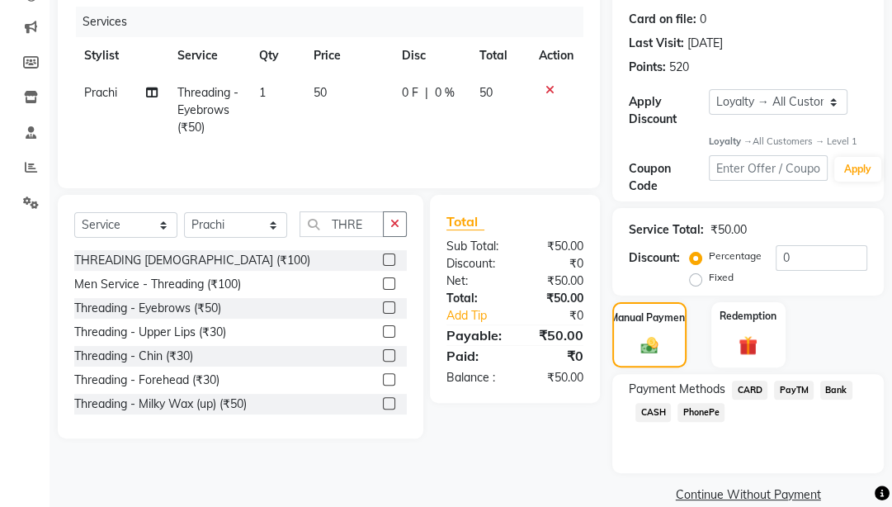
scroll to position [221, 0]
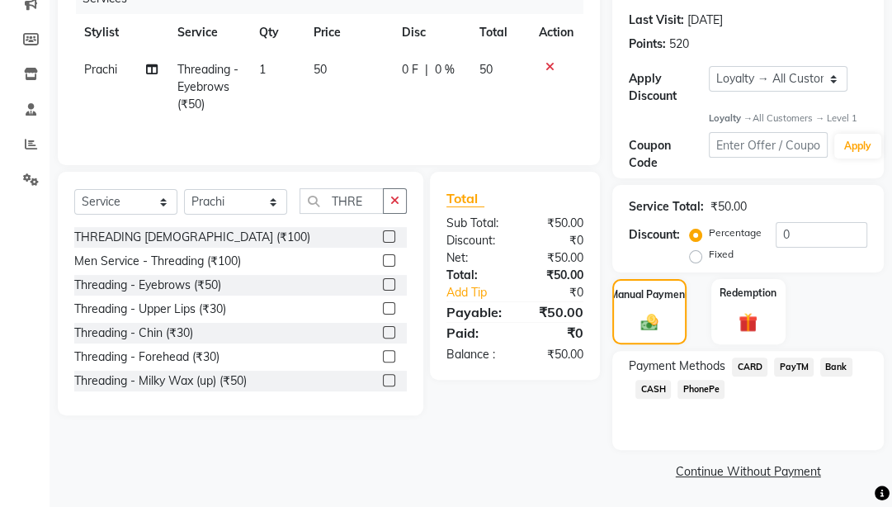
click at [786, 361] on span "PayTM" at bounding box center [794, 366] width 40 height 19
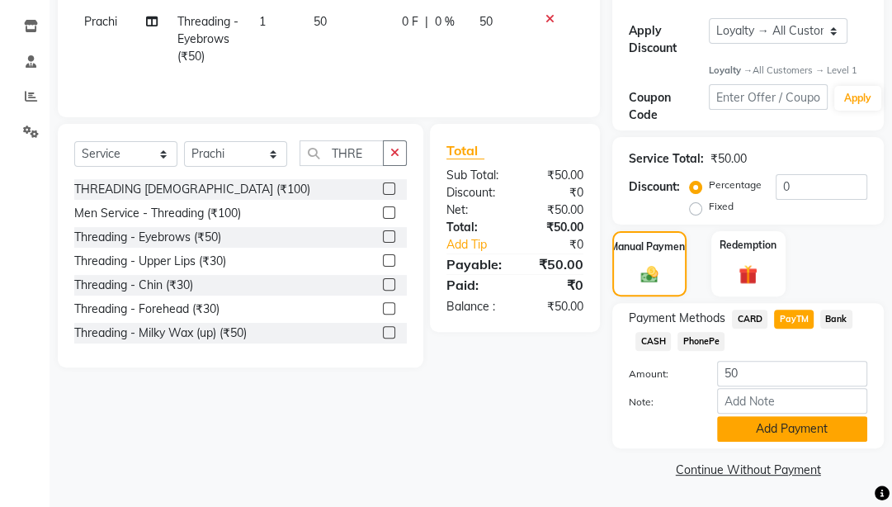
click at [762, 400] on button "Add Payment" at bounding box center [792, 429] width 150 height 26
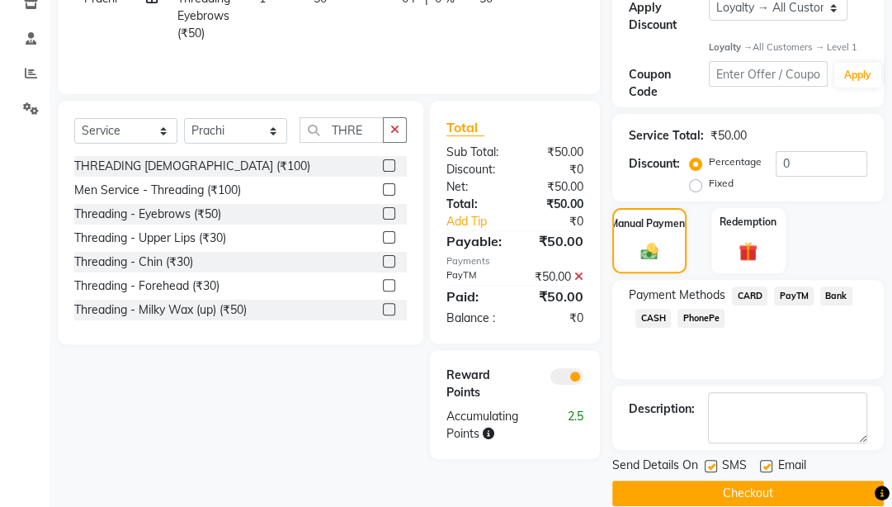
scroll to position [314, 0]
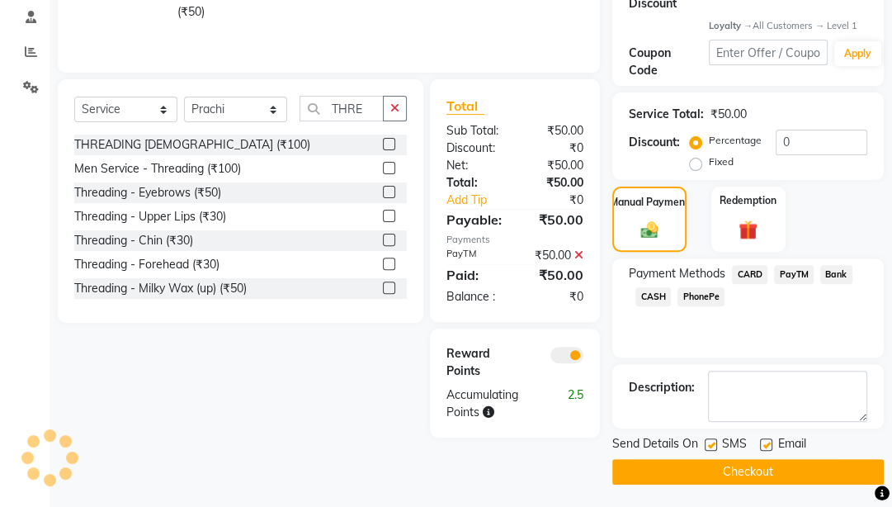
click at [766, 400] on label at bounding box center [766, 444] width 12 height 12
click at [766, 400] on input "checkbox" at bounding box center [765, 445] width 11 height 11
checkbox input "false"
click at [714, 400] on label at bounding box center [711, 444] width 12 height 12
click at [714, 400] on input "checkbox" at bounding box center [710, 445] width 11 height 11
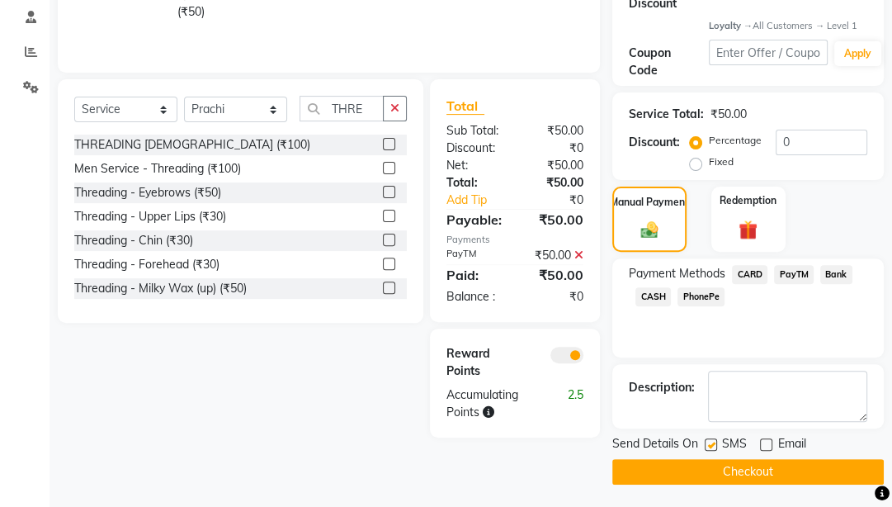
checkbox input "false"
click at [712, 400] on button "Checkout" at bounding box center [748, 472] width 272 height 26
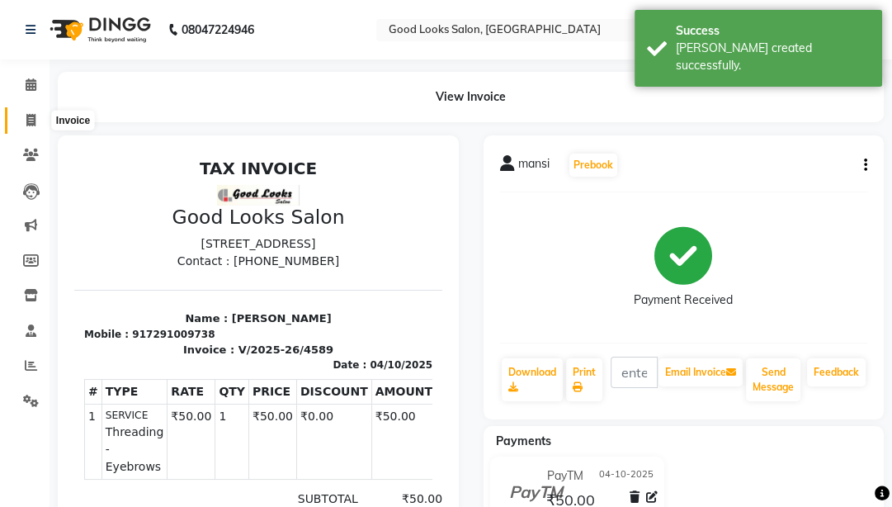
click at [30, 122] on icon at bounding box center [30, 120] width 9 height 12
select select "service"
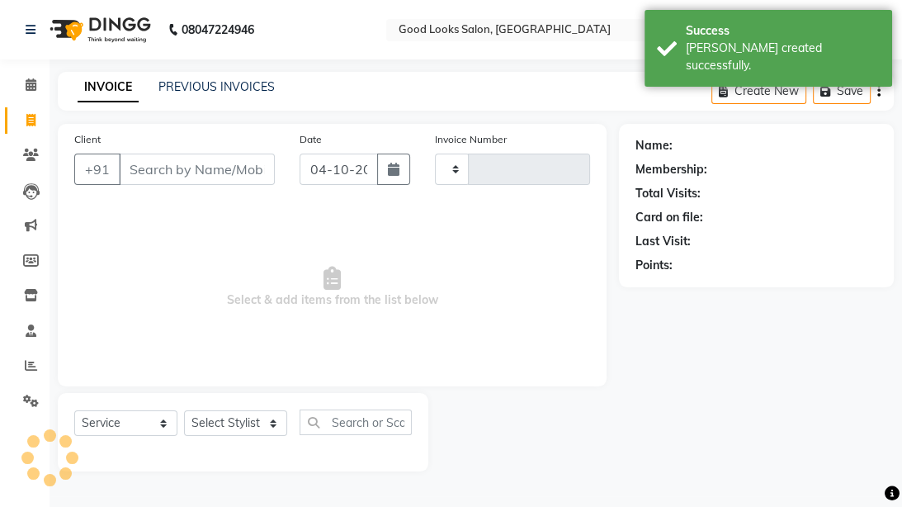
type input "4590"
select select "4230"
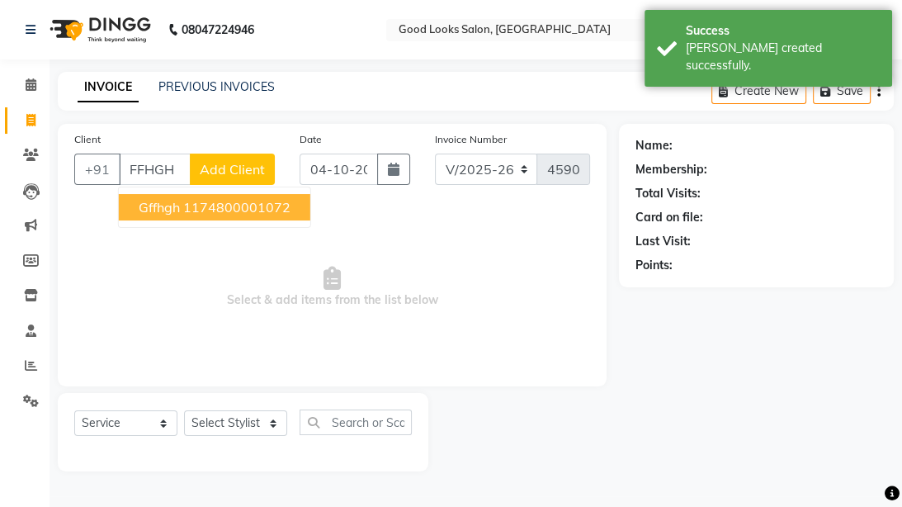
type input "FFHGH"
click at [238, 175] on span "Add Client" at bounding box center [232, 169] width 65 height 17
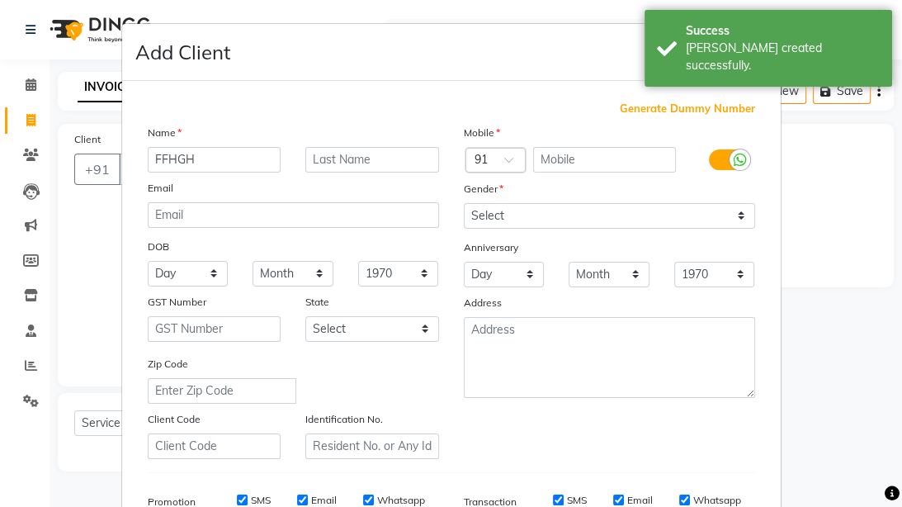
click at [628, 106] on span "Generate Dummy Number" at bounding box center [687, 109] width 135 height 17
type input "1174800001162"
checkbox input "false"
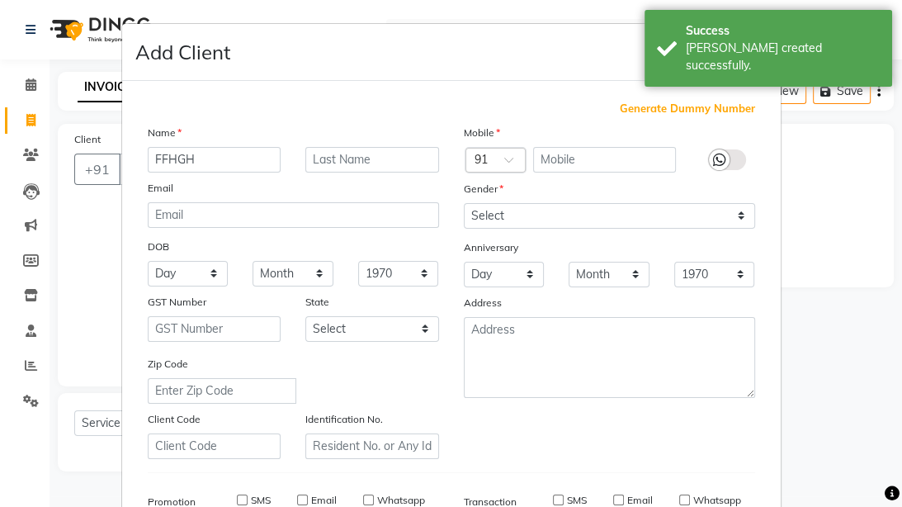
checkbox input "false"
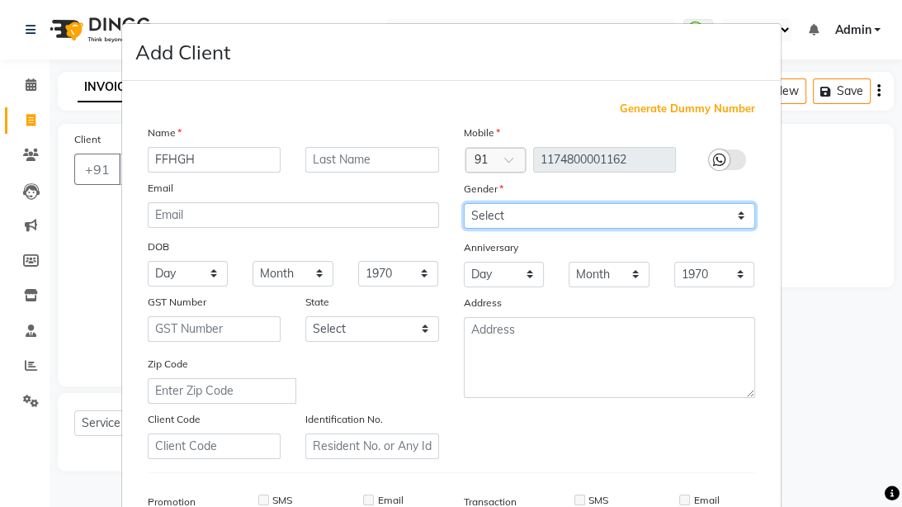
drag, startPoint x: 520, startPoint y: 211, endPoint x: 519, endPoint y: 229, distance: 17.4
click at [519, 211] on select "Select [DEMOGRAPHIC_DATA] [DEMOGRAPHIC_DATA] Other Prefer Not To Say" at bounding box center [609, 216] width 291 height 26
select select "[DEMOGRAPHIC_DATA]"
click at [464, 204] on select "Select [DEMOGRAPHIC_DATA] [DEMOGRAPHIC_DATA] Other Prefer Not To Say" at bounding box center [609, 216] width 291 height 26
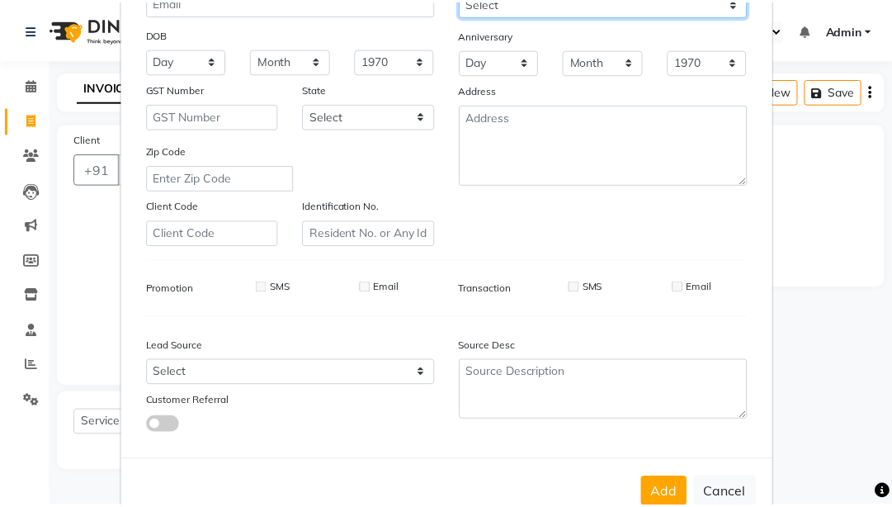
scroll to position [262, 0]
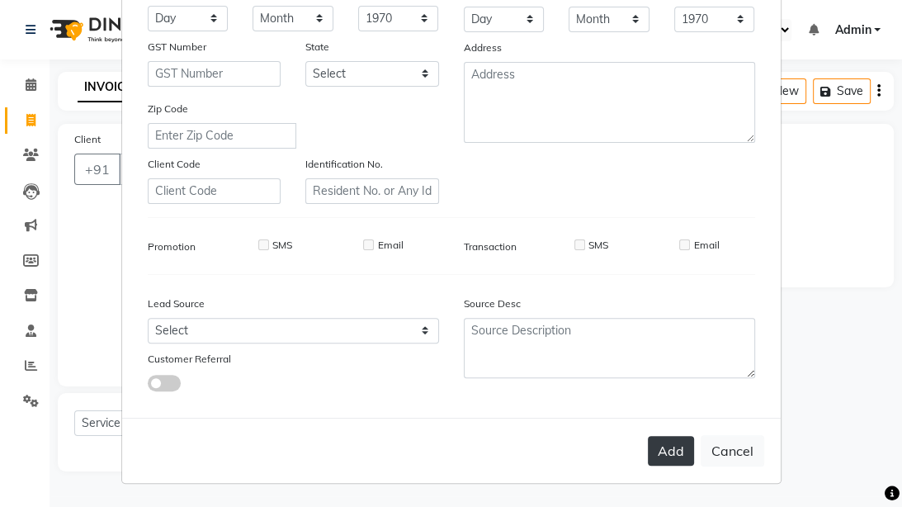
click at [667, 400] on button "Add" at bounding box center [671, 451] width 46 height 30
type input "1174800001162"
select select
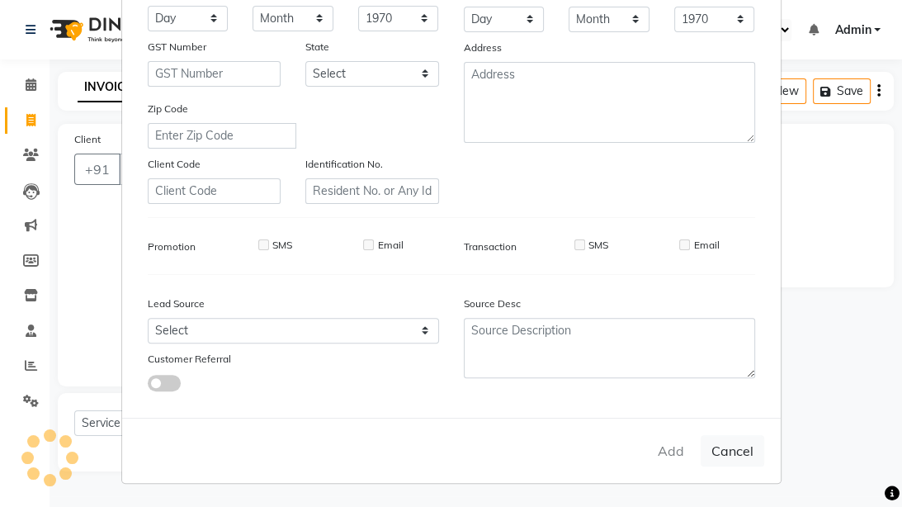
select select
checkbox input "false"
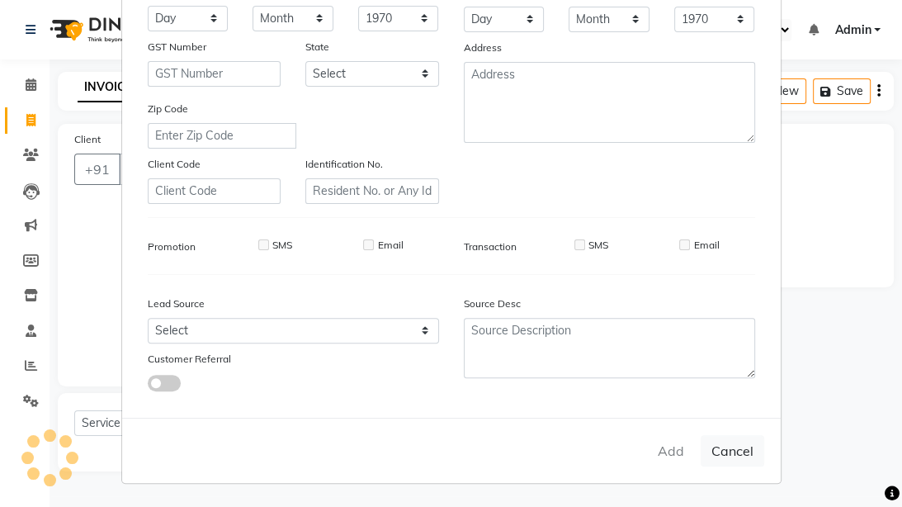
checkbox input "false"
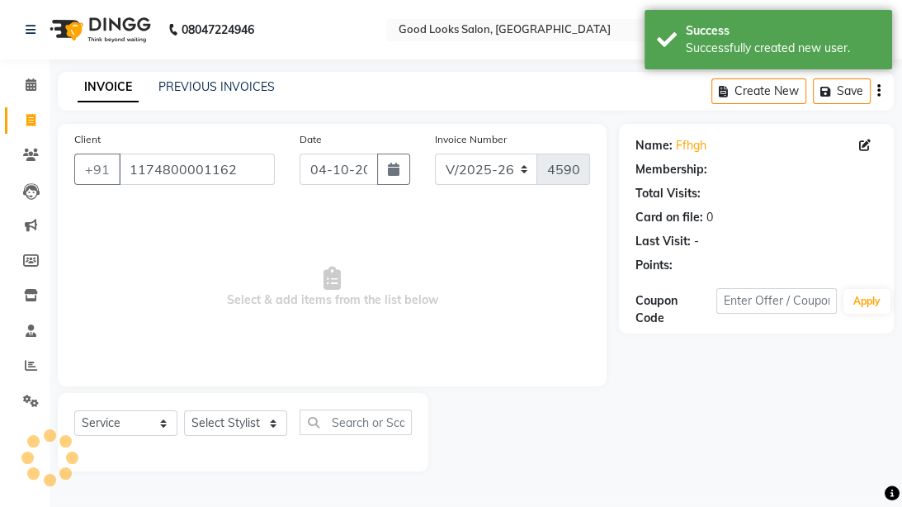
select select "1: Object"
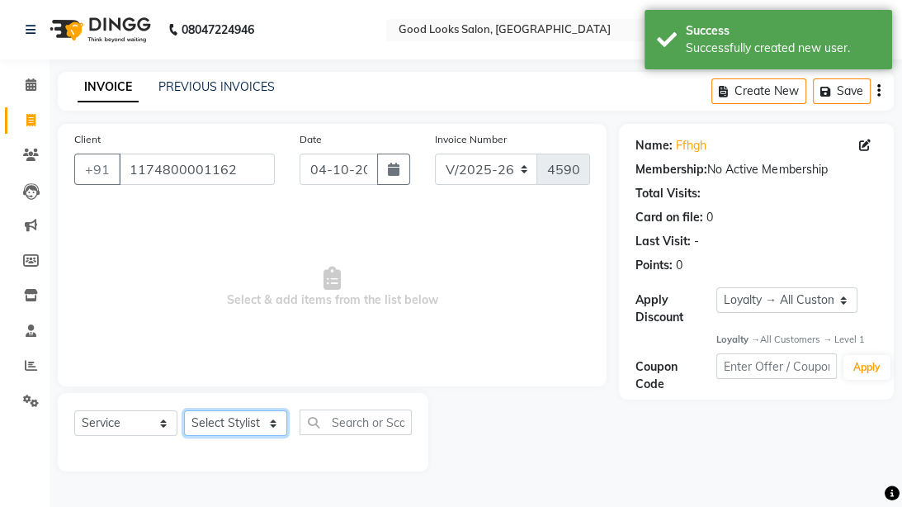
click at [228, 400] on select "Select Stylist [PERSON_NAME] Manager [PERSON_NAME] Pooja [PERSON_NAME] Raman 2 …" at bounding box center [235, 423] width 103 height 26
select select "22726"
click at [184, 400] on select "Select Stylist [PERSON_NAME] Manager [PERSON_NAME] Pooja [PERSON_NAME] Raman 2 …" at bounding box center [235, 423] width 103 height 26
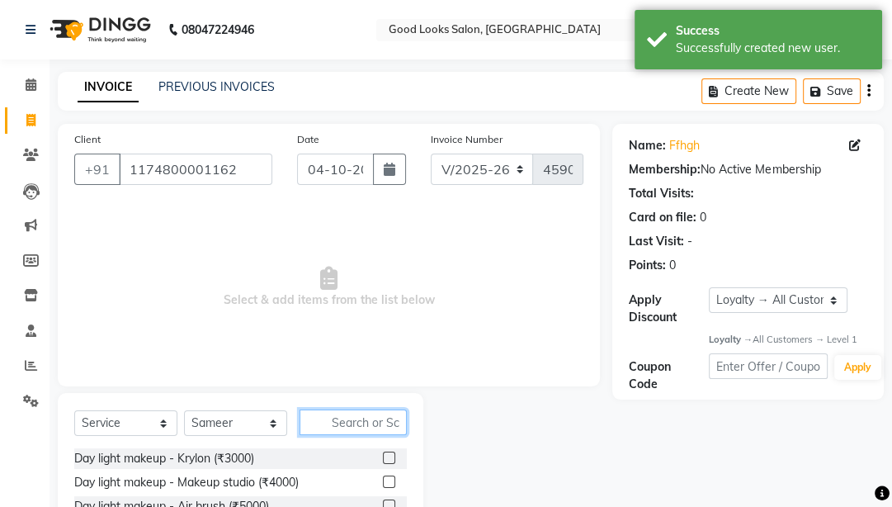
click at [330, 400] on input "text" at bounding box center [353, 422] width 107 height 26
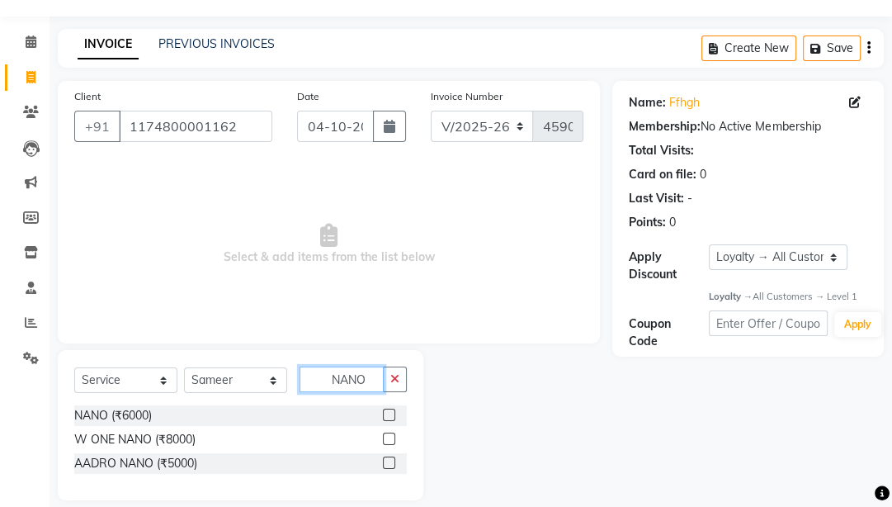
scroll to position [61, 0]
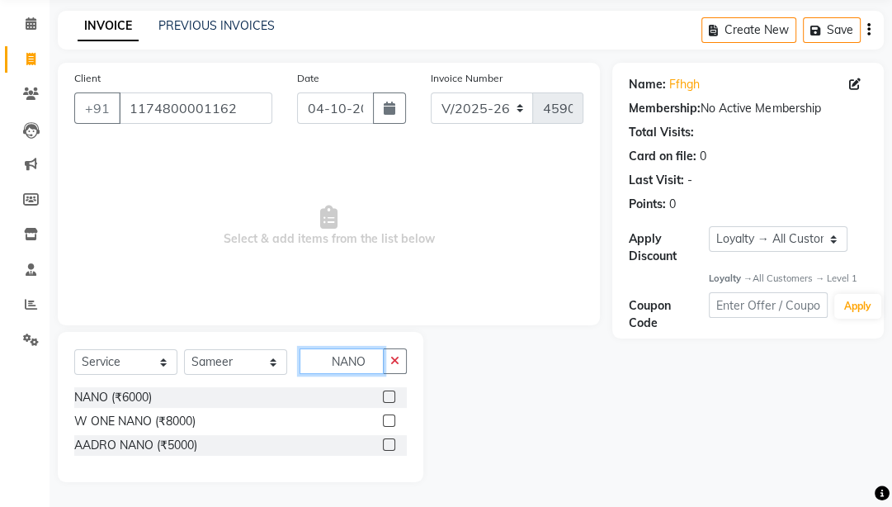
type input "NANO"
click at [392, 400] on label at bounding box center [389, 444] width 12 height 12
click at [392, 400] on input "checkbox" at bounding box center [388, 445] width 11 height 11
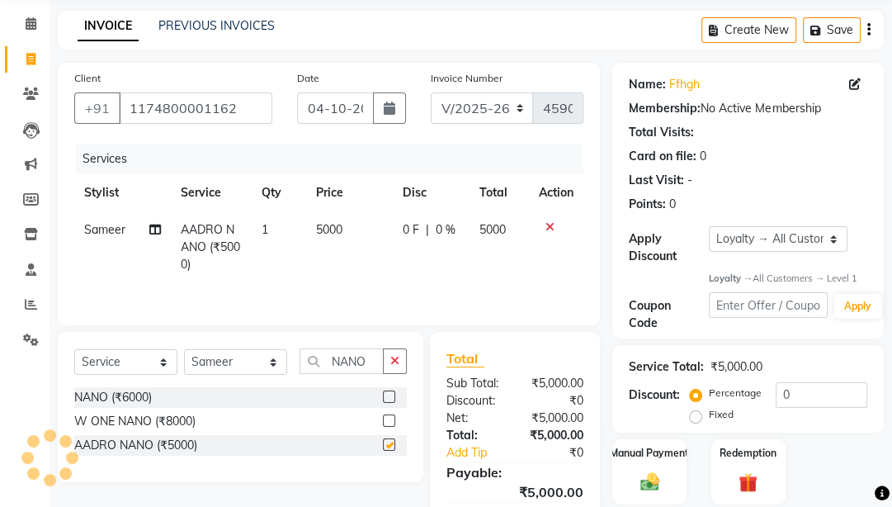
checkbox input "false"
click at [239, 370] on select "Select Stylist [PERSON_NAME] Manager [PERSON_NAME] Pooja [PERSON_NAME] Raman 2 …" at bounding box center [235, 362] width 103 height 26
select select "89434"
click at [184, 350] on select "Select Stylist [PERSON_NAME] Manager [PERSON_NAME] Pooja [PERSON_NAME] Raman 2 …" at bounding box center [235, 362] width 103 height 26
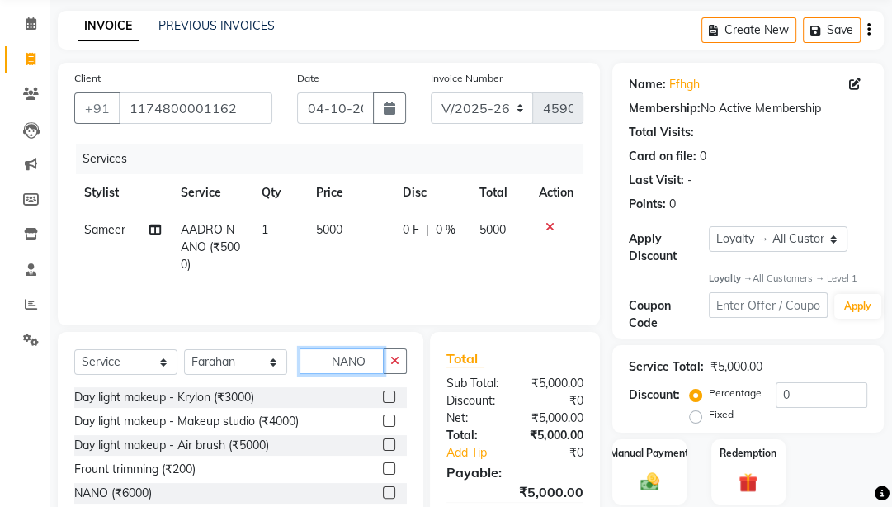
click at [366, 361] on input "NANO" at bounding box center [342, 361] width 84 height 26
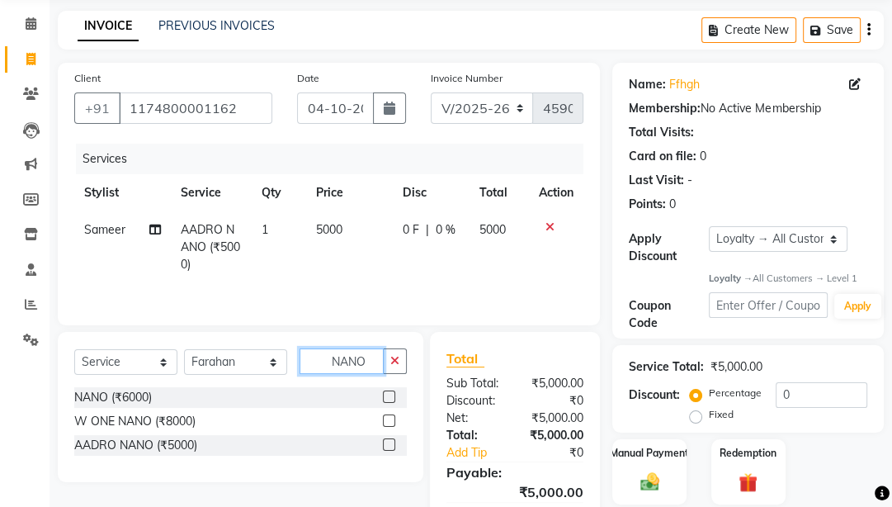
type input "NANO"
click at [384, 400] on label at bounding box center [389, 444] width 12 height 12
click at [384, 400] on input "checkbox" at bounding box center [388, 445] width 11 height 11
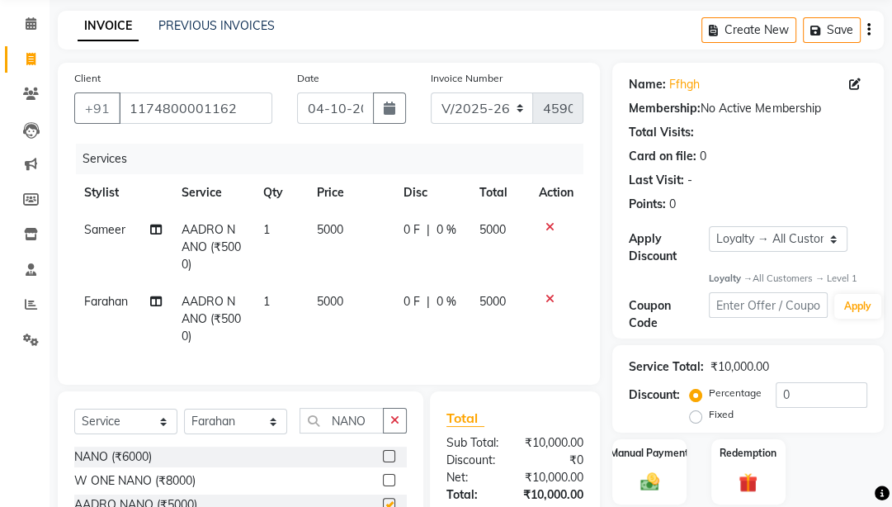
click at [400, 317] on td "0 F | 0 %" at bounding box center [432, 319] width 77 height 72
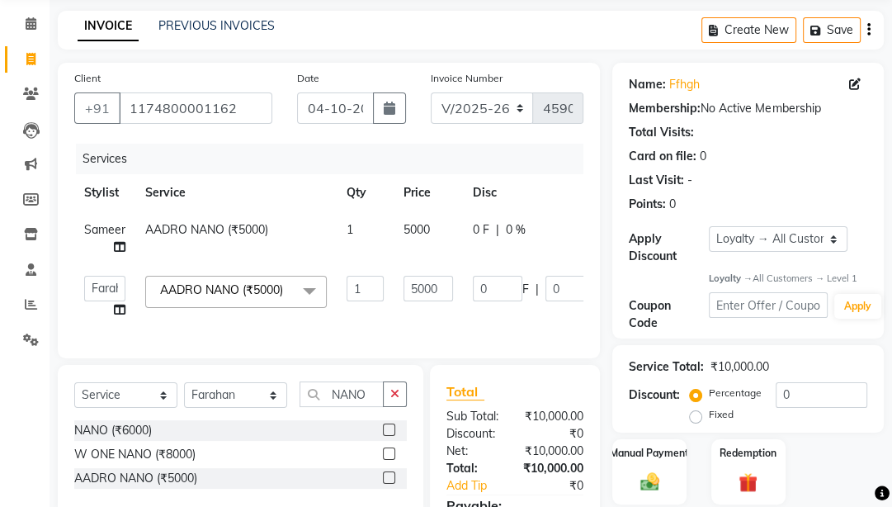
checkbox input "false"
drag, startPoint x: 415, startPoint y: 288, endPoint x: 379, endPoint y: 284, distance: 36.5
click at [379, 284] on tr "[PERSON_NAME] Manager [PERSON_NAME] [PERSON_NAME] Raman 2 Reception RUHI Sameer…" at bounding box center [395, 297] width 643 height 63
type input "1000"
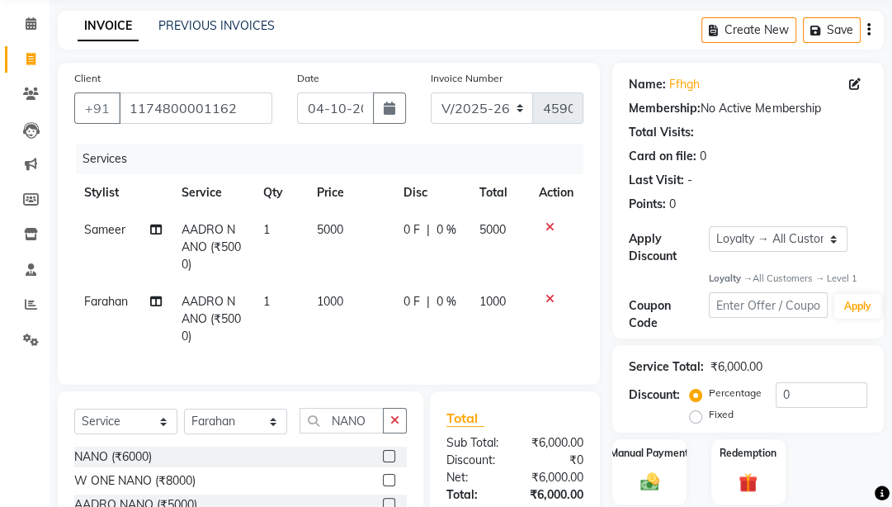
click at [418, 246] on tr "Sameer AADRO NANO (₹5000) 1 5000 0 F | 0 % 5000" at bounding box center [328, 247] width 509 height 72
click at [418, 244] on td "0 F | 0 %" at bounding box center [432, 247] width 77 height 72
select select "22726"
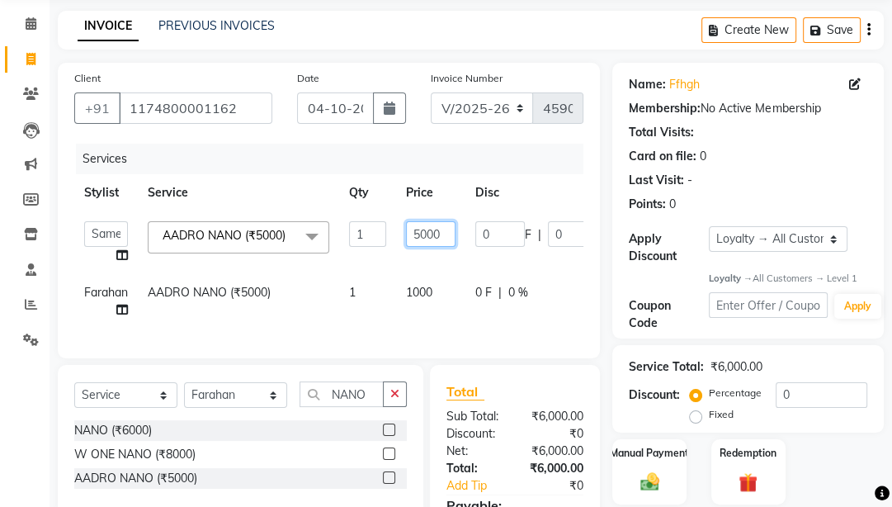
drag, startPoint x: 418, startPoint y: 242, endPoint x: 379, endPoint y: 254, distance: 41.5
click at [379, 254] on tr "[PERSON_NAME] Manager [PERSON_NAME] [PERSON_NAME] Raman 2 Reception RUHI Sameer…" at bounding box center [396, 242] width 645 height 63
type input "1000"
click at [378, 264] on tr "[PERSON_NAME] Manager [PERSON_NAME] [PERSON_NAME] Raman 2 Reception RUHI Sameer…" at bounding box center [396, 242] width 645 height 63
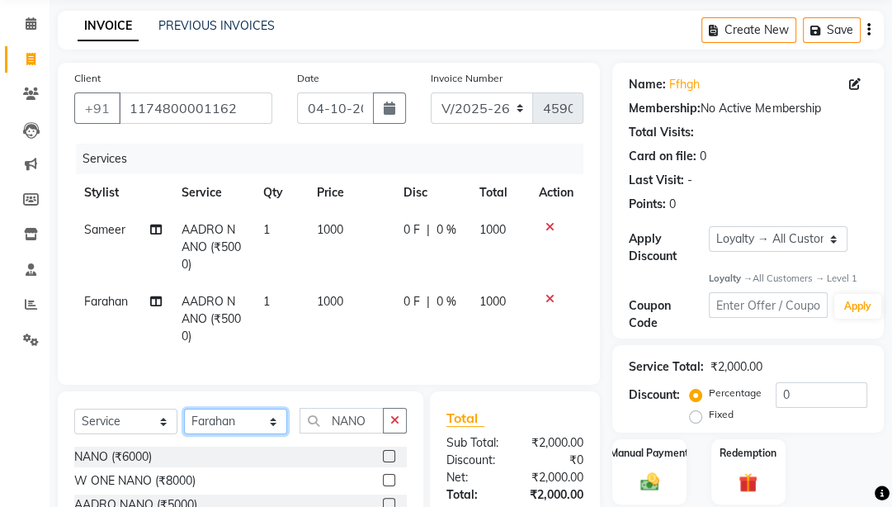
click at [249, 400] on select "Select Stylist [PERSON_NAME] Manager [PERSON_NAME] Pooja [PERSON_NAME] Raman 2 …" at bounding box center [235, 422] width 103 height 26
drag, startPoint x: 295, startPoint y: 428, endPoint x: 276, endPoint y: 419, distance: 20.7
click at [284, 400] on div "Select Service Product Membership Package Voucher Prepaid Gift Card Select Styl…" at bounding box center [240, 427] width 333 height 39
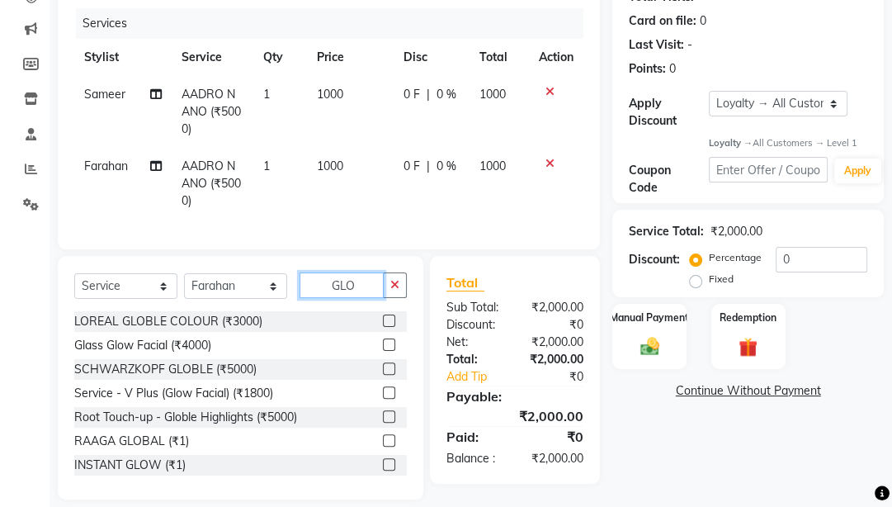
scroll to position [224, 0]
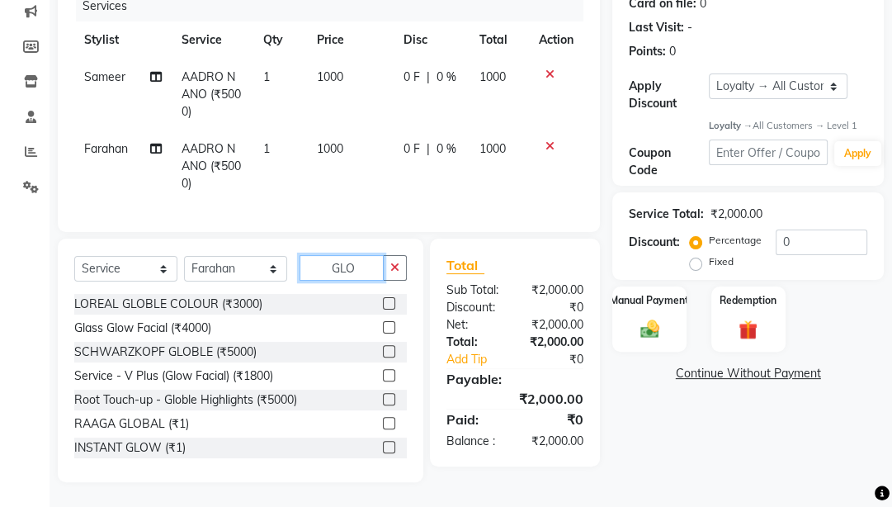
type input "GLO"
click at [383, 305] on label at bounding box center [389, 303] width 12 height 12
click at [383, 305] on input "checkbox" at bounding box center [388, 304] width 11 height 11
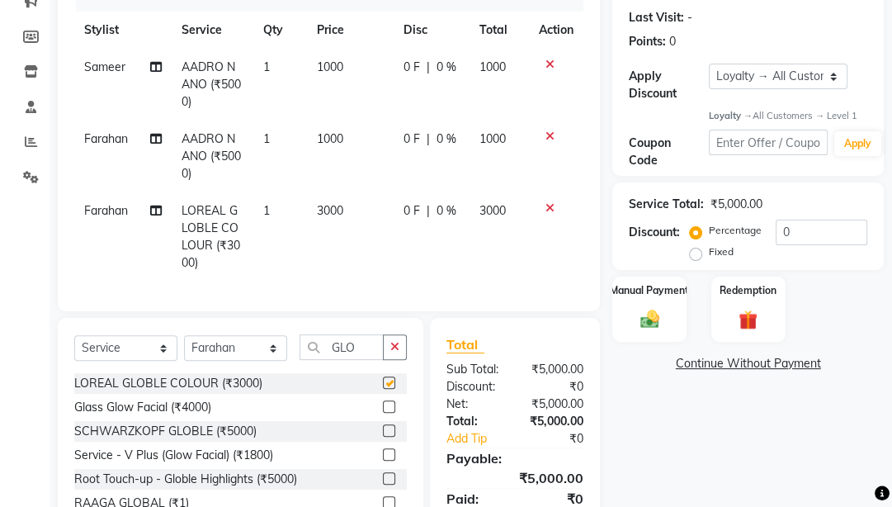
checkbox input "false"
click at [396, 234] on td "0 F | 0 %" at bounding box center [432, 236] width 77 height 89
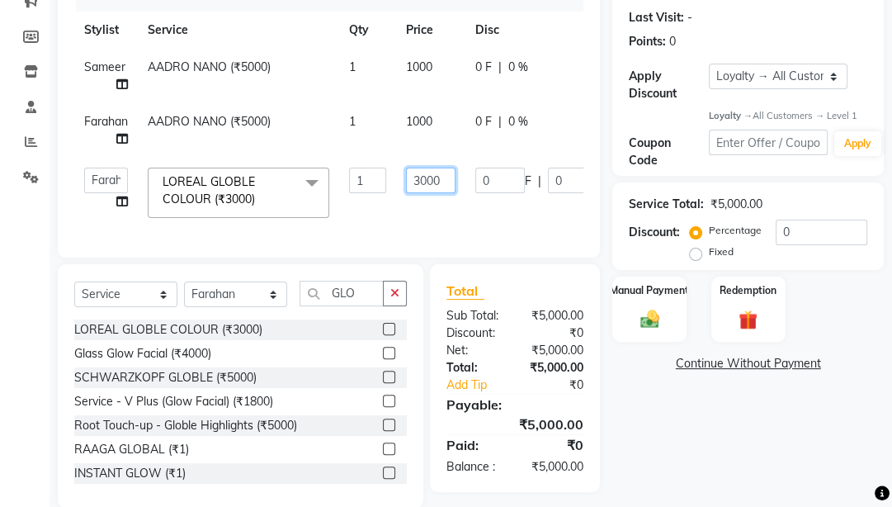
drag, startPoint x: 433, startPoint y: 174, endPoint x: 361, endPoint y: 170, distance: 71.9
click at [361, 170] on tr "[PERSON_NAME] Manager [PERSON_NAME] [PERSON_NAME] Raman 2 Reception RUHI Sameer…" at bounding box center [396, 193] width 645 height 70
type input "1000"
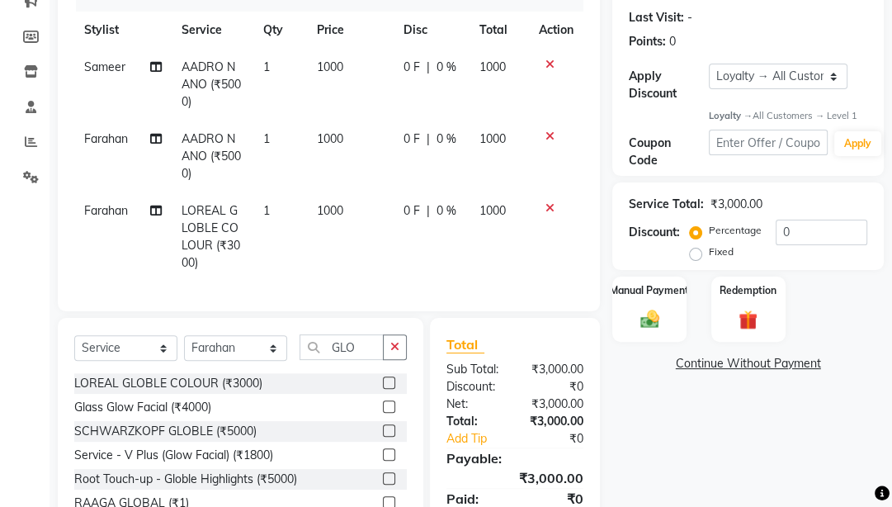
click at [415, 96] on td "0 F | 0 %" at bounding box center [432, 85] width 77 height 72
select select "22726"
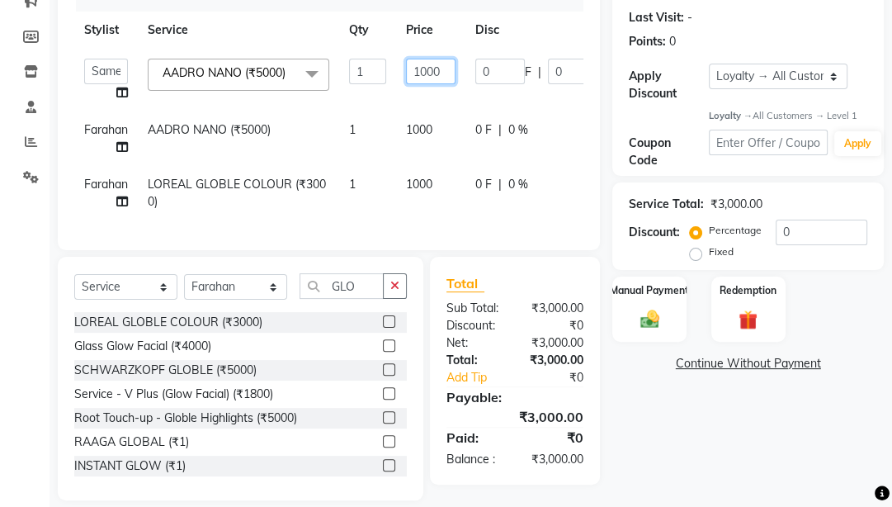
click at [429, 69] on input "1000" at bounding box center [431, 72] width 50 height 26
type input "1500"
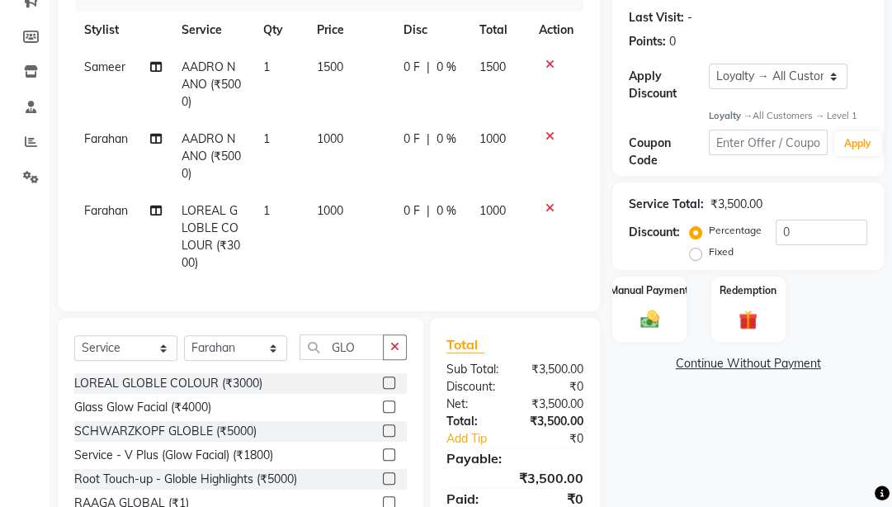
click at [235, 133] on span "AADRO NANO (₹5000)" at bounding box center [211, 156] width 59 height 50
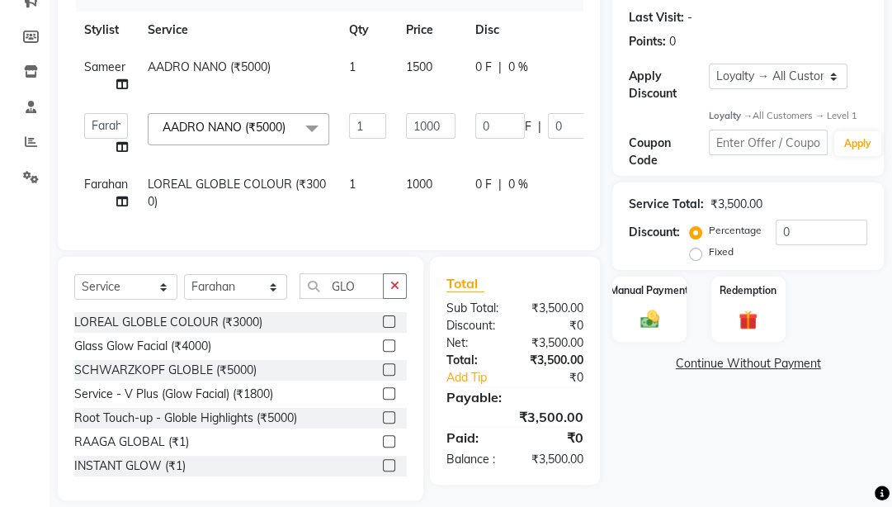
drag, startPoint x: 338, startPoint y: 149, endPoint x: 355, endPoint y: 149, distance: 16.5
click at [340, 149] on tr "[PERSON_NAME] Manager [PERSON_NAME] [PERSON_NAME] Raman 2 Reception RUHI Sameer…" at bounding box center [396, 134] width 645 height 63
click at [429, 129] on input "1000" at bounding box center [431, 126] width 50 height 26
type input "1500"
click at [394, 140] on tr "[PERSON_NAME] Manager [PERSON_NAME] [PERSON_NAME] Raman 2 Reception RUHI Sameer…" at bounding box center [396, 134] width 645 height 63
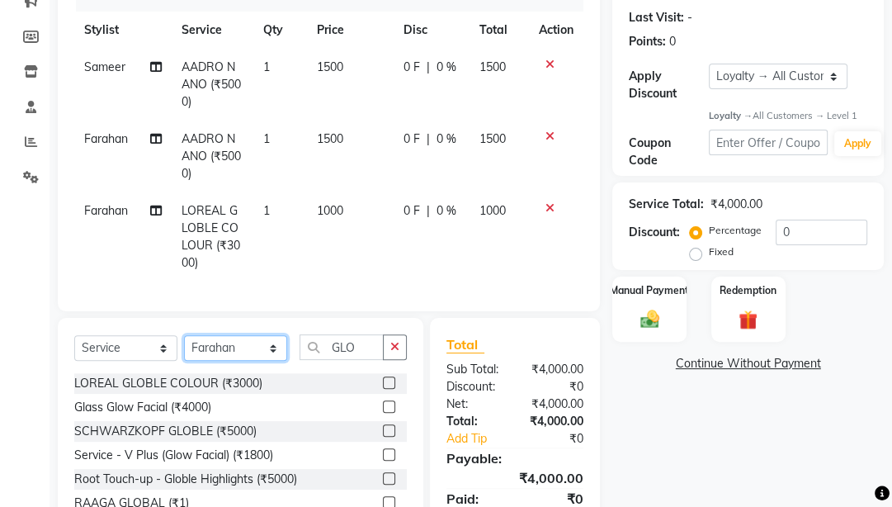
click at [234, 354] on select "Select Stylist [PERSON_NAME] Manager [PERSON_NAME] Pooja [PERSON_NAME] Raman 2 …" at bounding box center [235, 348] width 103 height 26
select select "22726"
click at [184, 346] on select "Select Stylist [PERSON_NAME] Manager [PERSON_NAME] Pooja [PERSON_NAME] Raman 2 …" at bounding box center [235, 348] width 103 height 26
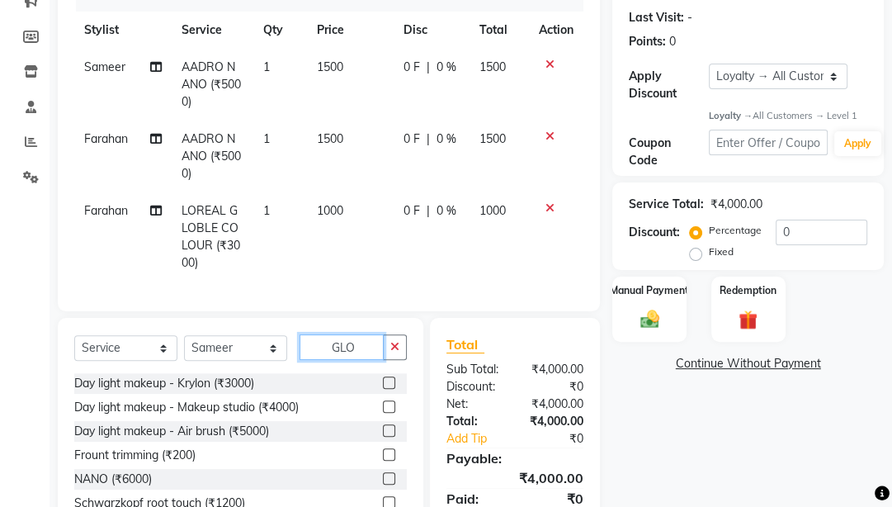
click at [380, 350] on input "GLO" at bounding box center [342, 347] width 84 height 26
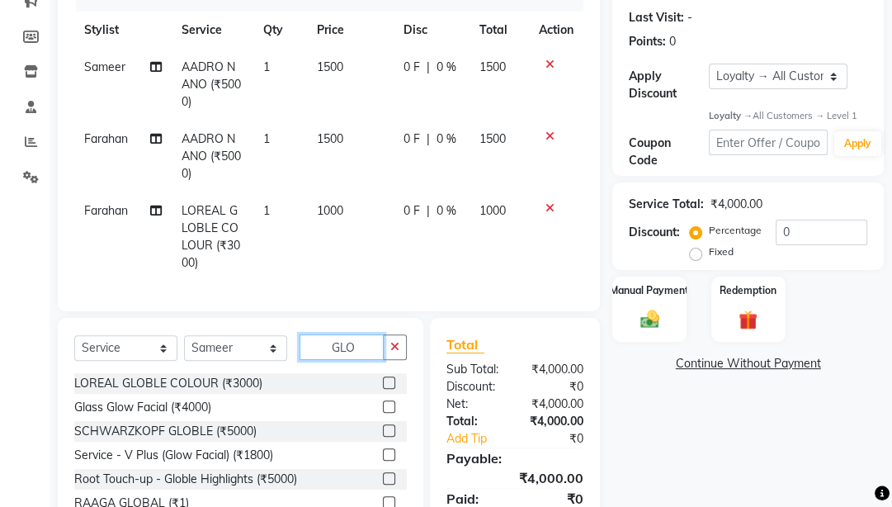
type input "GLO"
click at [383, 389] on label at bounding box center [389, 382] width 12 height 12
click at [383, 389] on input "checkbox" at bounding box center [388, 383] width 11 height 11
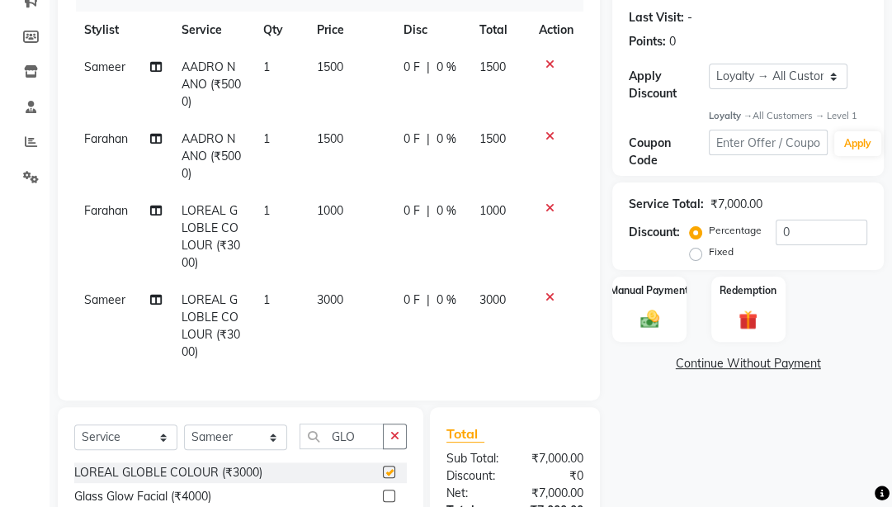
checkbox input "false"
click at [407, 306] on span "0 F" at bounding box center [412, 299] width 17 height 17
select select "22726"
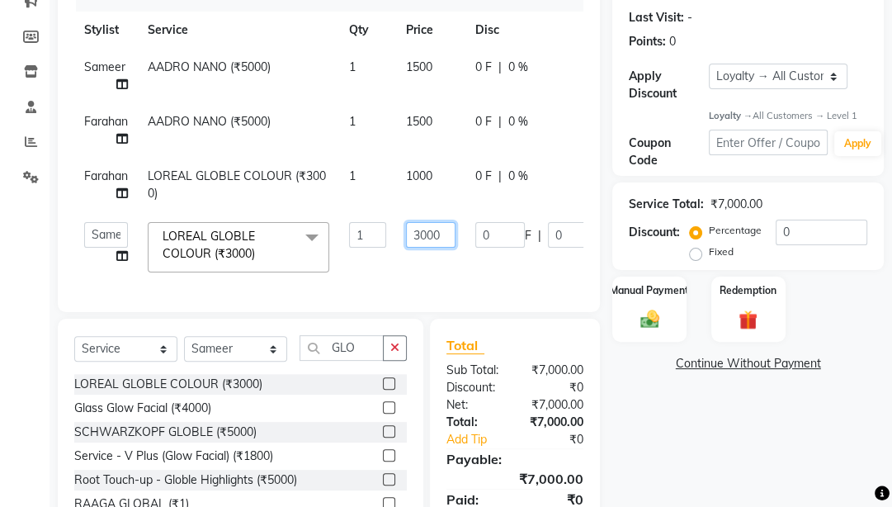
drag, startPoint x: 419, startPoint y: 236, endPoint x: 394, endPoint y: 234, distance: 24.8
click at [394, 234] on tr "[PERSON_NAME] Manager [PERSON_NAME] [PERSON_NAME] Raman 2 Reception RUHI Sameer…" at bounding box center [396, 247] width 645 height 70
type input "1000"
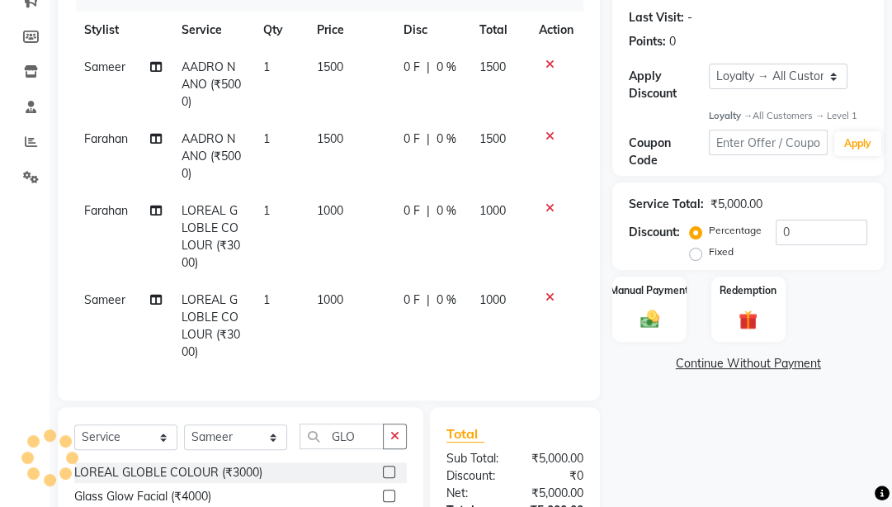
click at [390, 244] on tbody "Sameer AADRO NANO (₹5000) 1 1500 0 F | 0 % 1500 Farahan AADRO NANO (₹5000) 1 15…" at bounding box center [328, 210] width 509 height 322
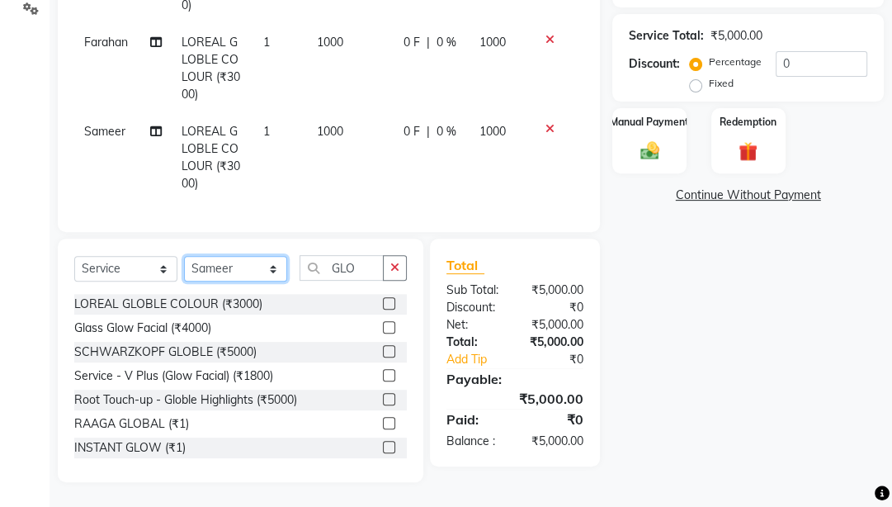
click at [258, 264] on select "Select Stylist [PERSON_NAME] Manager [PERSON_NAME] Pooja [PERSON_NAME] Raman 2 …" at bounding box center [235, 269] width 103 height 26
select select "22725"
click at [184, 257] on select "Select Stylist [PERSON_NAME] Manager [PERSON_NAME] Pooja [PERSON_NAME] Raman 2 …" at bounding box center [235, 269] width 103 height 26
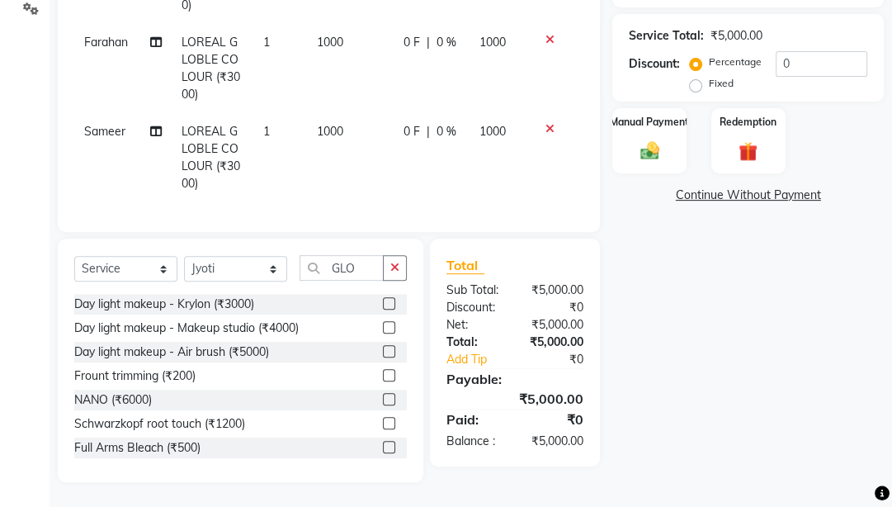
click at [258, 46] on td "1" at bounding box center [280, 68] width 54 height 89
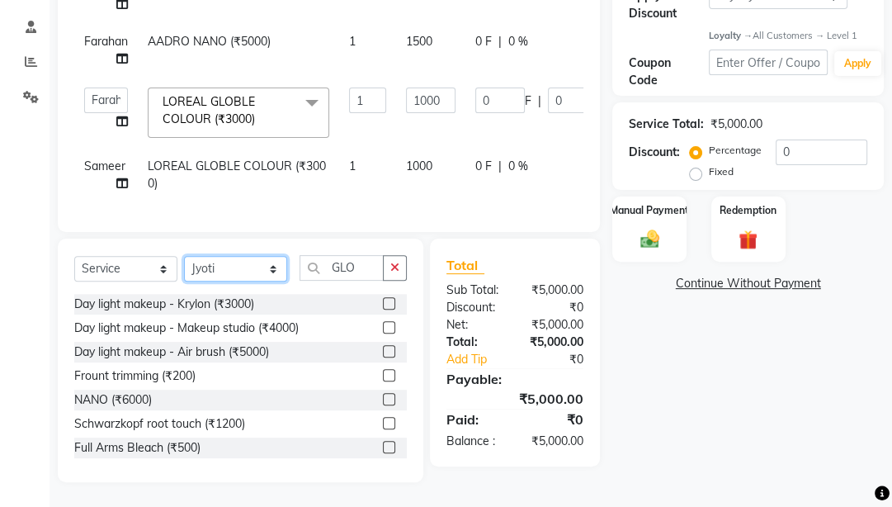
click at [251, 268] on select "Select Stylist [PERSON_NAME] Manager [PERSON_NAME] Pooja [PERSON_NAME] Raman 2 …" at bounding box center [235, 269] width 103 height 26
drag, startPoint x: 352, startPoint y: 262, endPoint x: 274, endPoint y: 254, distance: 78.8
click at [274, 254] on div "Select Service Product Membership Package Voucher Prepaid Gift Card Select Styl…" at bounding box center [241, 360] width 366 height 243
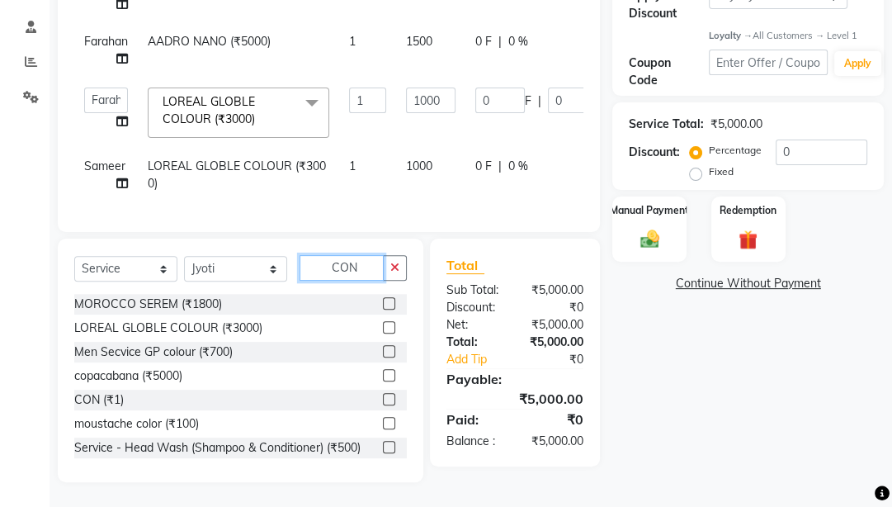
scroll to position [297, 0]
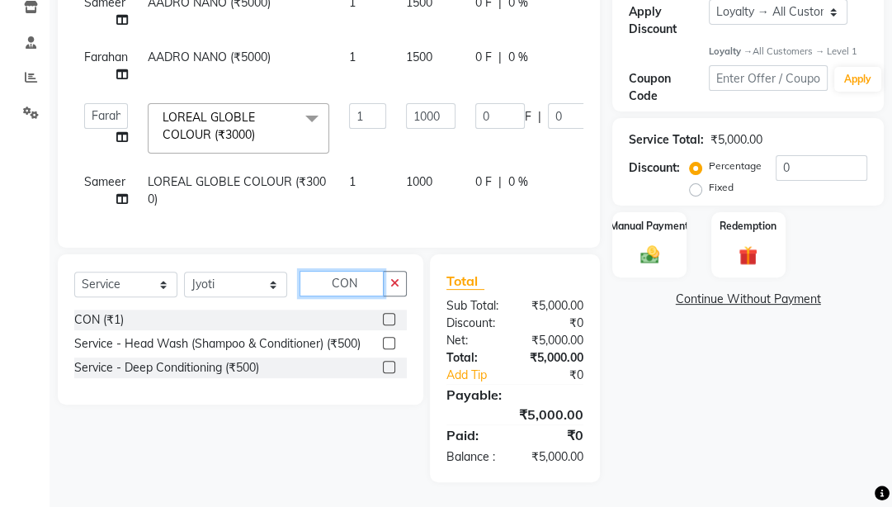
type input "CON"
click at [387, 317] on label at bounding box center [389, 319] width 12 height 12
click at [387, 317] on input "checkbox" at bounding box center [388, 319] width 11 height 11
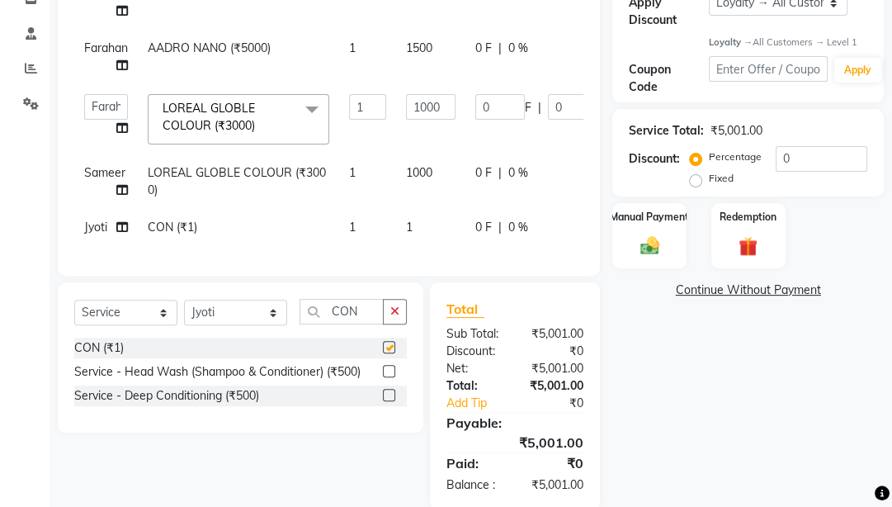
checkbox input "false"
click at [419, 224] on td "1" at bounding box center [430, 227] width 69 height 37
select select "22725"
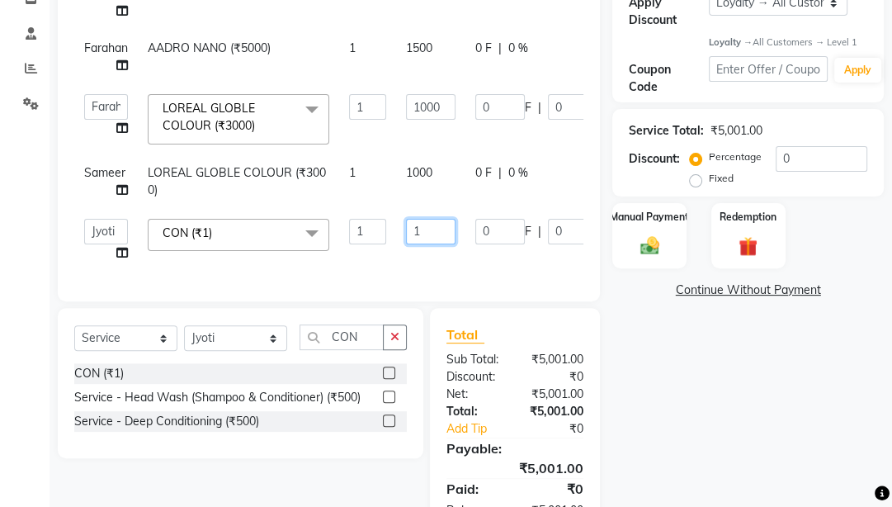
drag, startPoint x: 435, startPoint y: 228, endPoint x: 390, endPoint y: 224, distance: 44.7
click at [390, 224] on tr "[PERSON_NAME] Manager [PERSON_NAME] [PERSON_NAME] Raman 2 Reception RUHI Sameer…" at bounding box center [396, 240] width 645 height 63
type input "2000"
click at [399, 253] on div "Services Stylist Service Qty Price Disc Total Action Sameer AADRO NANO (₹5000) …" at bounding box center [328, 96] width 509 height 377
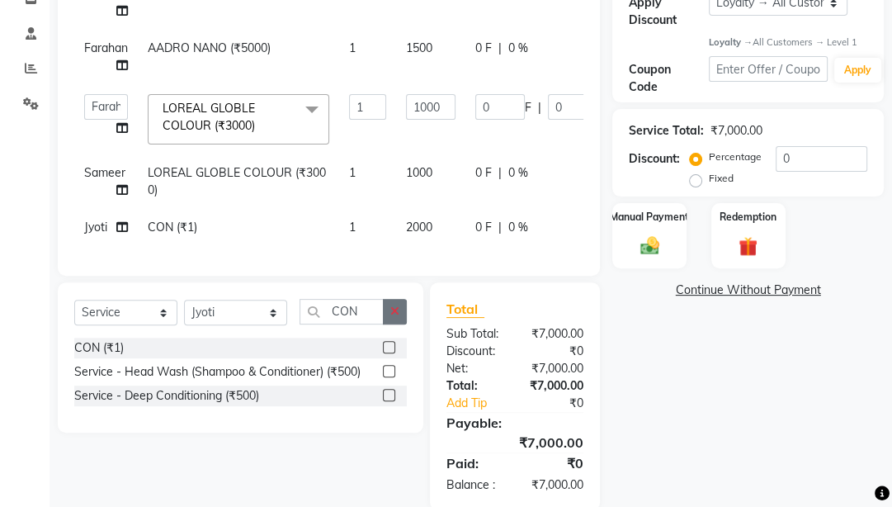
click at [405, 324] on button "button" at bounding box center [395, 312] width 24 height 26
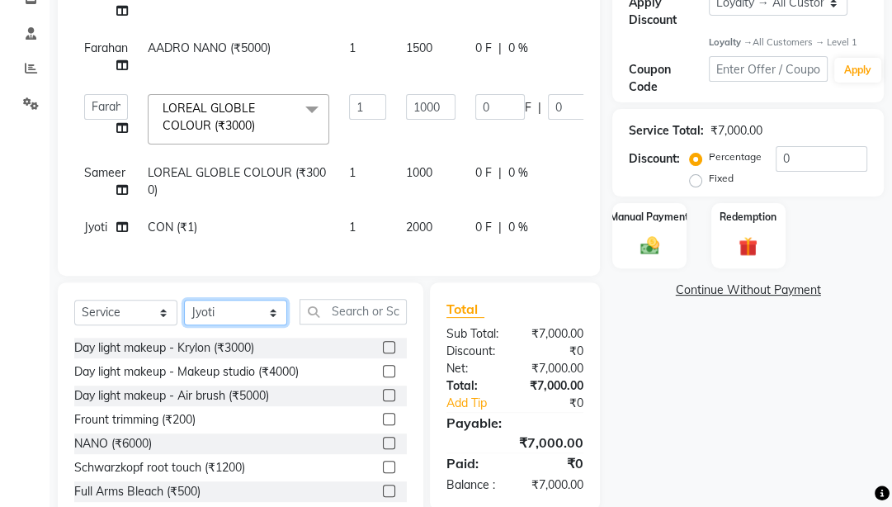
click at [248, 324] on select "Select Stylist [PERSON_NAME] Manager [PERSON_NAME] Pooja [PERSON_NAME] Raman 2 …" at bounding box center [235, 313] width 103 height 26
click at [107, 314] on select "Select Service Product Membership Package Voucher Prepaid Gift Card" at bounding box center [125, 313] width 103 height 26
select select "product"
click at [74, 309] on select "Select Service Product Membership Package Voucher Prepaid Gift Card" at bounding box center [125, 313] width 103 height 26
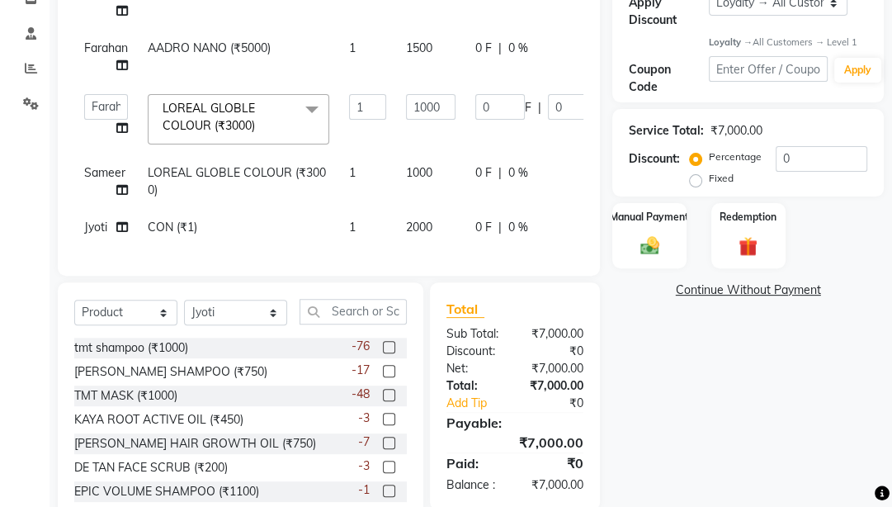
drag, startPoint x: 228, startPoint y: 314, endPoint x: 228, endPoint y: 326, distance: 11.6
click at [228, 326] on div "Select Service Product Membership Package Voucher Prepaid Gift Card Select Styl…" at bounding box center [241, 403] width 366 height 243
click at [228, 325] on select "Select Stylist [PERSON_NAME] Manager [PERSON_NAME] Pooja [PERSON_NAME] Raman 2 …" at bounding box center [235, 313] width 103 height 26
click at [184, 309] on select "Select Stylist [PERSON_NAME] Manager [PERSON_NAME] Pooja [PERSON_NAME] Raman 2 …" at bounding box center [235, 313] width 103 height 26
drag, startPoint x: 230, startPoint y: 323, endPoint x: 232, endPoint y: 312, distance: 10.9
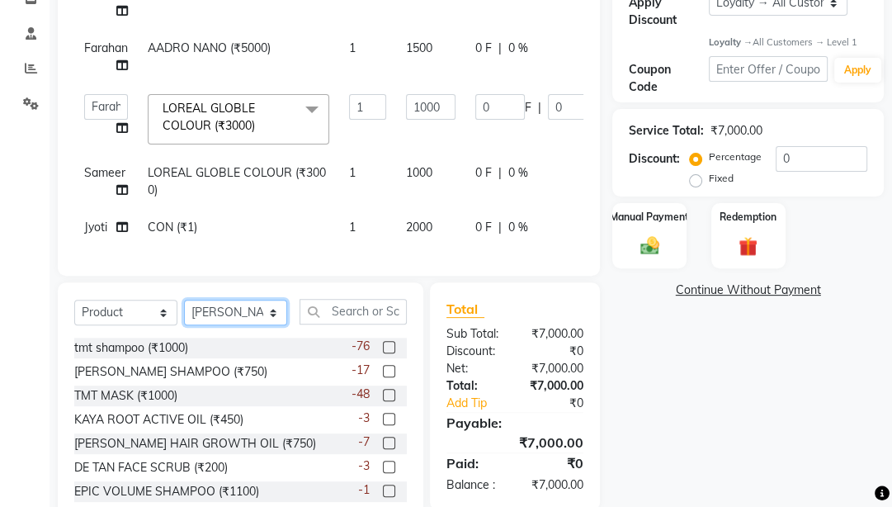
click at [230, 323] on select "Select Stylist [PERSON_NAME] Manager [PERSON_NAME] Pooja [PERSON_NAME] Raman 2 …" at bounding box center [235, 313] width 103 height 26
select select "23208"
click at [184, 309] on select "Select Stylist [PERSON_NAME] Manager [PERSON_NAME] Pooja [PERSON_NAME] Raman 2 …" at bounding box center [235, 313] width 103 height 26
click at [385, 353] on label at bounding box center [389, 347] width 12 height 12
click at [385, 353] on input "checkbox" at bounding box center [388, 348] width 11 height 11
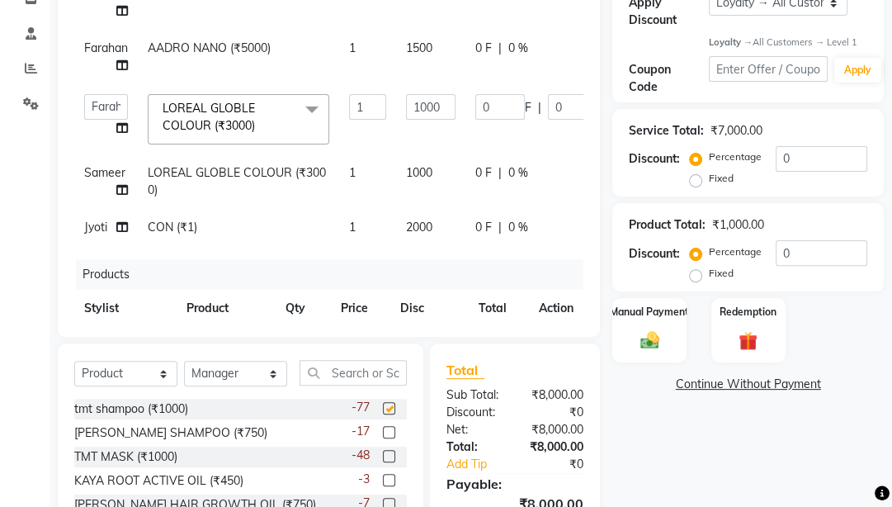
checkbox input "false"
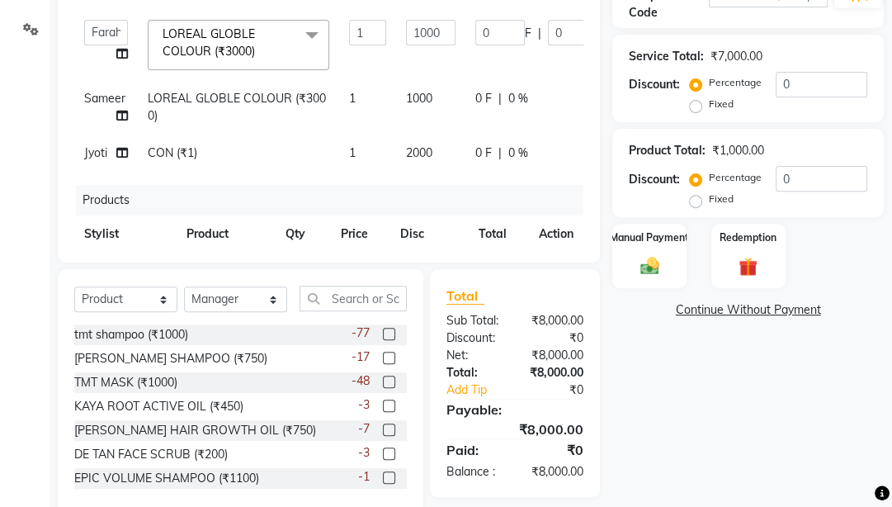
scroll to position [402, 0]
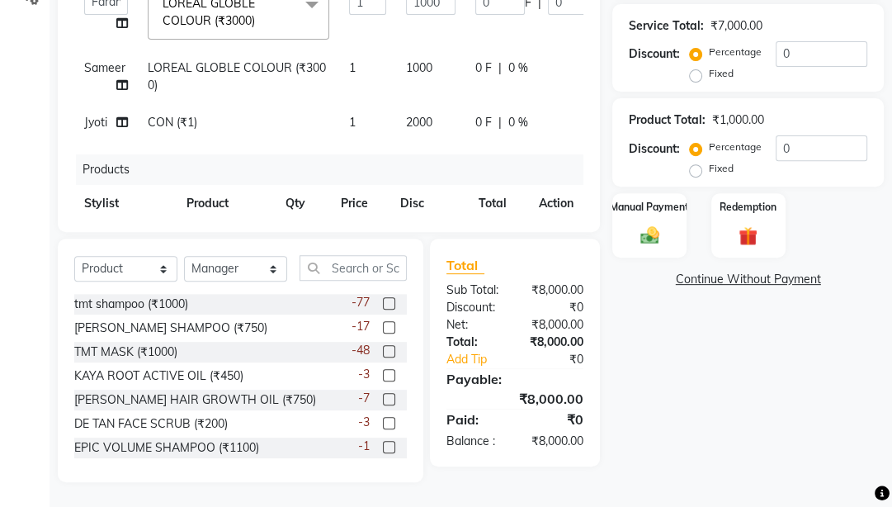
click at [383, 350] on label at bounding box center [389, 351] width 12 height 12
click at [383, 350] on input "checkbox" at bounding box center [388, 352] width 11 height 11
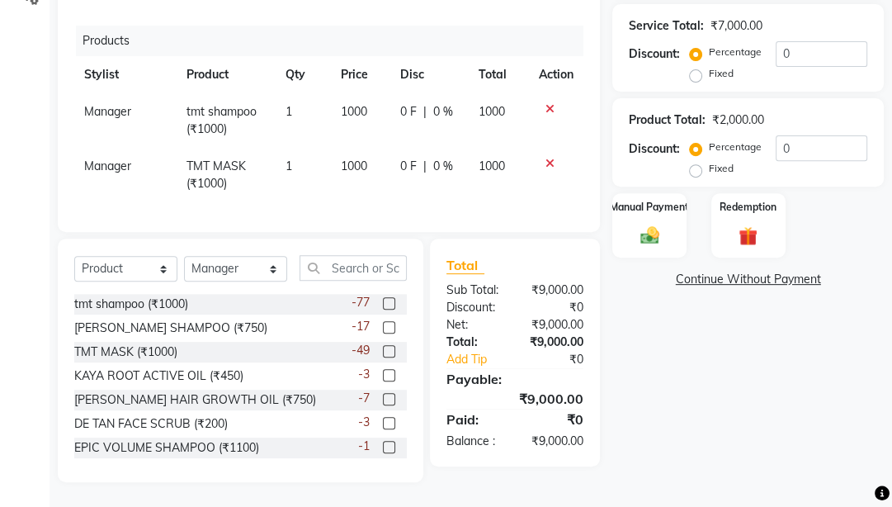
checkbox input "false"
click at [426, 180] on td "0 F | 0 %" at bounding box center [429, 175] width 78 height 54
select select "23208"
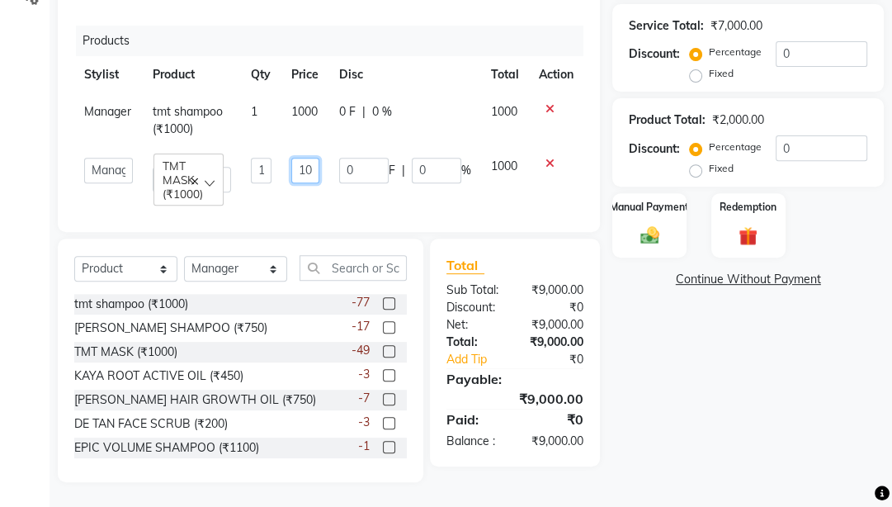
scroll to position [0, 0]
drag, startPoint x: 314, startPoint y: 163, endPoint x: 271, endPoint y: 158, distance: 44.0
click at [271, 158] on tr "[PERSON_NAME] Manager [PERSON_NAME] Pooja [PERSON_NAME] Raman 2 Reception RUHI …" at bounding box center [328, 175] width 509 height 54
type input "60"
click at [261, 185] on tr "[PERSON_NAME] Manager [PERSON_NAME] Pooja [PERSON_NAME] Raman 2 Reception RUHI …" at bounding box center [328, 175] width 509 height 54
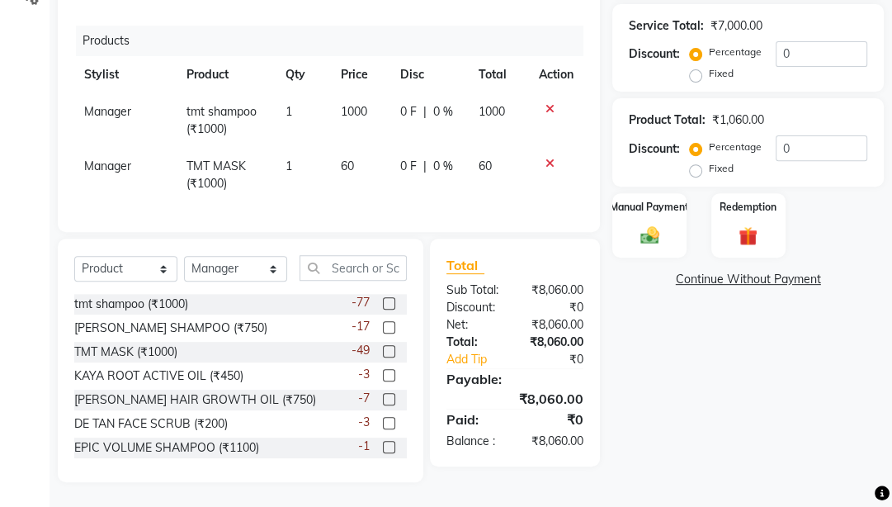
click at [333, 178] on td "60" at bounding box center [360, 175] width 59 height 54
select select "23208"
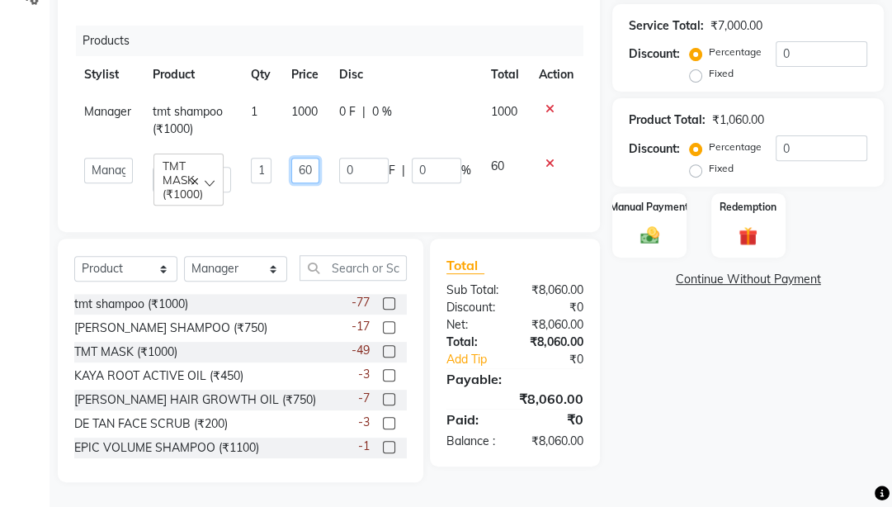
click at [306, 163] on input "60" at bounding box center [305, 171] width 28 height 26
type input "600"
click at [456, 188] on td "0 F | 0 %" at bounding box center [405, 175] width 152 height 54
select select "23208"
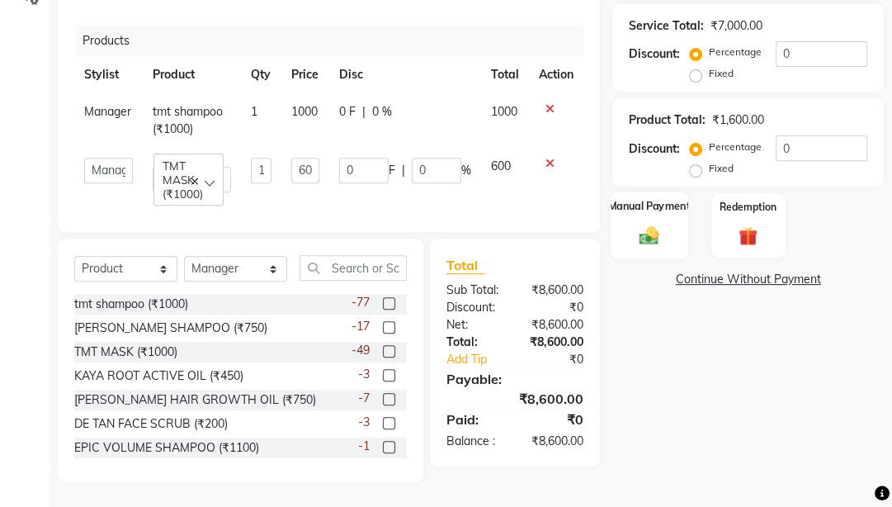
click at [654, 224] on img at bounding box center [650, 235] width 32 height 22
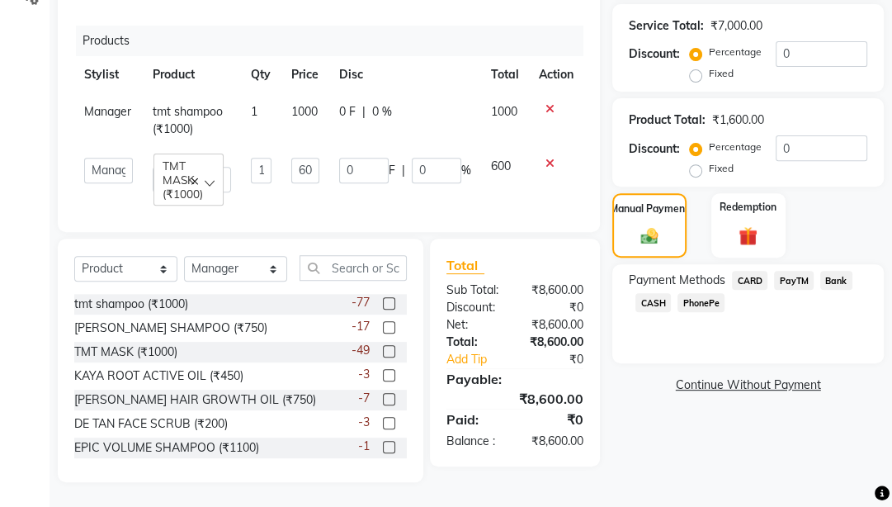
click at [637, 305] on span "CASH" at bounding box center [652, 302] width 35 height 19
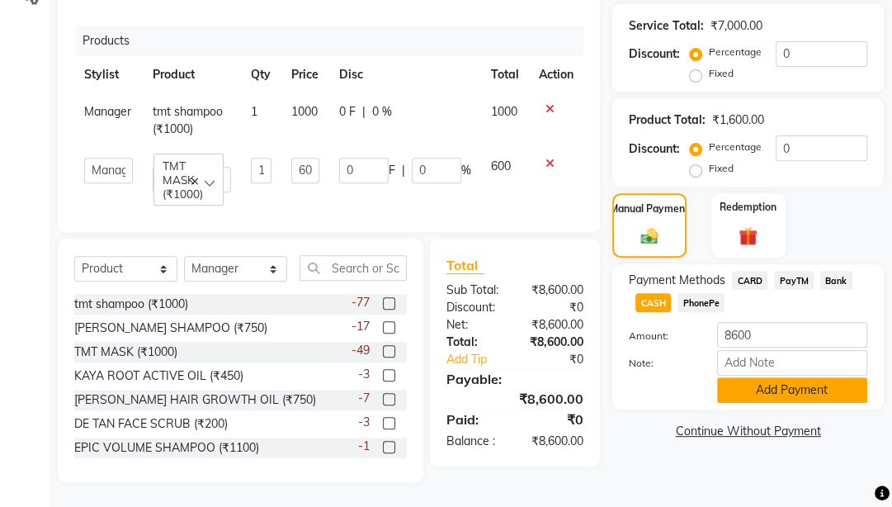
click at [750, 390] on button "Add Payment" at bounding box center [792, 390] width 150 height 26
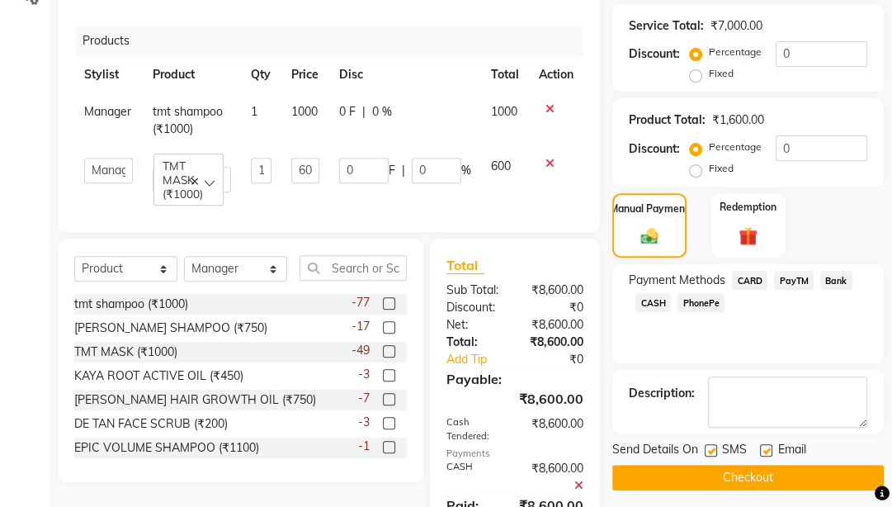
click at [768, 400] on label at bounding box center [766, 450] width 12 height 12
click at [768, 400] on input "checkbox" at bounding box center [765, 451] width 11 height 11
checkbox input "false"
click at [713, 400] on label at bounding box center [711, 450] width 12 height 12
click at [713, 400] on input "checkbox" at bounding box center [710, 451] width 11 height 11
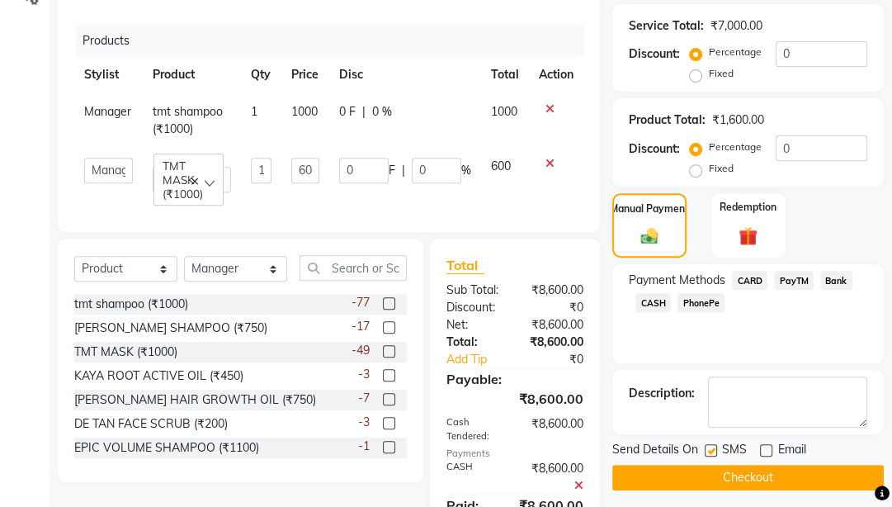
checkbox input "false"
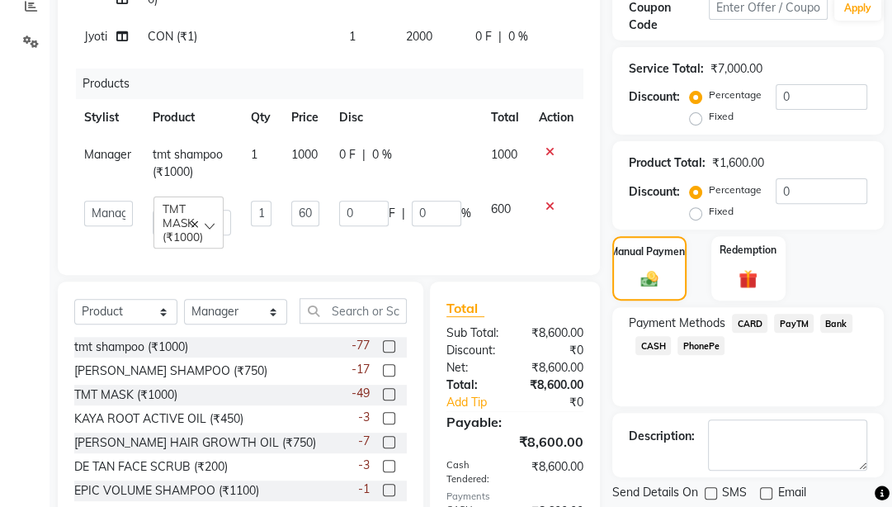
scroll to position [407, 0]
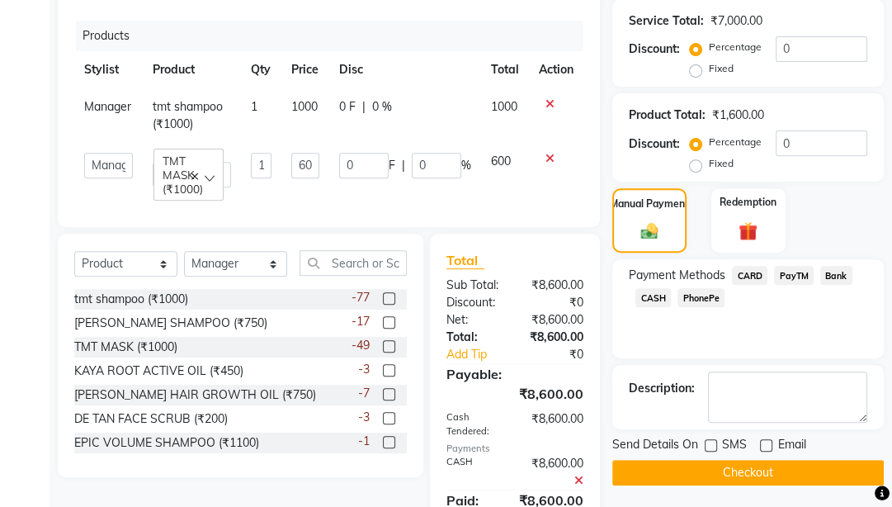
click at [712, 400] on button "Checkout" at bounding box center [748, 473] width 272 height 26
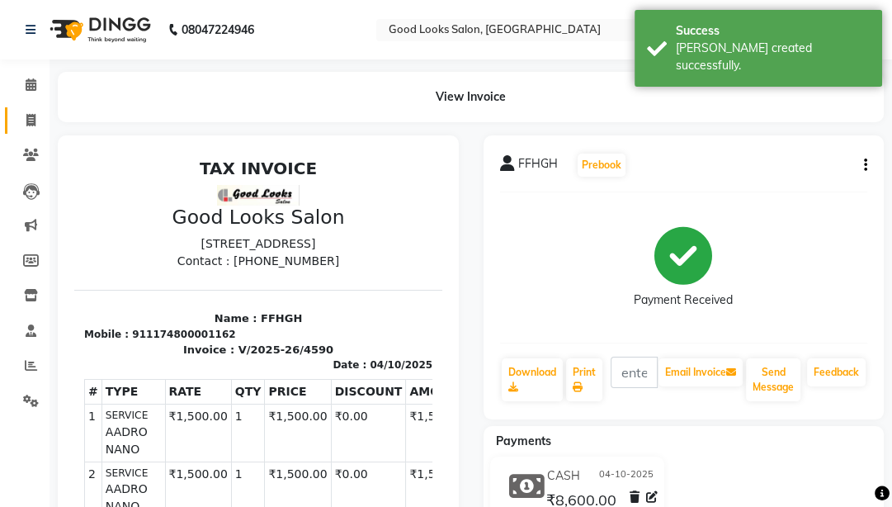
click at [13, 133] on li "Invoice" at bounding box center [25, 120] width 50 height 35
click at [20, 120] on span at bounding box center [31, 120] width 29 height 19
select select "service"
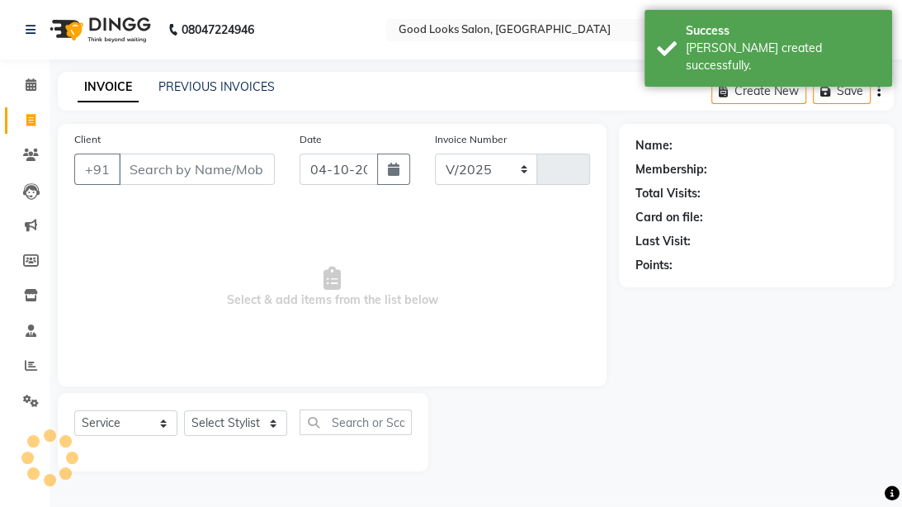
select select "4230"
type input "4591"
click at [137, 181] on input "Client" at bounding box center [197, 169] width 156 height 31
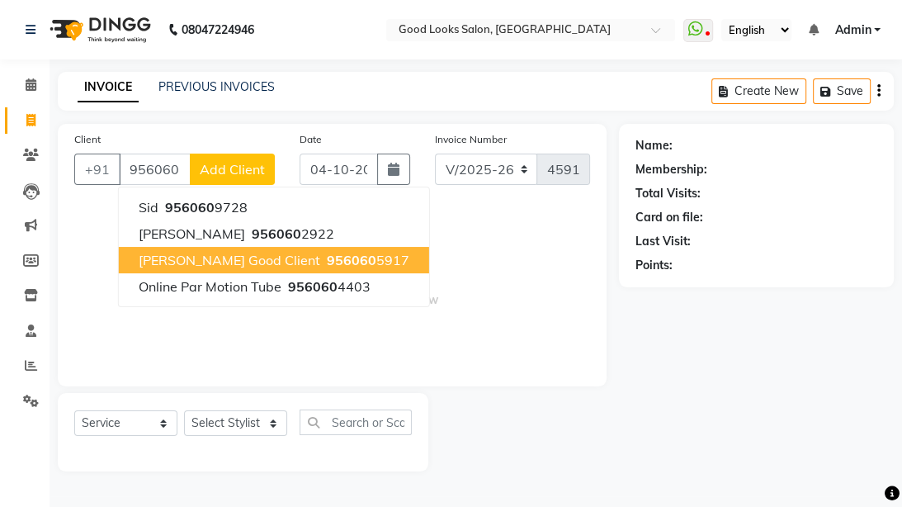
click at [218, 254] on span "[PERSON_NAME] good client" at bounding box center [230, 260] width 182 height 17
type input "9560605917"
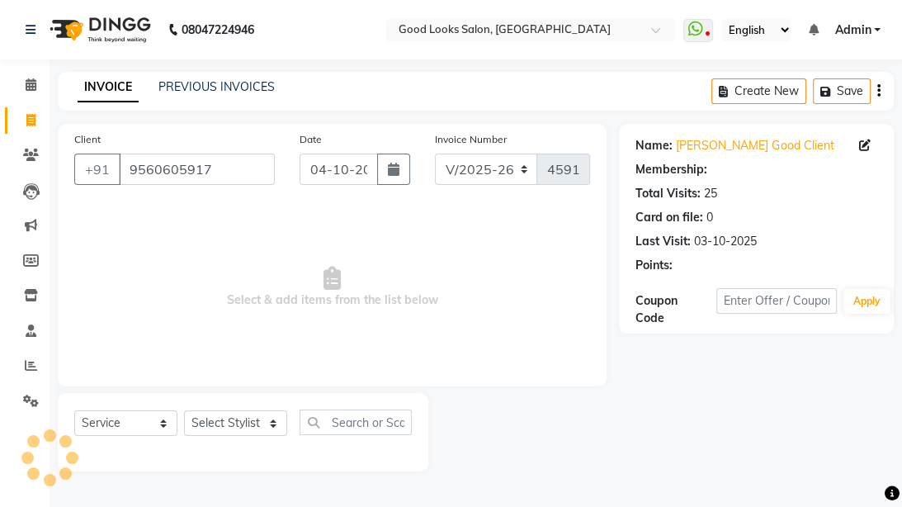
select select "1: Object"
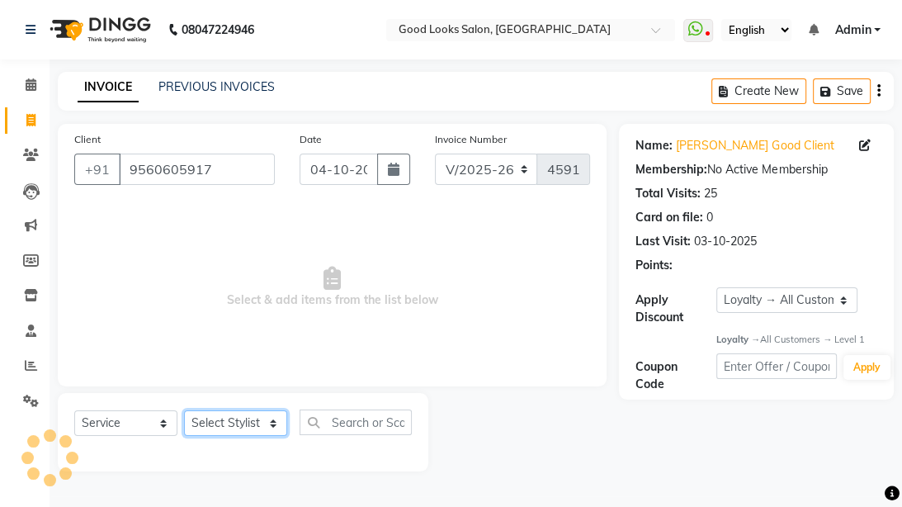
click at [248, 400] on select "Select Stylist [PERSON_NAME] Manager [PERSON_NAME] Pooja [PERSON_NAME] Raman 2 …" at bounding box center [235, 423] width 103 height 26
select select "93731"
click at [184, 400] on select "Select Stylist [PERSON_NAME] Manager [PERSON_NAME] Pooja [PERSON_NAME] Raman 2 …" at bounding box center [235, 423] width 103 height 26
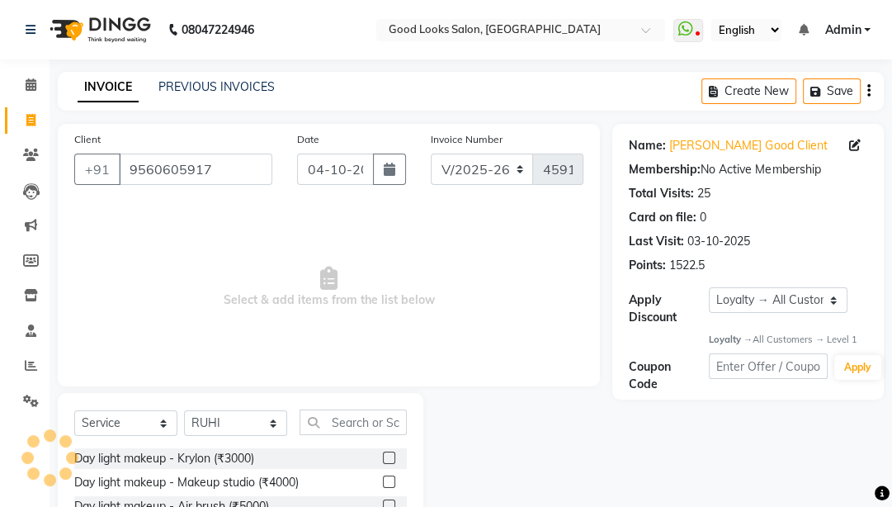
click at [383, 400] on label at bounding box center [389, 457] width 12 height 12
click at [383, 400] on input "checkbox" at bounding box center [388, 458] width 11 height 11
checkbox input "true"
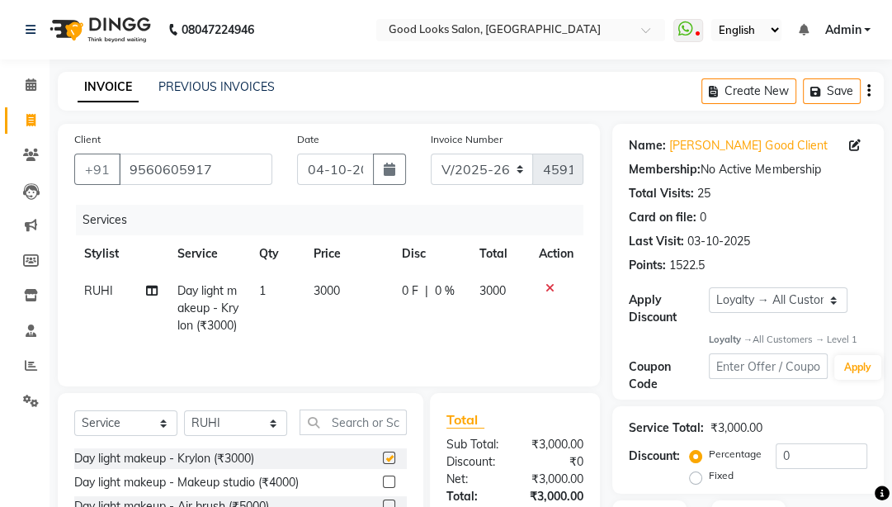
click at [384, 342] on td "3000" at bounding box center [348, 308] width 88 height 72
select select "93731"
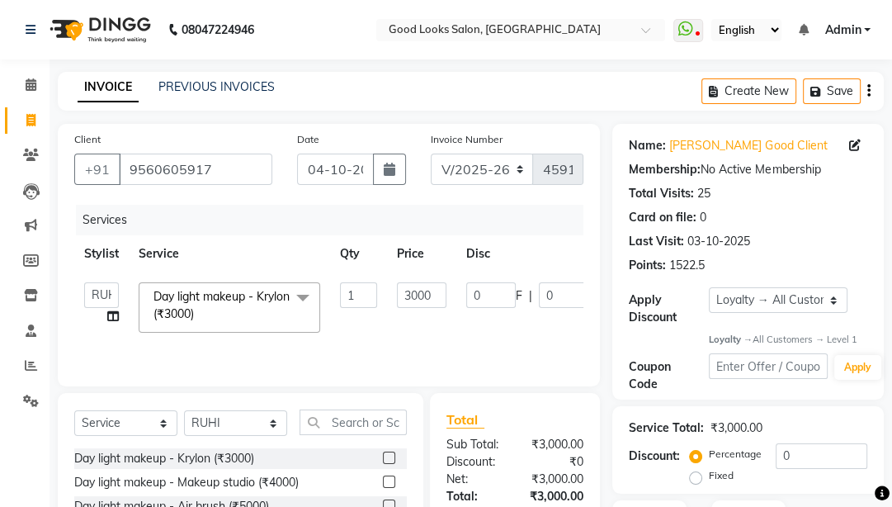
checkbox input "false"
drag, startPoint x: 406, startPoint y: 292, endPoint x: 371, endPoint y: 287, distance: 35.0
click at [369, 286] on tr "[PERSON_NAME] Manager [PERSON_NAME] [PERSON_NAME] Raman 2 Reception RUHI Sameer…" at bounding box center [392, 307] width 636 height 70
drag, startPoint x: 408, startPoint y: 294, endPoint x: 366, endPoint y: 291, distance: 41.3
click at [366, 291] on tr "[PERSON_NAME] Manager [PERSON_NAME] [PERSON_NAME] Raman 2 Reception RUHI Sameer…" at bounding box center [392, 307] width 636 height 70
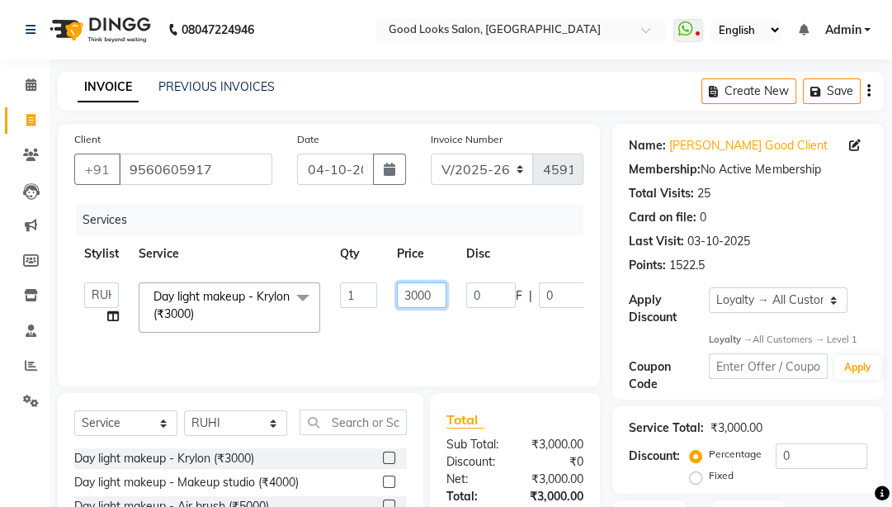
type input "2000"
click at [371, 321] on tr "[PERSON_NAME] Manager [PERSON_NAME] [PERSON_NAME] Raman 2 Reception RUHI Sameer…" at bounding box center [392, 307] width 636 height 70
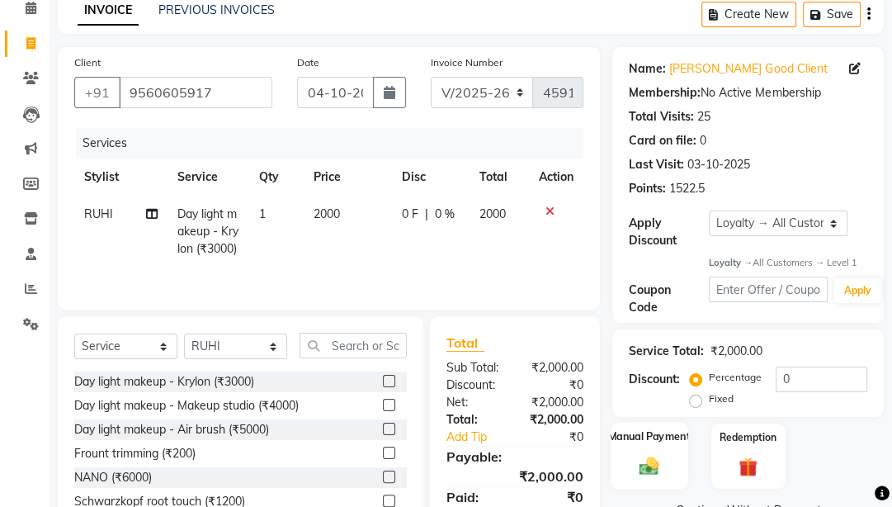
scroll to position [154, 0]
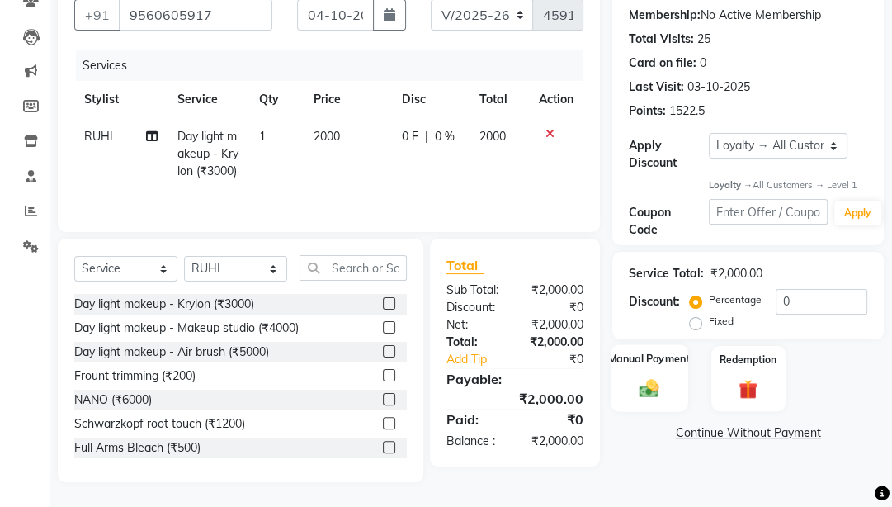
click at [659, 366] on div "Manual Payment" at bounding box center [650, 379] width 77 height 68
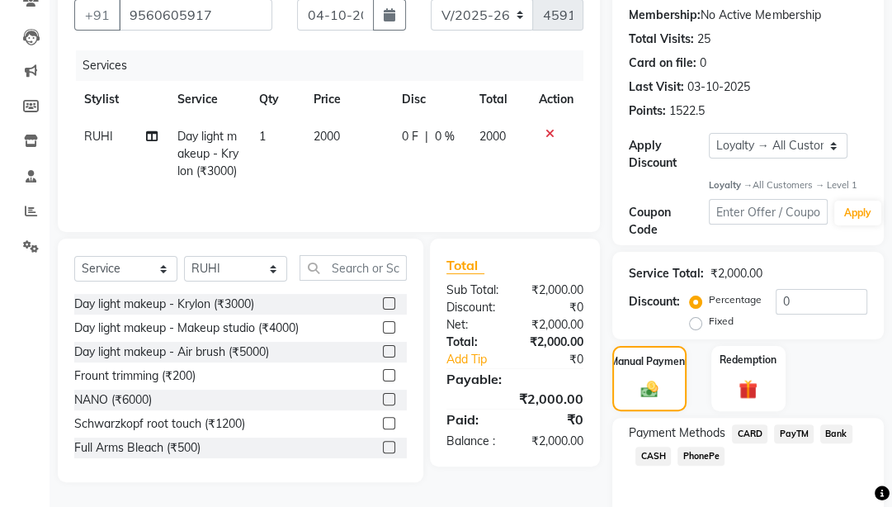
click at [774, 400] on span "PayTM" at bounding box center [794, 433] width 40 height 19
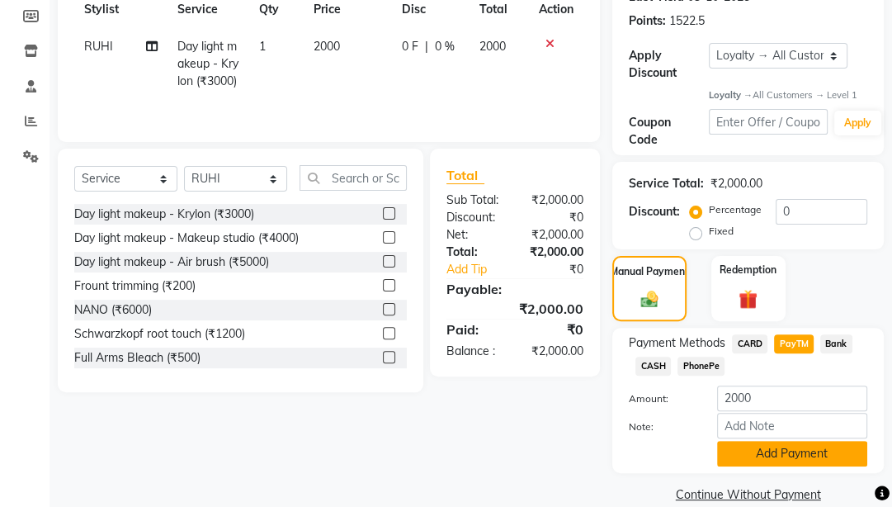
scroll to position [270, 0]
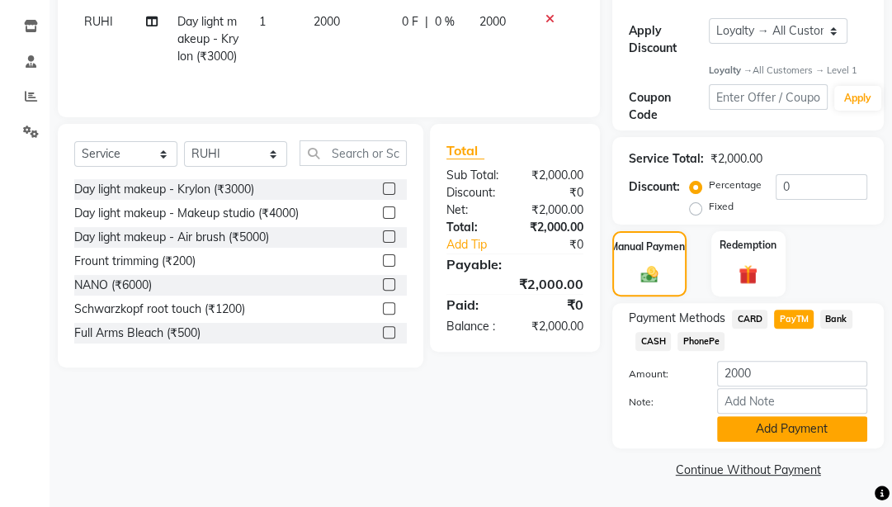
click at [779, 400] on button "Add Payment" at bounding box center [792, 429] width 150 height 26
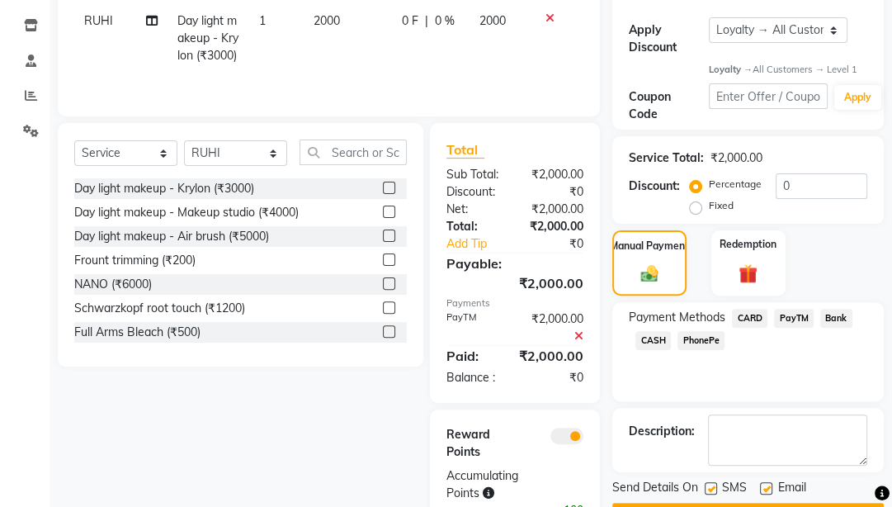
click at [763, 400] on label at bounding box center [766, 488] width 12 height 12
click at [763, 400] on input "checkbox" at bounding box center [765, 489] width 11 height 11
checkbox input "false"
click at [703, 400] on div "Send Details On SMS Email" at bounding box center [748, 489] width 272 height 21
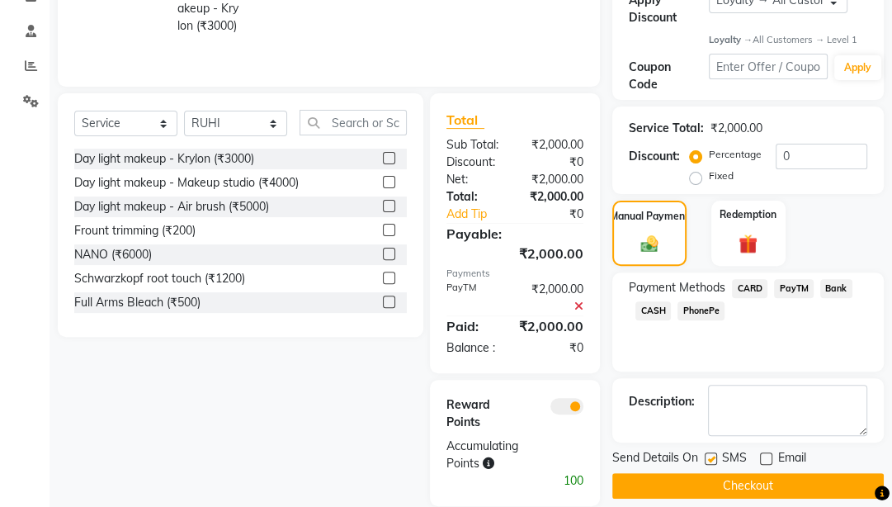
scroll to position [324, 0]
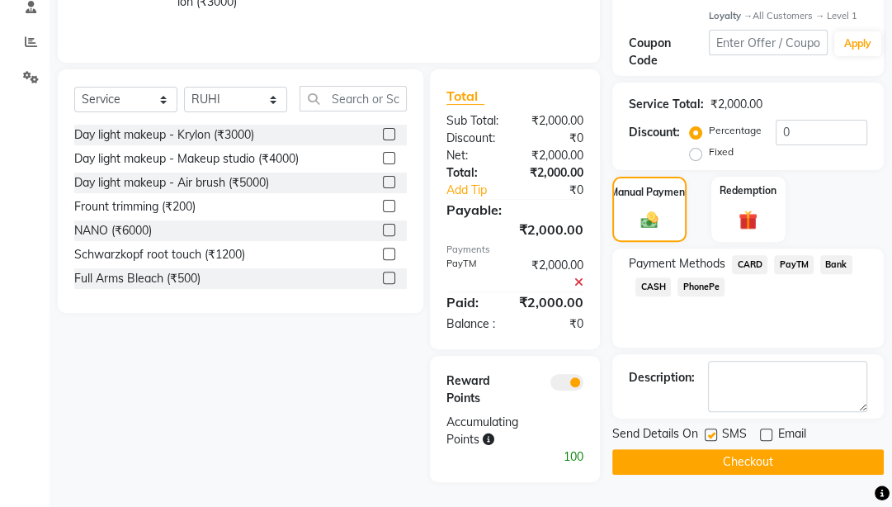
click at [716, 400] on label at bounding box center [711, 434] width 12 height 12
click at [716, 400] on input "checkbox" at bounding box center [710, 435] width 11 height 11
checkbox input "false"
click at [714, 400] on button "Checkout" at bounding box center [748, 462] width 272 height 26
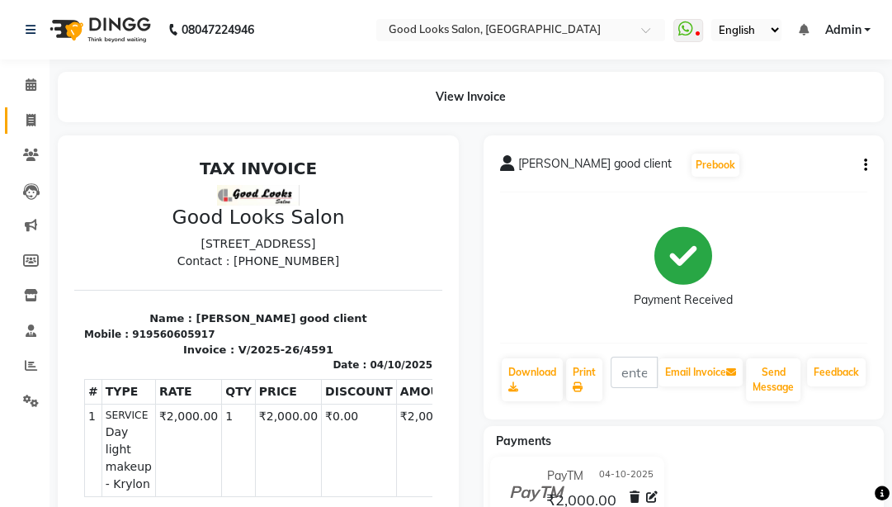
click at [12, 120] on link "Invoice" at bounding box center [25, 120] width 40 height 27
select select "service"
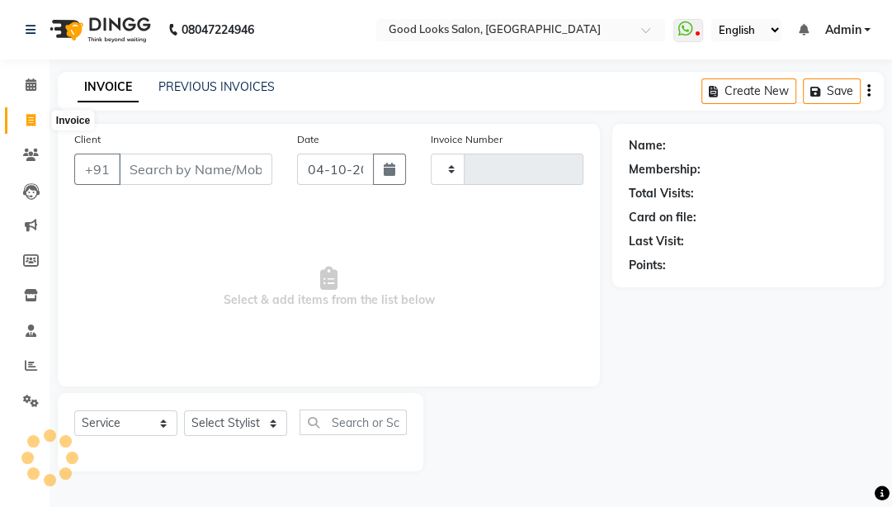
type input "4592"
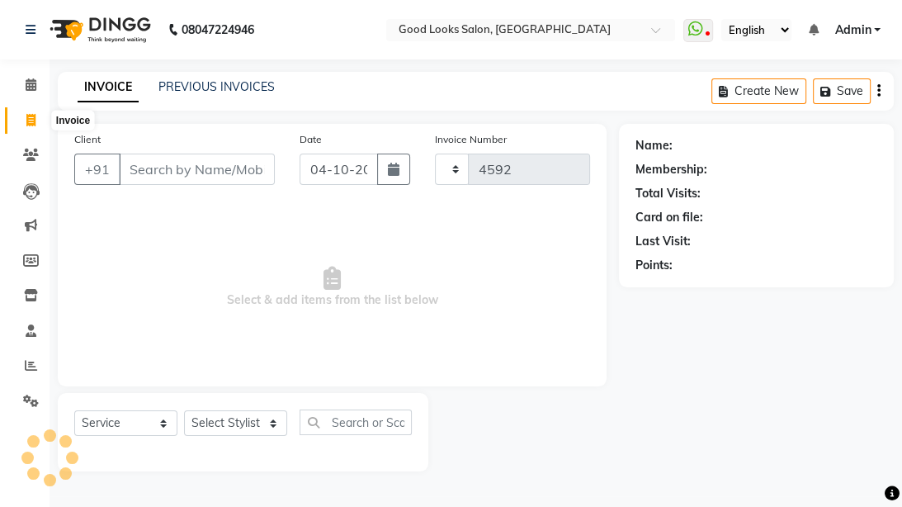
select select "4230"
click at [231, 92] on link "PREVIOUS INVOICES" at bounding box center [216, 86] width 116 height 15
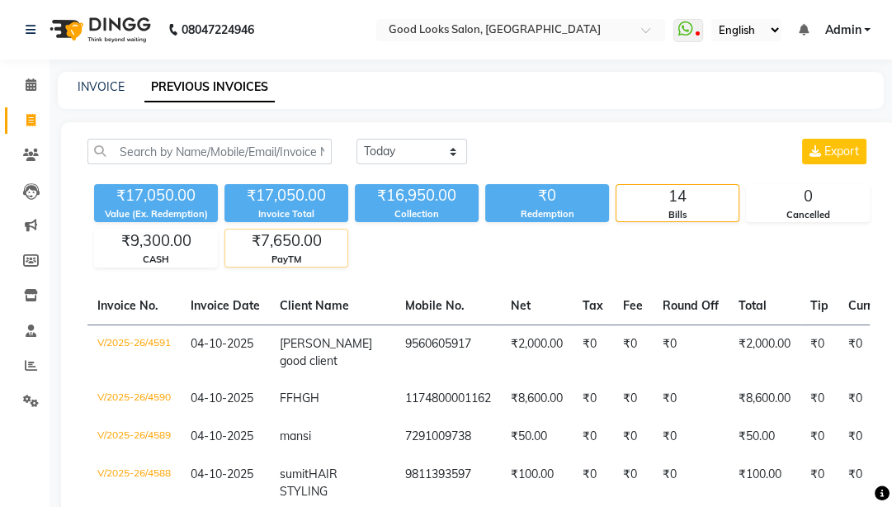
click at [347, 248] on div "₹7,650.00" at bounding box center [286, 240] width 122 height 23
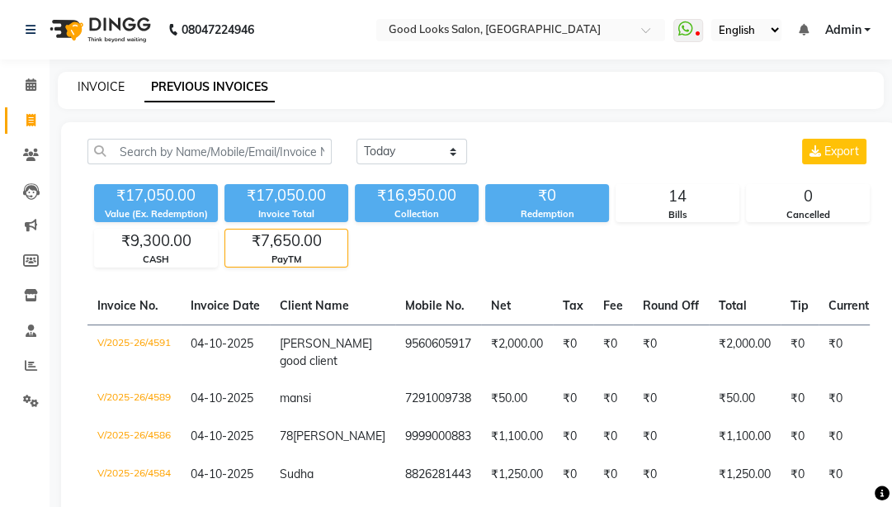
click at [107, 92] on link "INVOICE" at bounding box center [101, 86] width 47 height 15
select select "service"
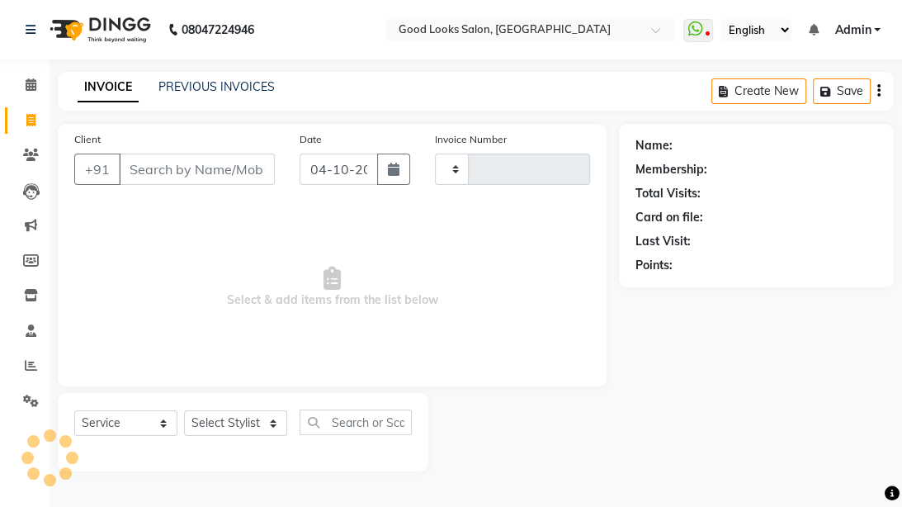
type input "4592"
select select "4230"
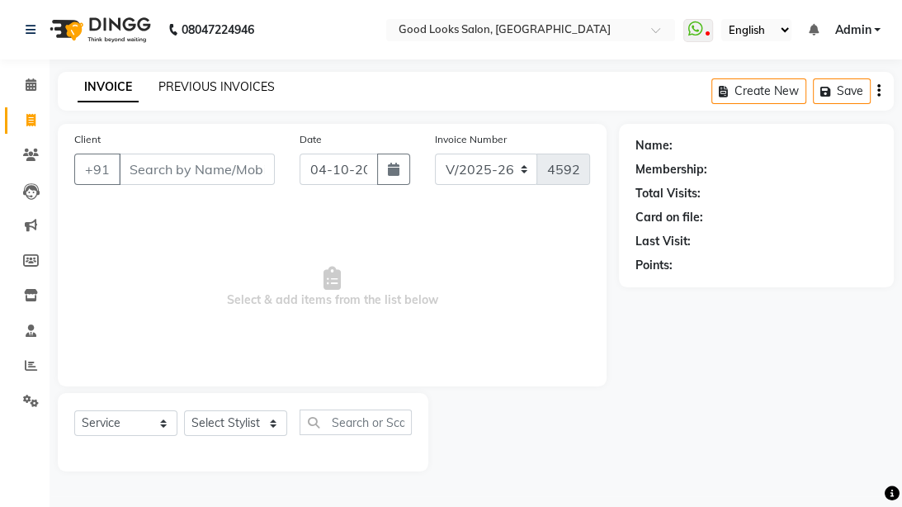
click at [241, 83] on link "PREVIOUS INVOICES" at bounding box center [216, 86] width 116 height 15
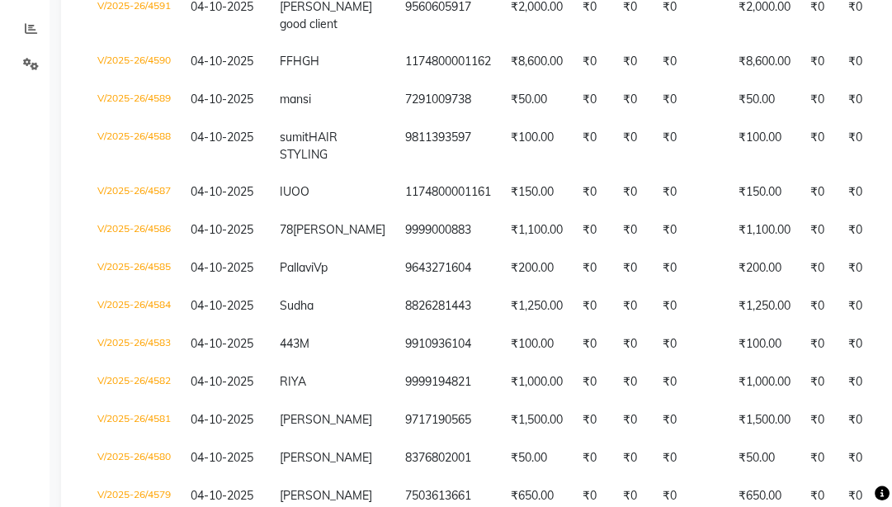
scroll to position [139, 0]
